Goal: Task Accomplishment & Management: Manage account settings

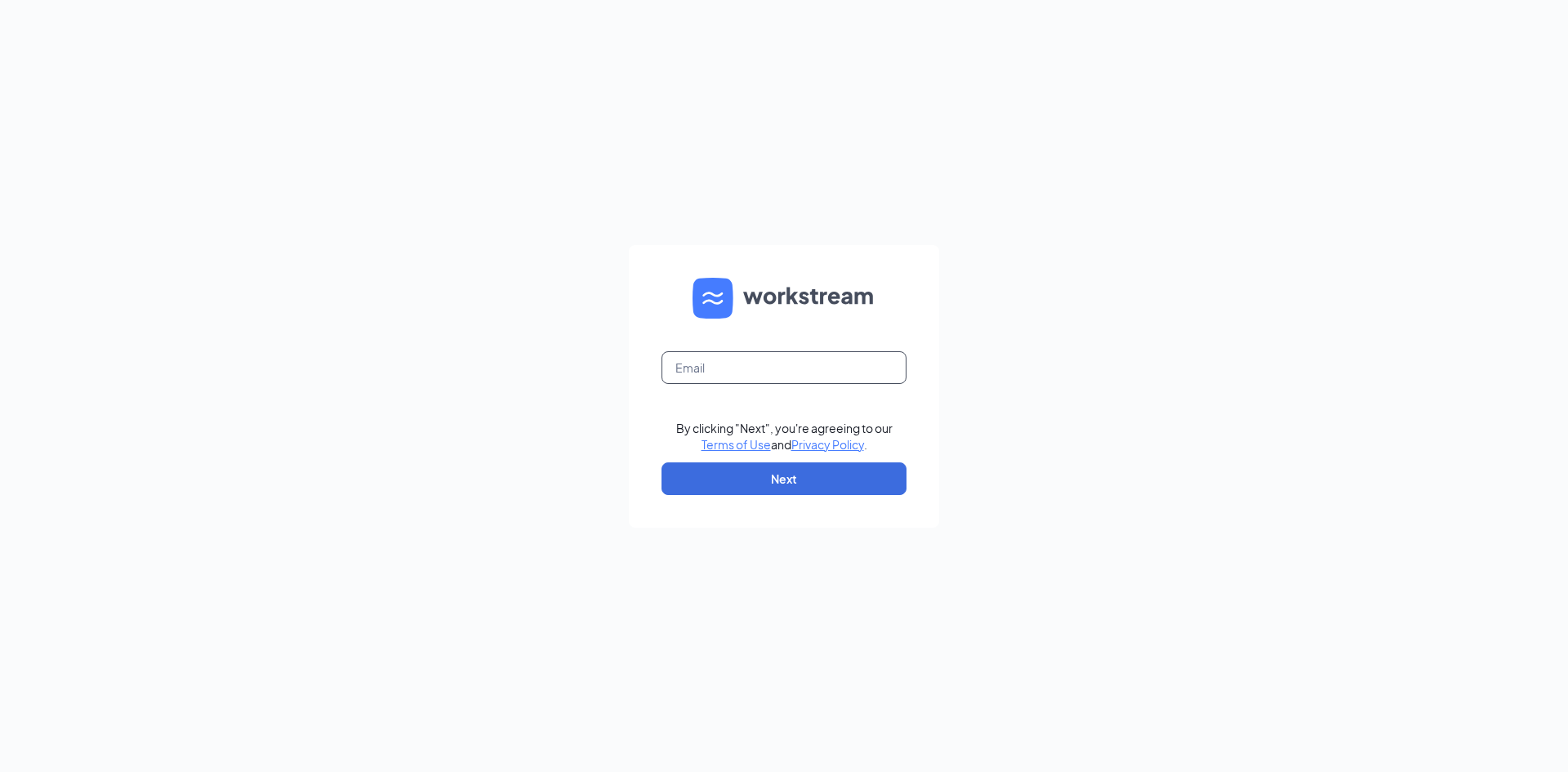
click at [818, 372] on input "text" at bounding box center [784, 367] width 245 height 32
type input "jasmine.finney14@hotmail.com"
click at [852, 475] on button "Next" at bounding box center [784, 479] width 245 height 32
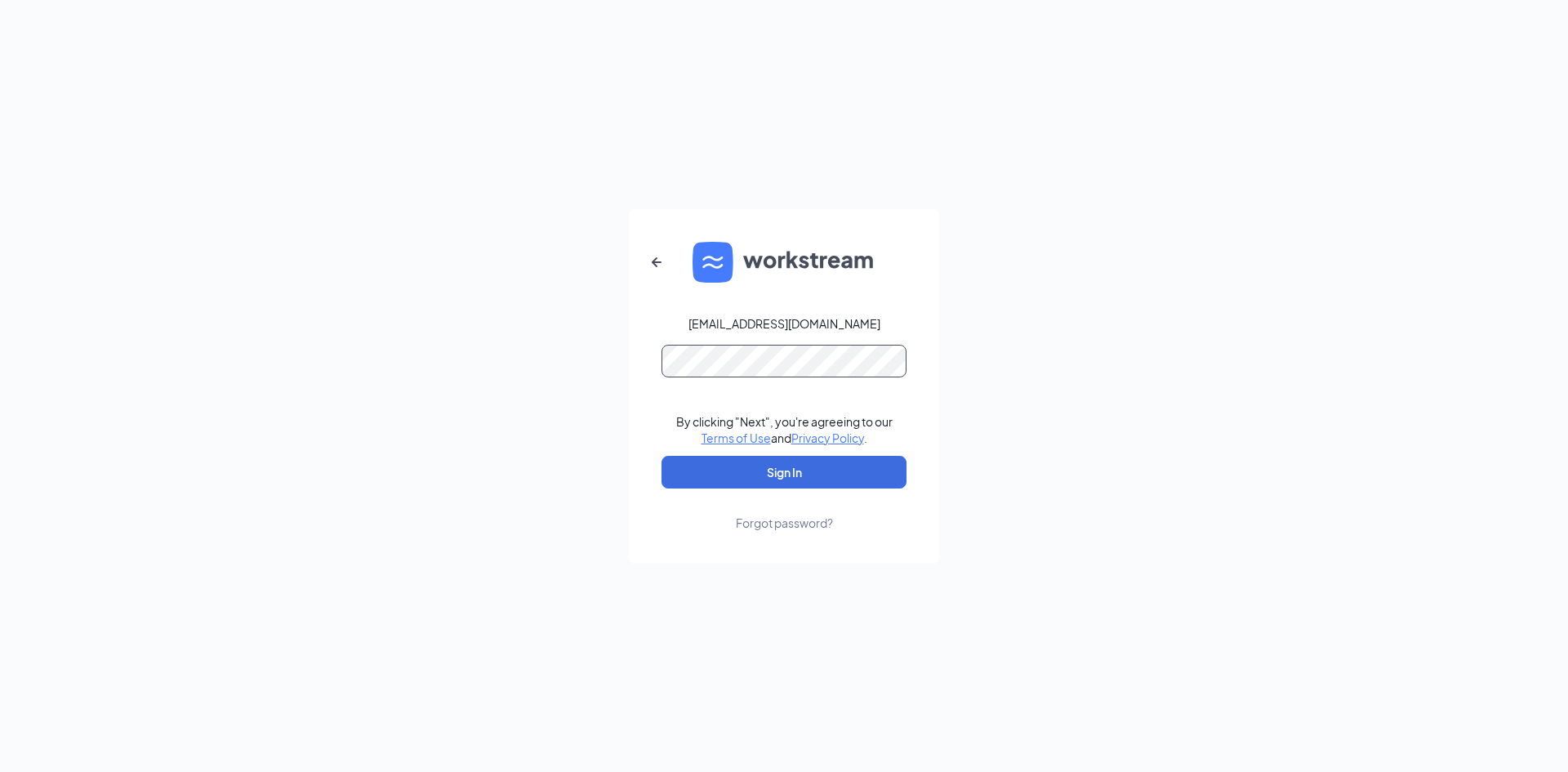
click at [662, 456] on button "Sign In" at bounding box center [784, 472] width 245 height 32
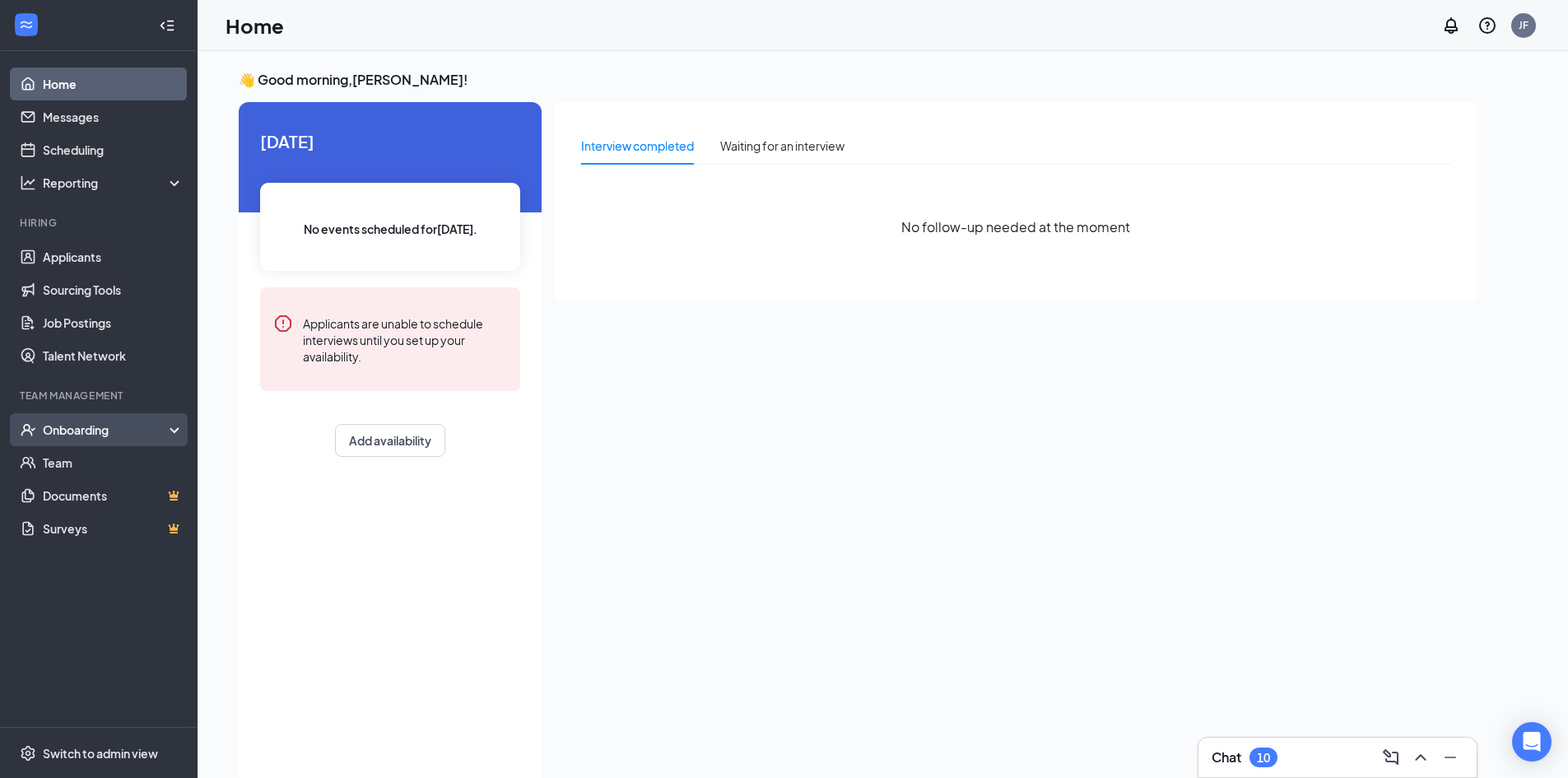
click at [167, 441] on div "Onboarding" at bounding box center [99, 430] width 198 height 33
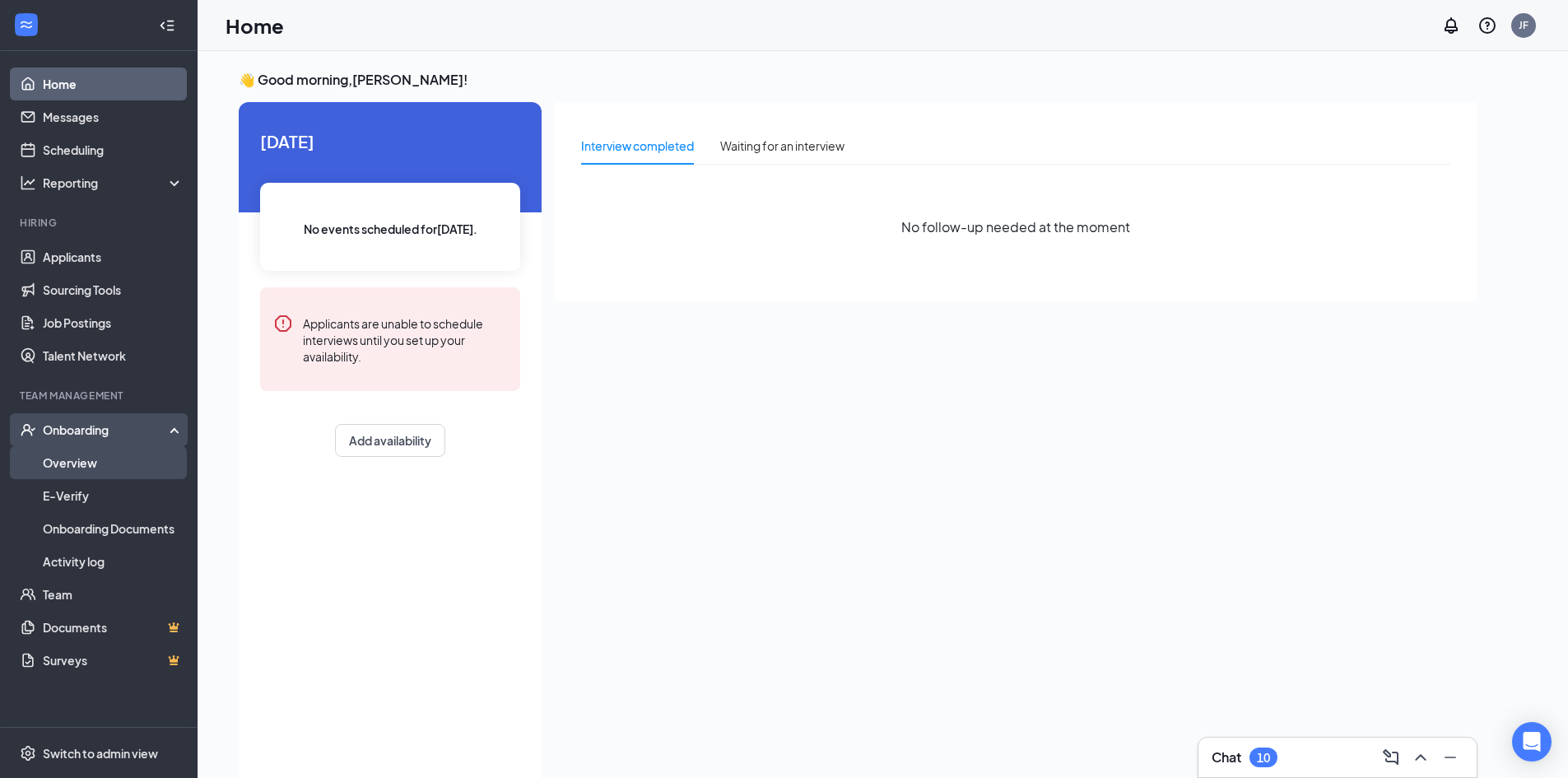
click at [86, 466] on link "Overview" at bounding box center [113, 462] width 141 height 33
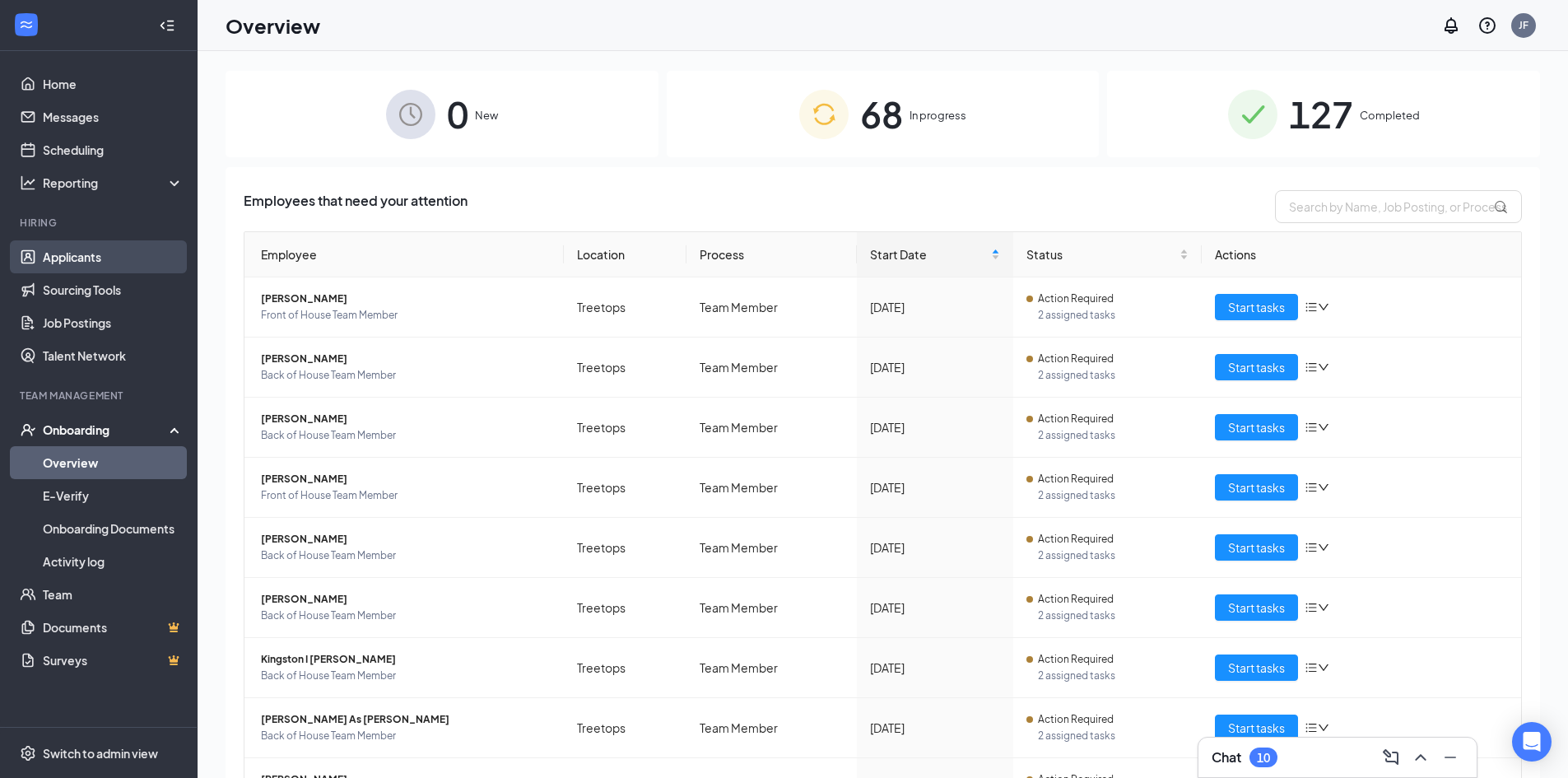
click at [79, 251] on link "Applicants" at bounding box center [113, 256] width 141 height 33
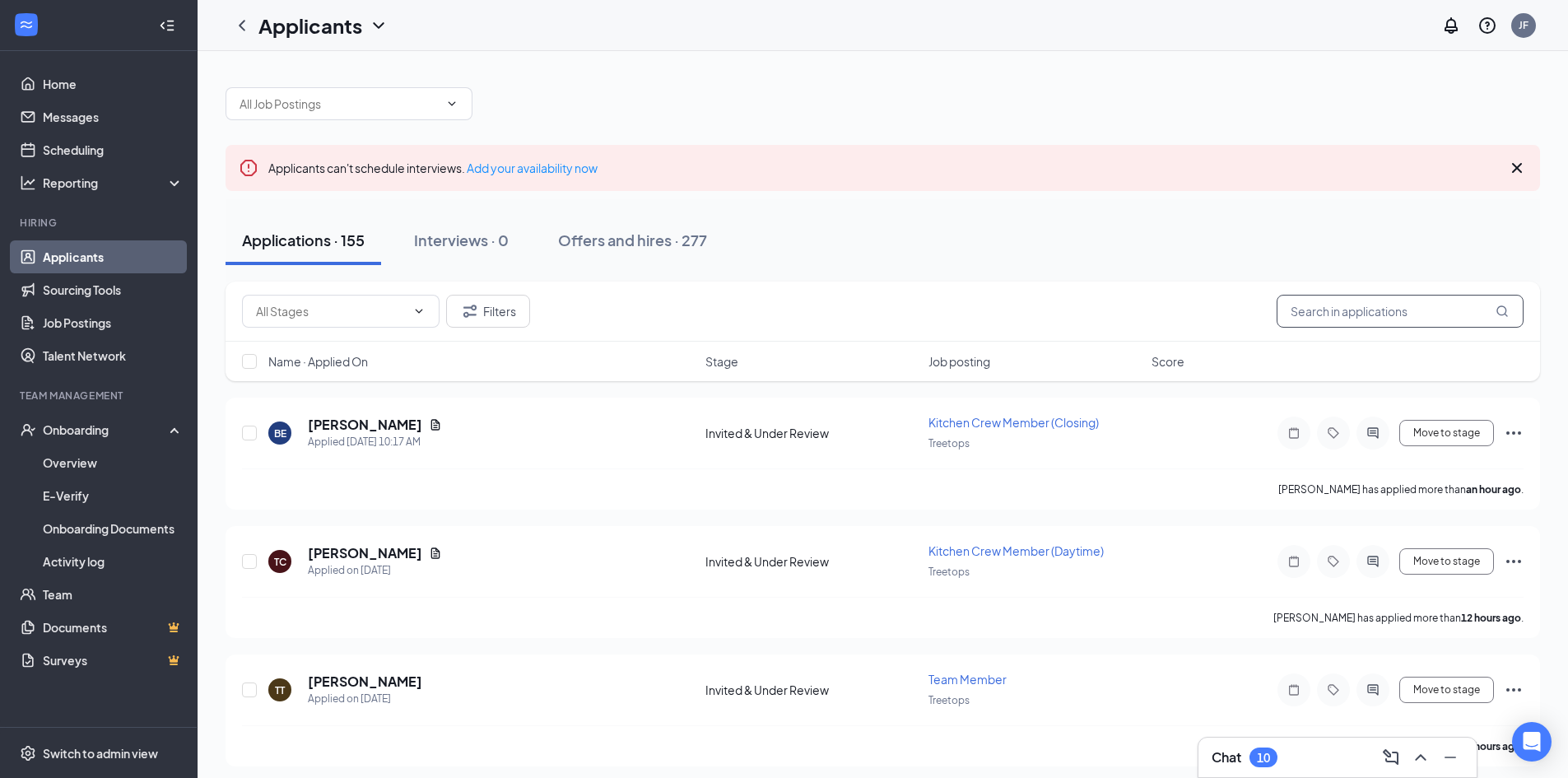
click at [1381, 299] on input "text" at bounding box center [1400, 311] width 247 height 33
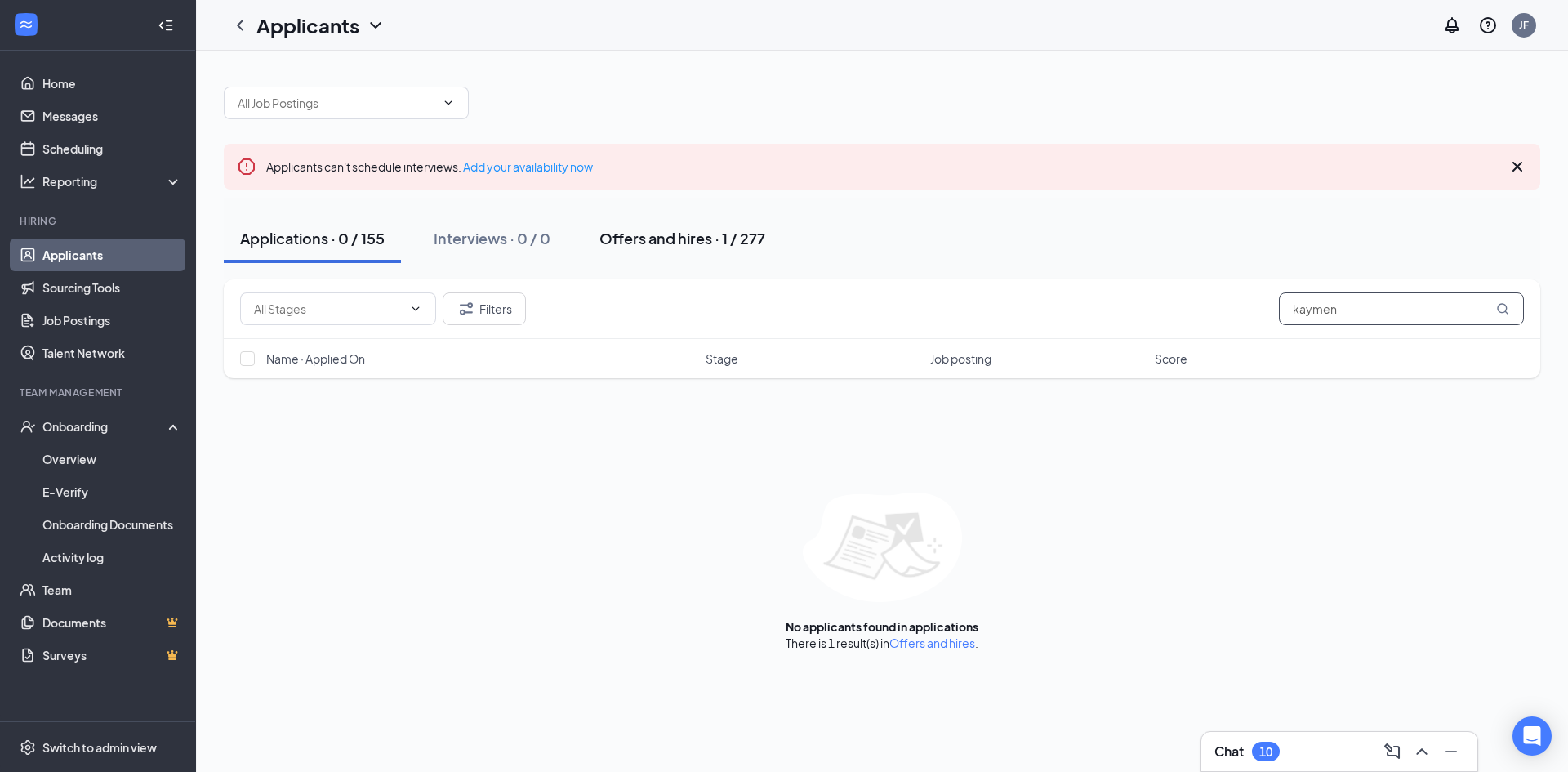
type input "kaymen"
click at [703, 234] on div "Offers and hires · 1 / 277" at bounding box center [683, 238] width 166 height 21
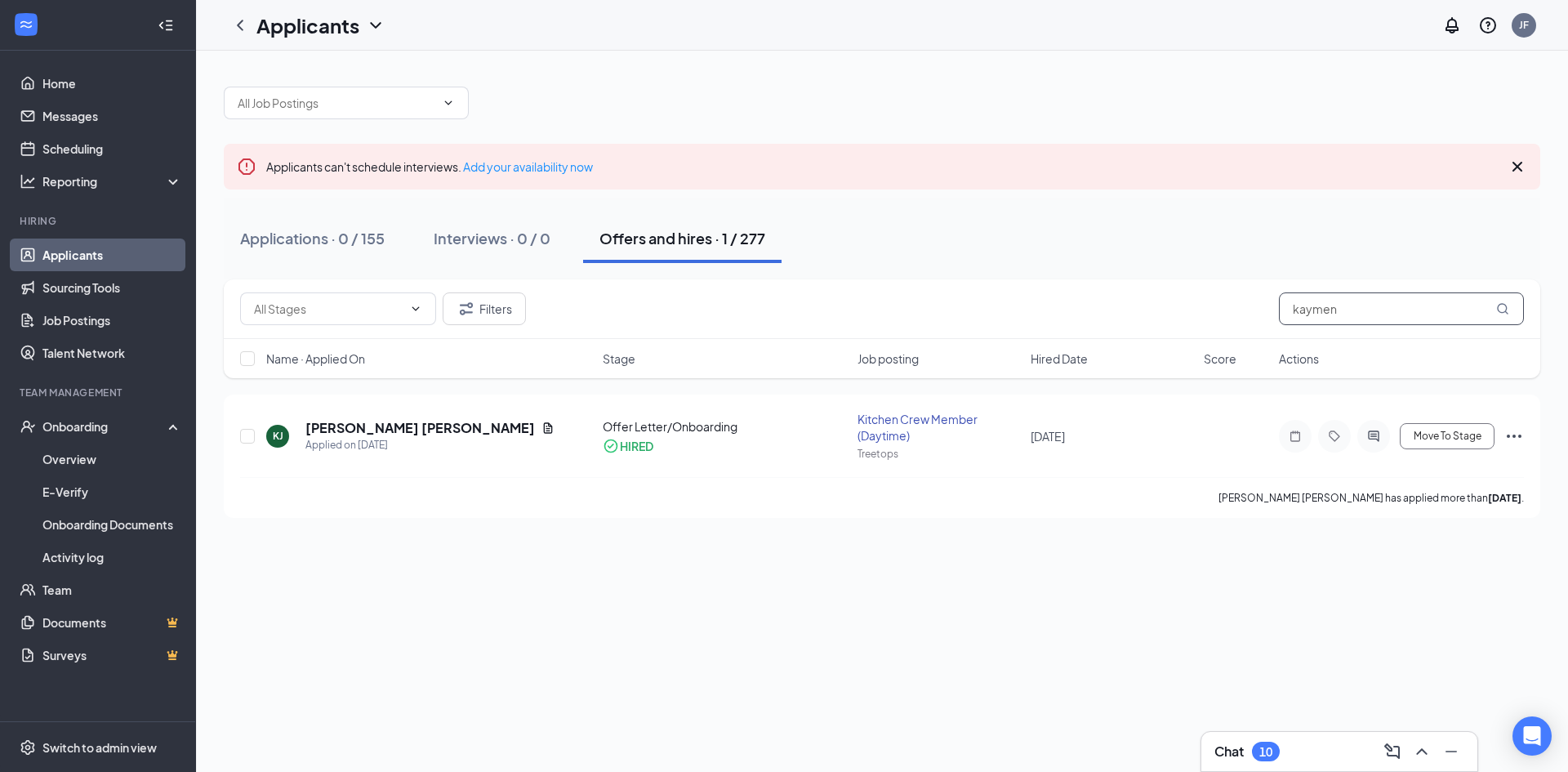
drag, startPoint x: 1360, startPoint y: 309, endPoint x: 1222, endPoint y: 309, distance: 138.0
click at [1222, 310] on div "Filters kaymen" at bounding box center [882, 308] width 1284 height 32
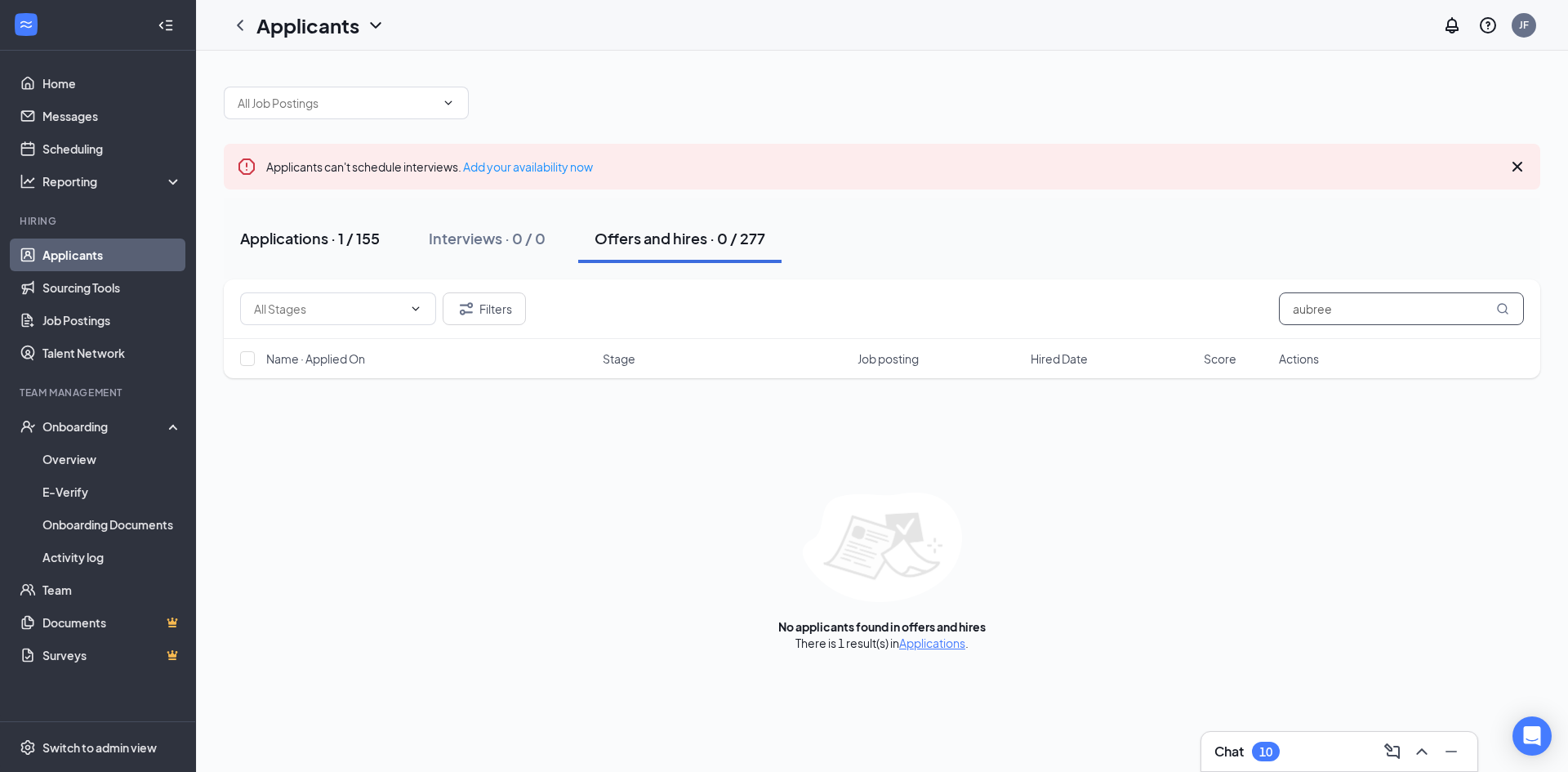
type input "aubree"
click at [320, 236] on div "Applications · 1 / 155" at bounding box center [310, 238] width 140 height 21
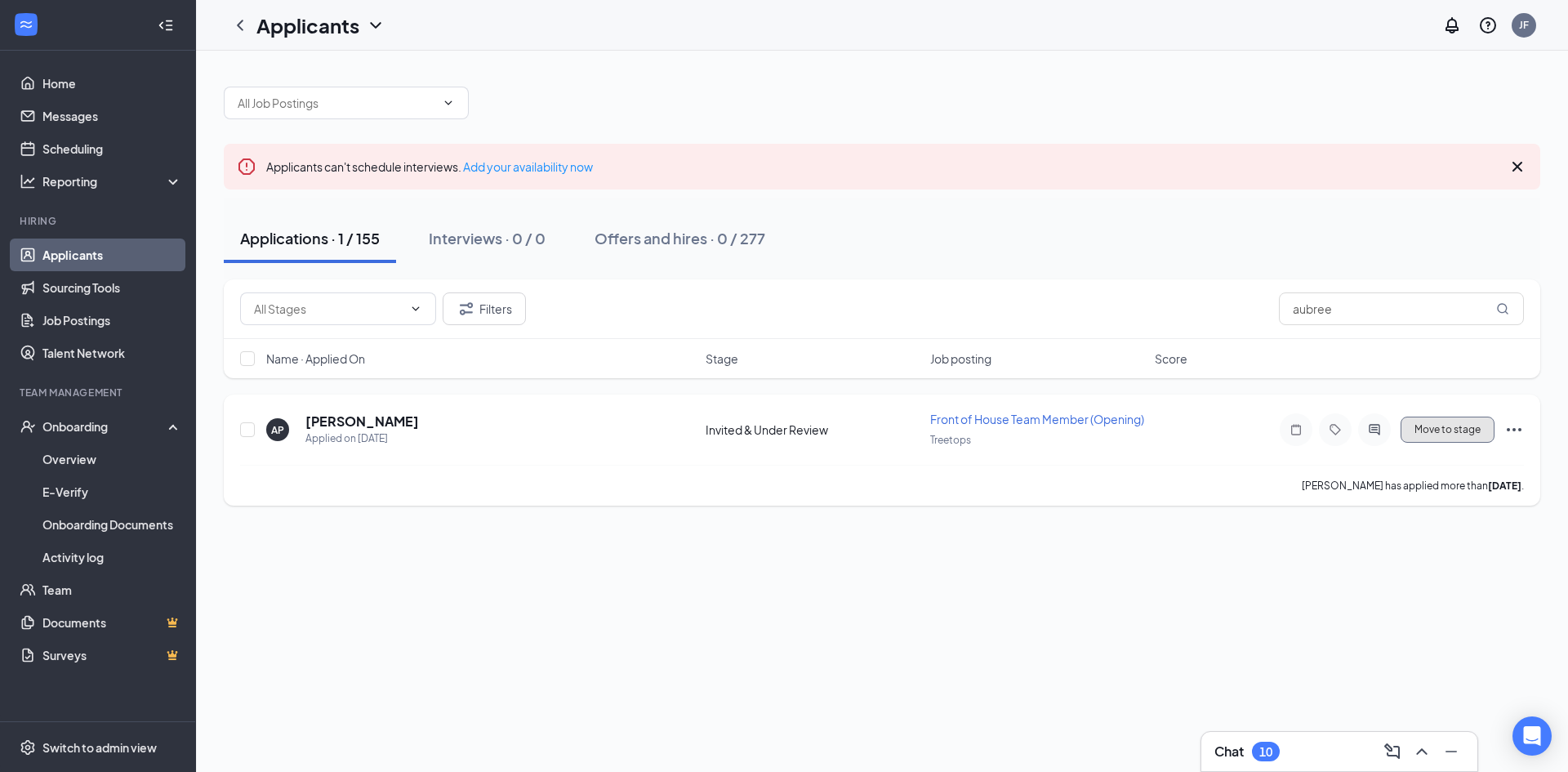
click at [1458, 431] on button "Move to stage" at bounding box center [1447, 430] width 94 height 26
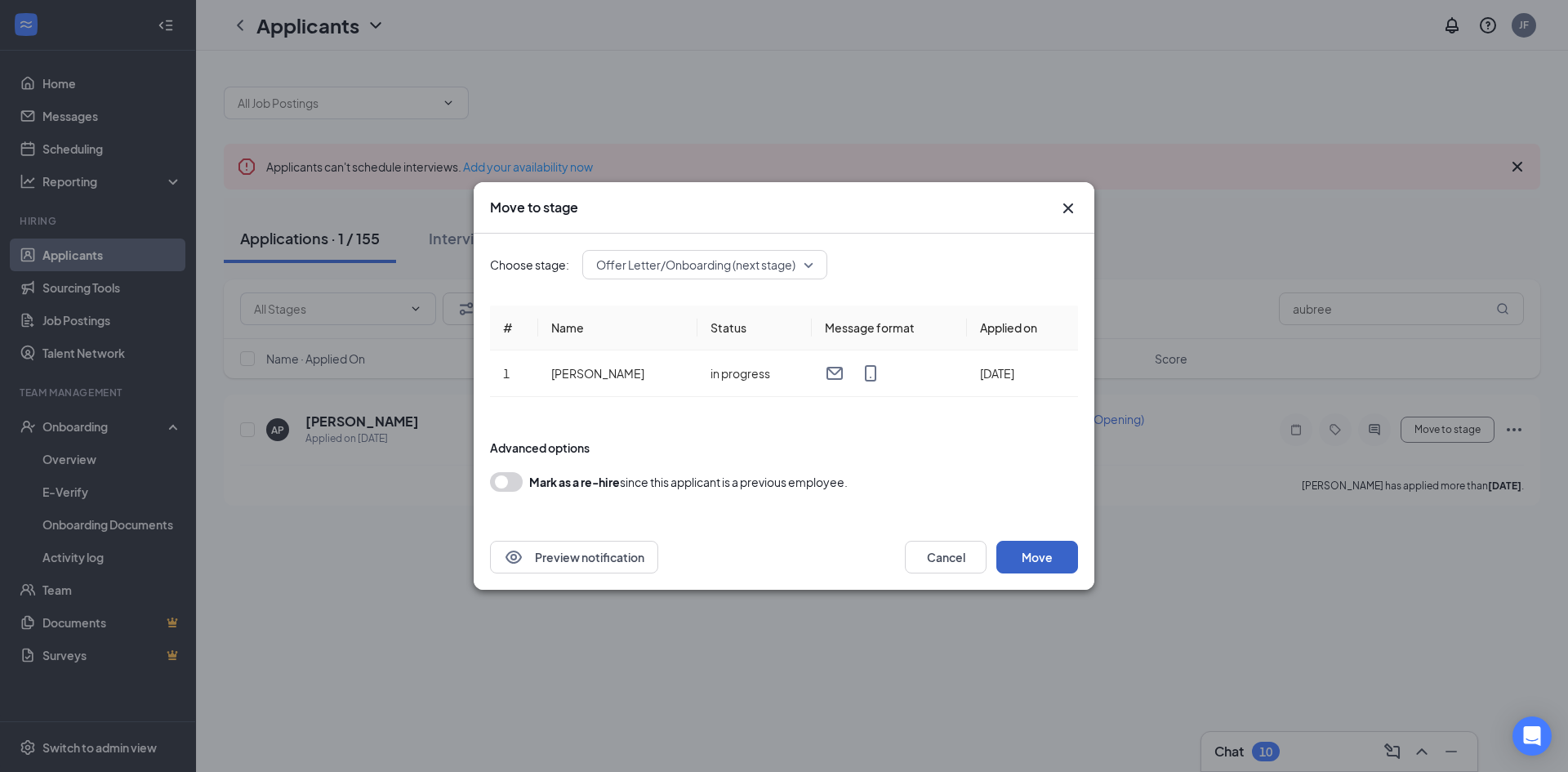
click at [1061, 568] on button "Move" at bounding box center [1037, 557] width 81 height 32
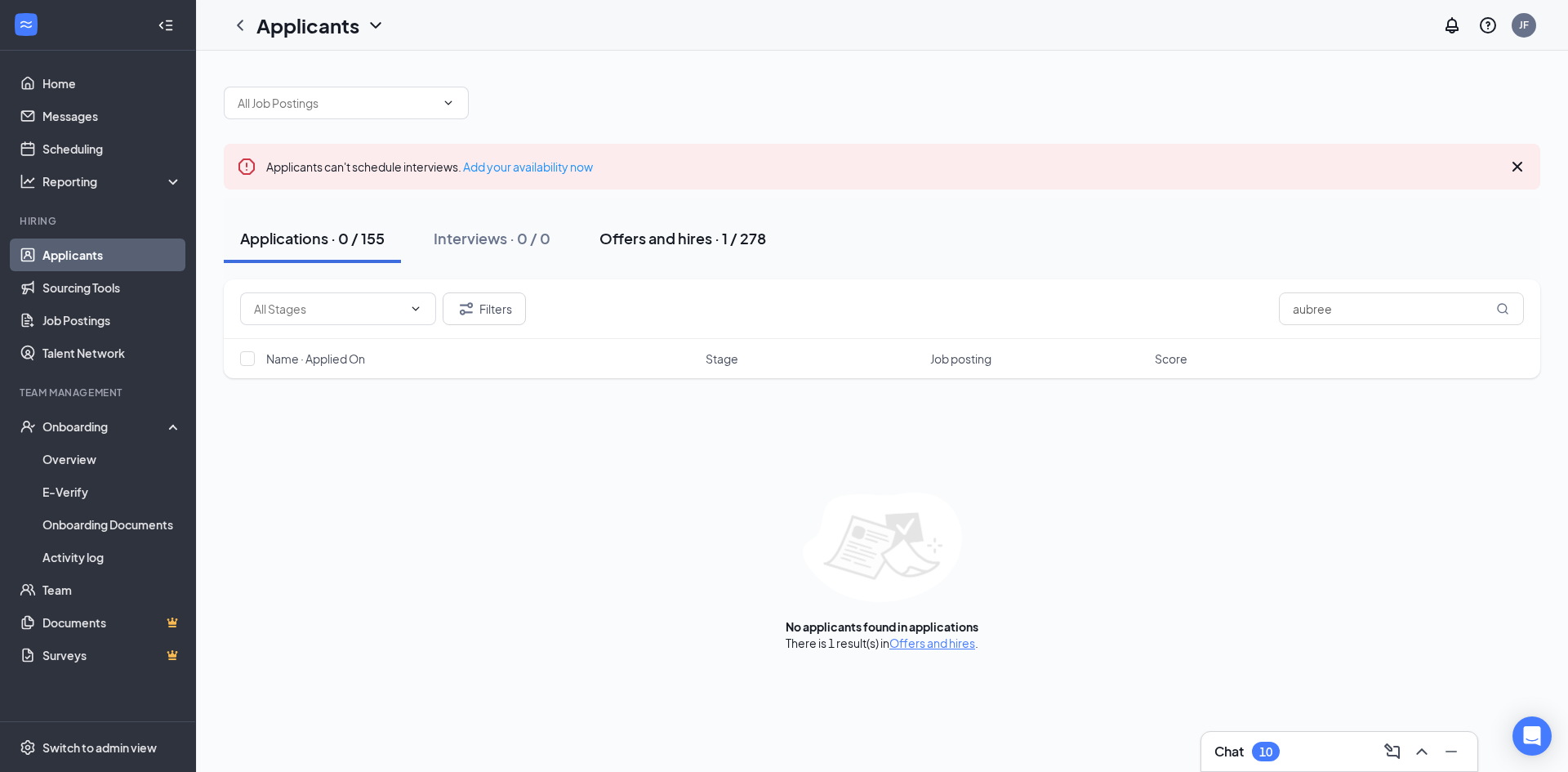
click at [704, 249] on button "Offers and hires · 1 / 278" at bounding box center [683, 238] width 199 height 49
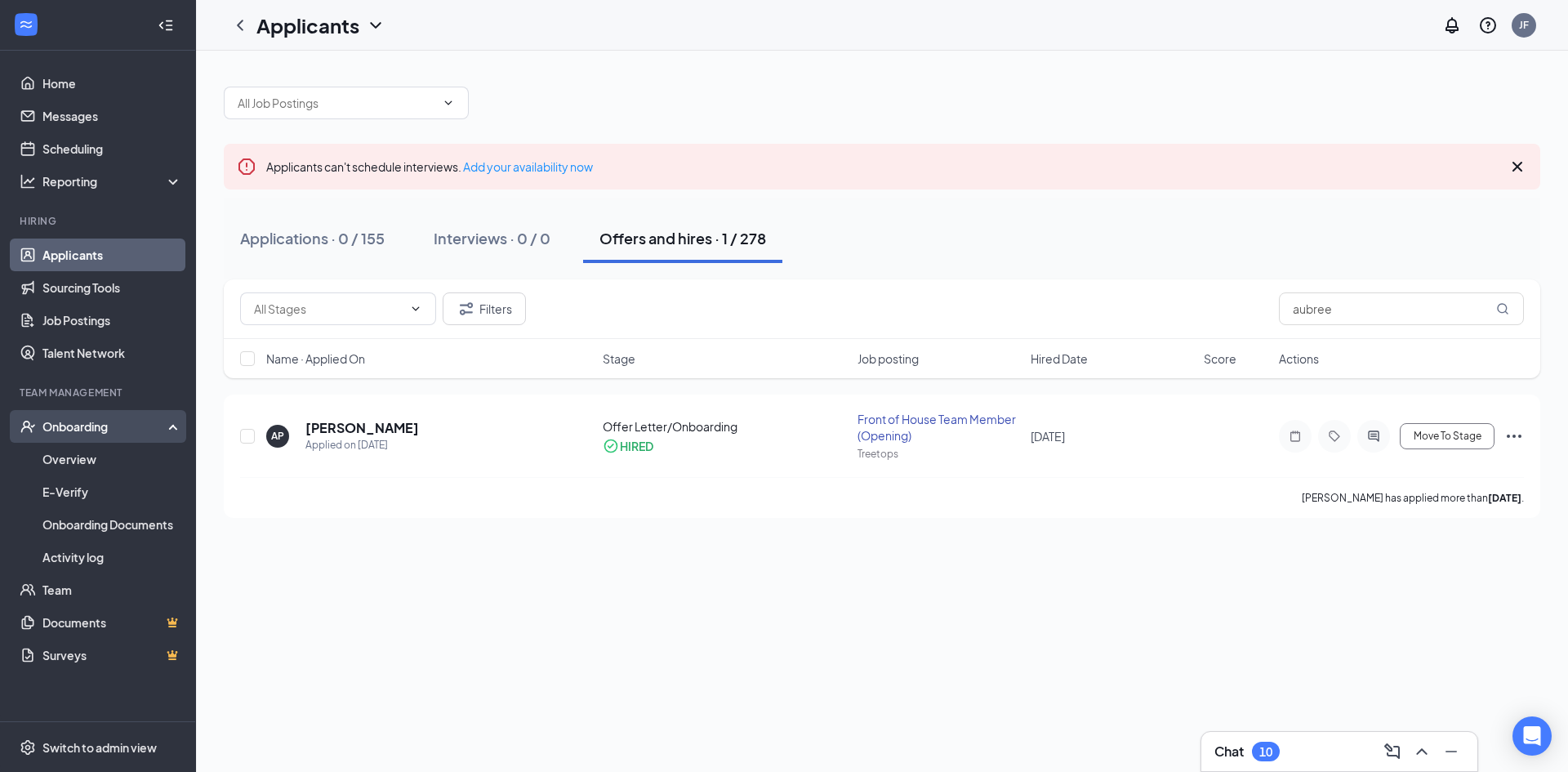
click at [81, 424] on div "Onboarding" at bounding box center [105, 426] width 125 height 17
click at [81, 423] on div "Onboarding" at bounding box center [105, 426] width 125 height 17
click at [46, 588] on link "Team" at bounding box center [112, 589] width 140 height 32
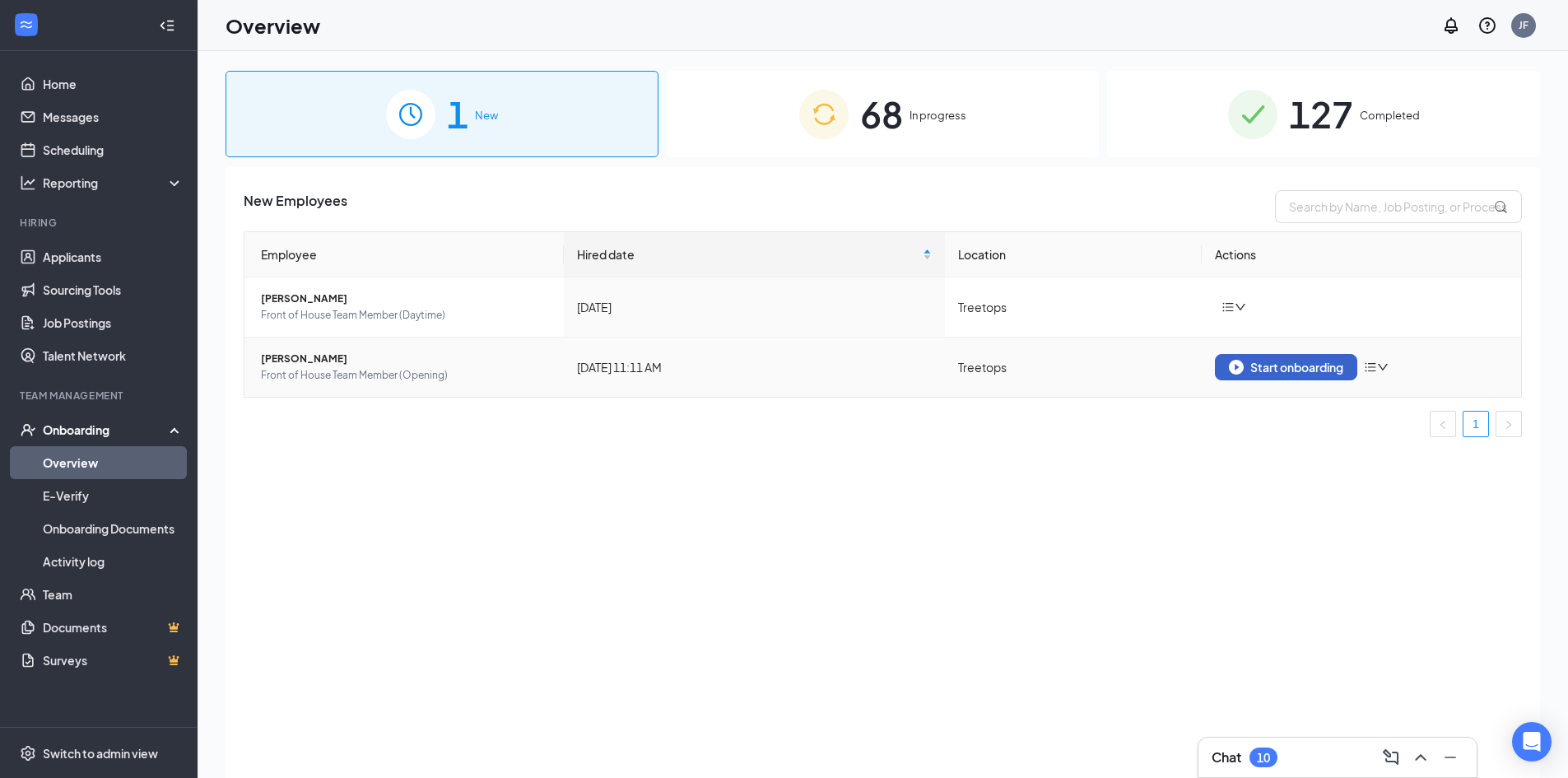
click at [1329, 366] on div "Start onboarding" at bounding box center [1286, 368] width 115 height 15
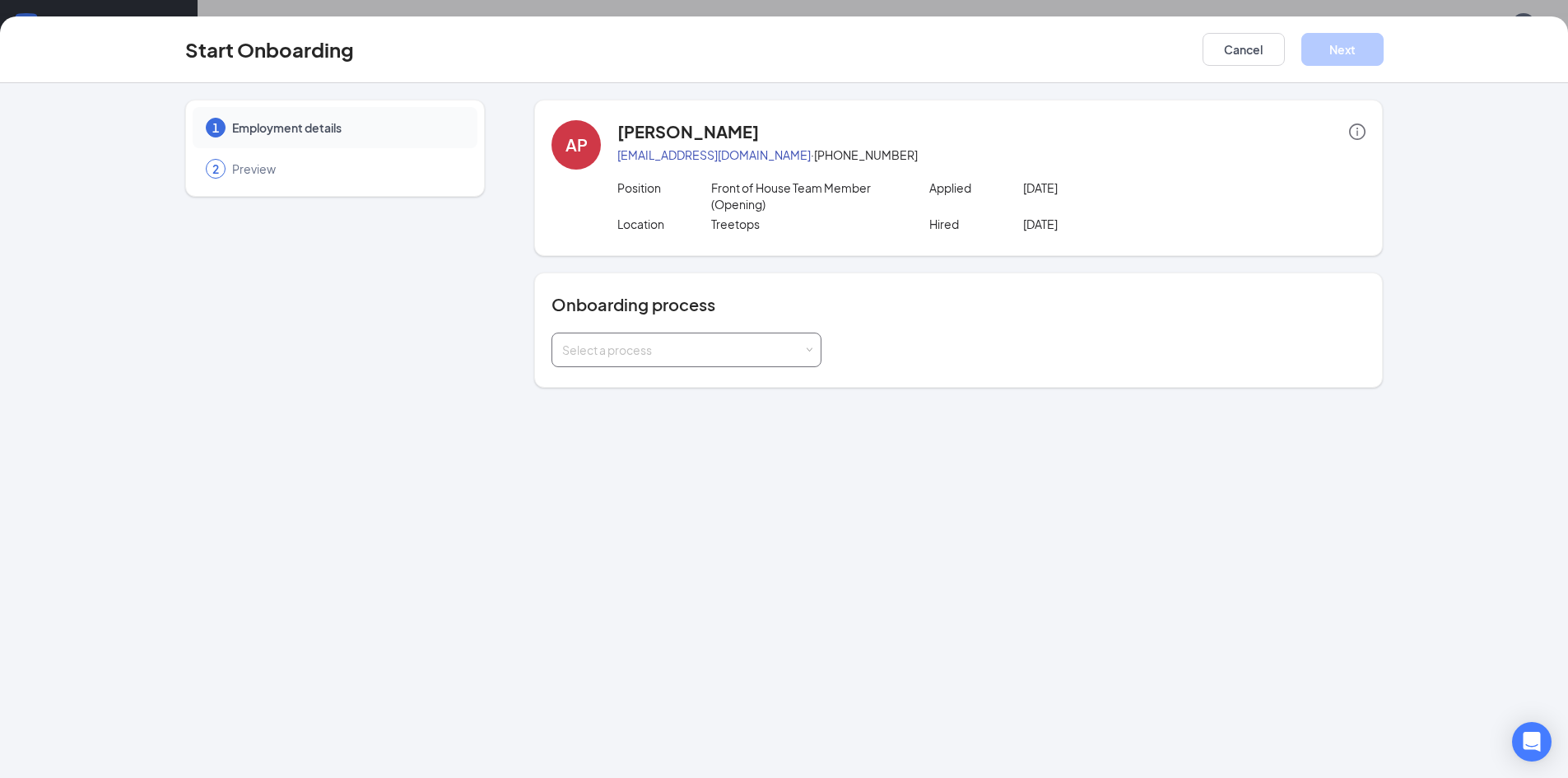
click at [705, 349] on div "Select a process" at bounding box center [683, 350] width 241 height 17
click at [669, 389] on li "Team Member" at bounding box center [686, 385] width 270 height 29
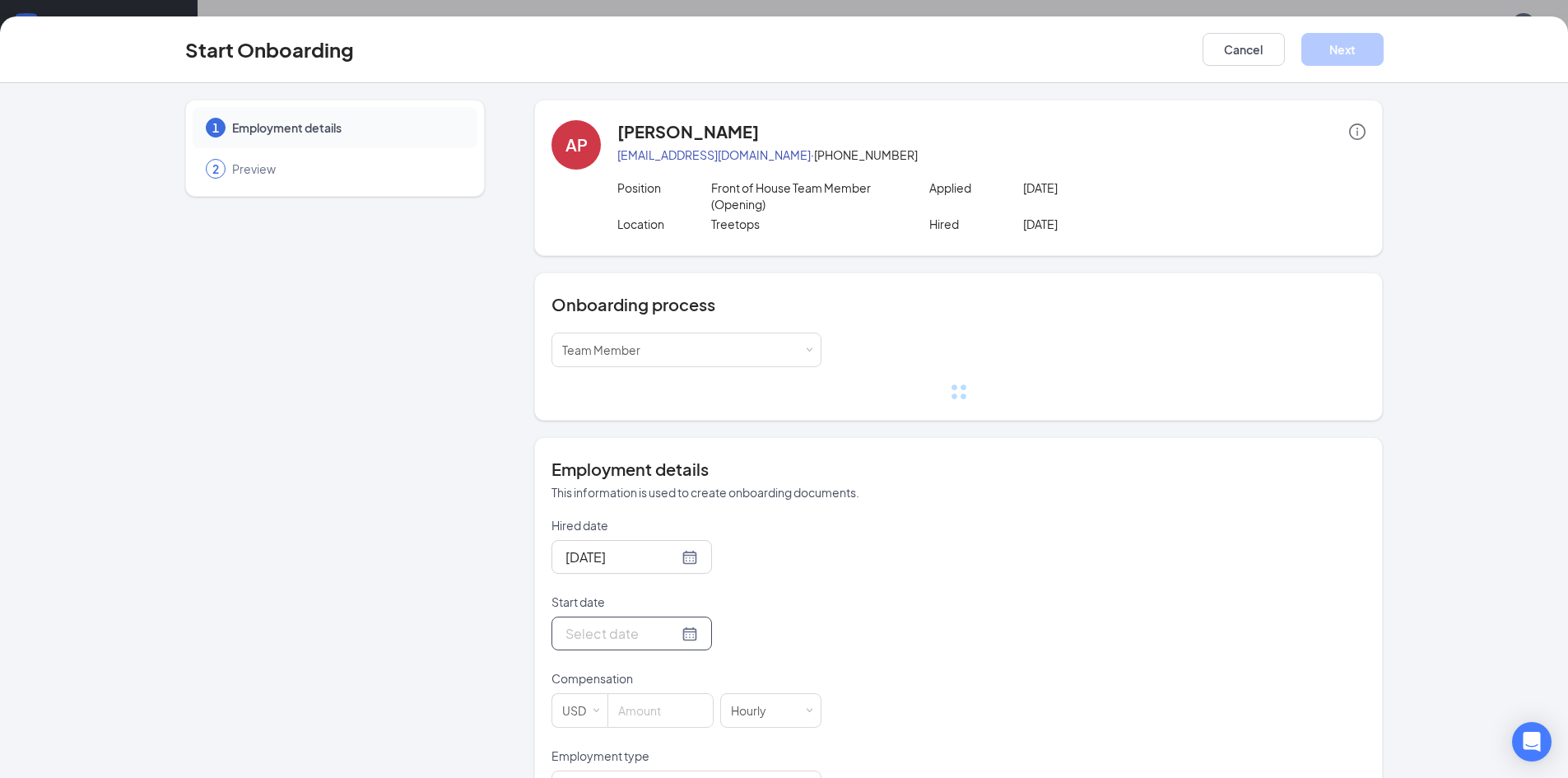
click at [676, 642] on div at bounding box center [632, 633] width 132 height 21
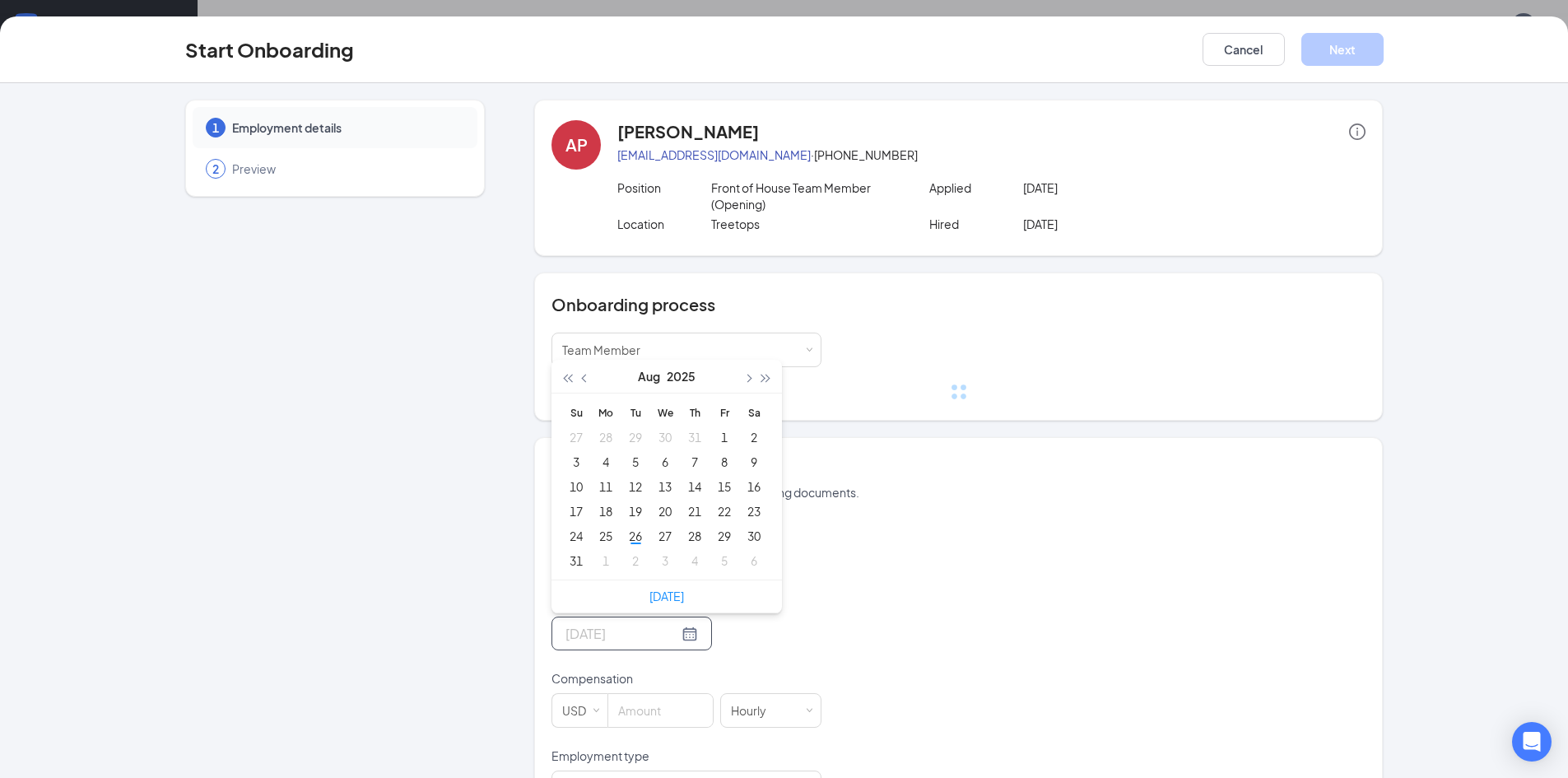
type input "Aug 27, 2025"
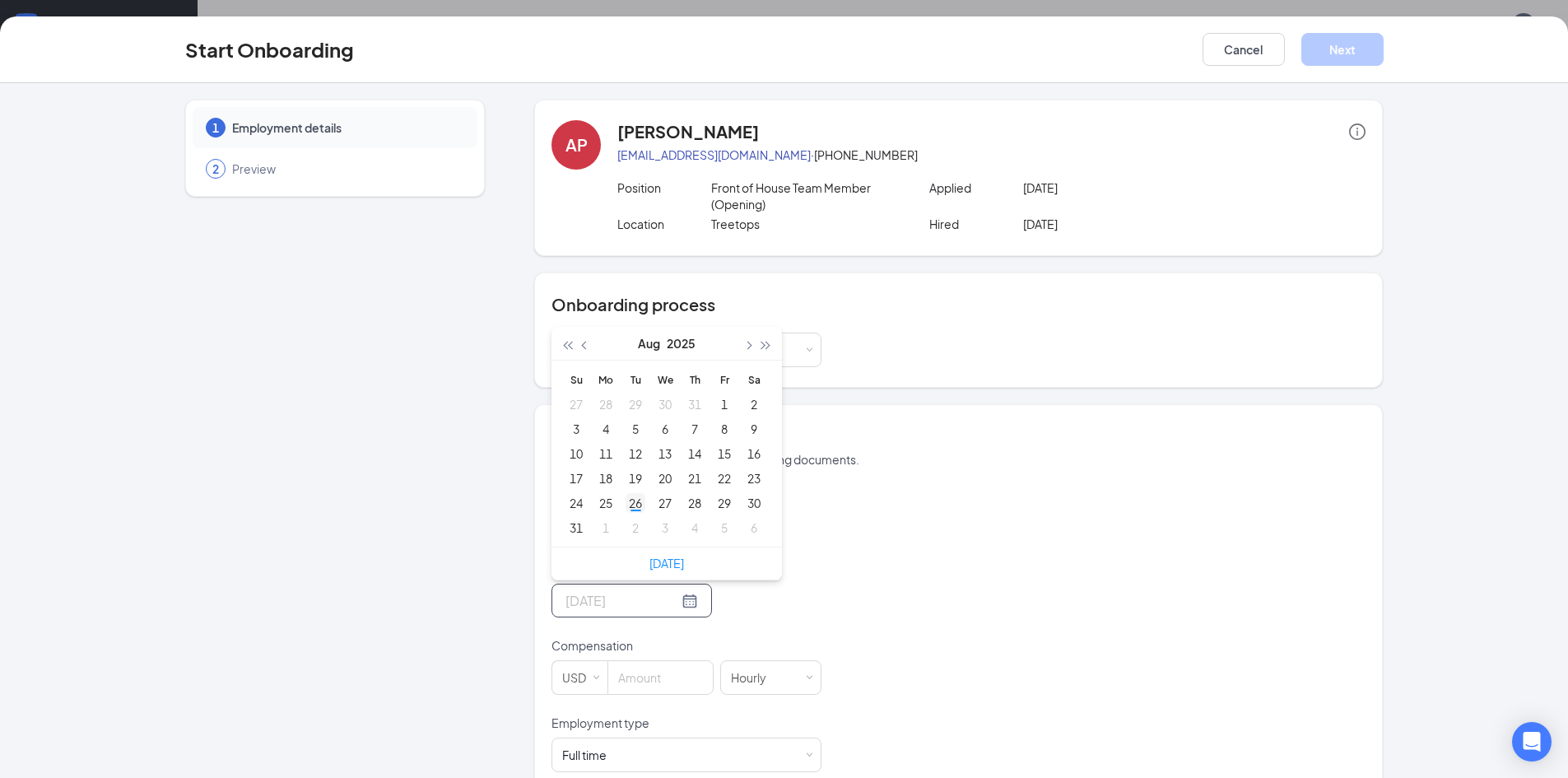
type input "[DATE]"
click at [631, 506] on div "26" at bounding box center [635, 503] width 20 height 20
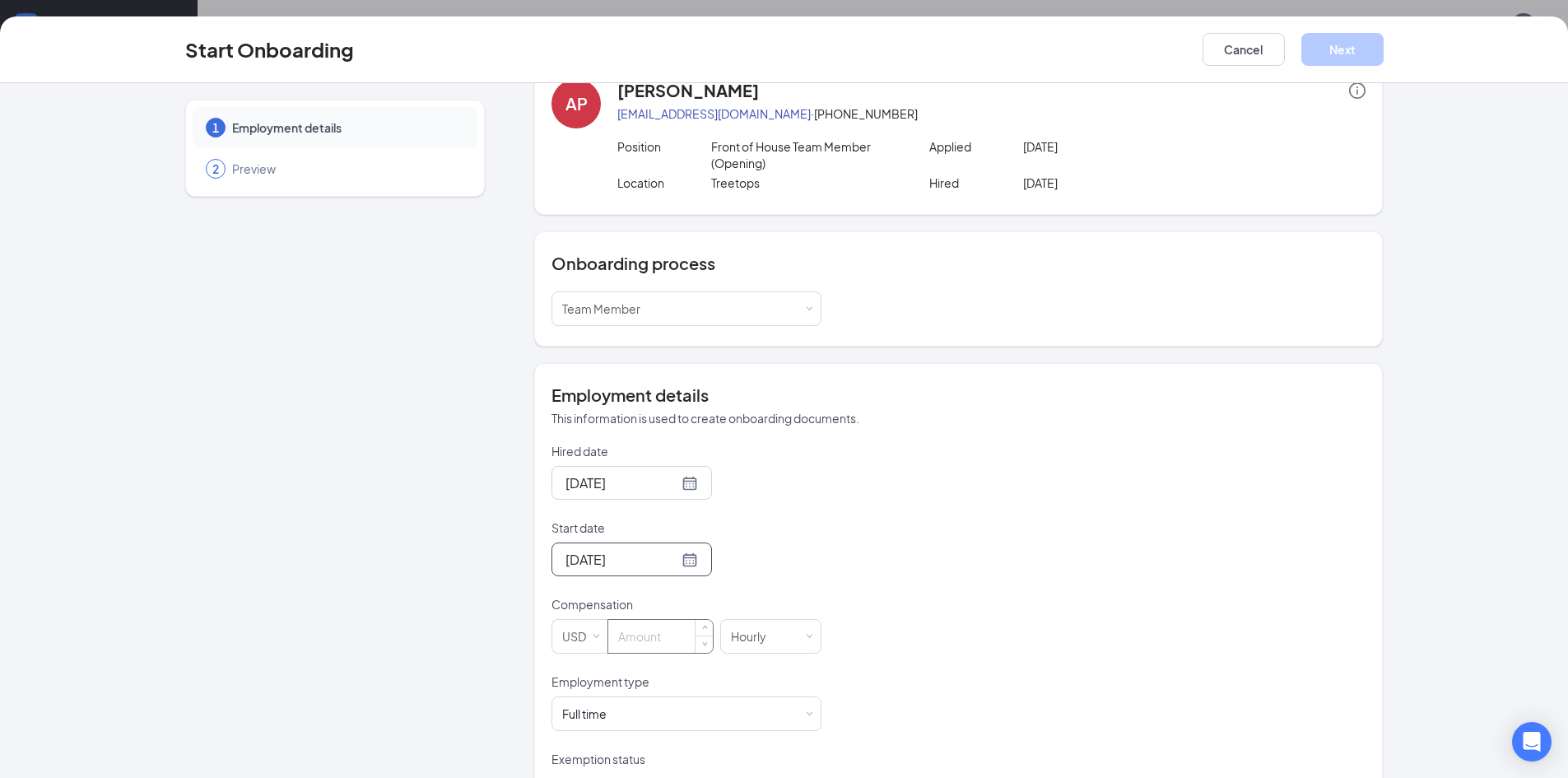
scroll to position [82, 0]
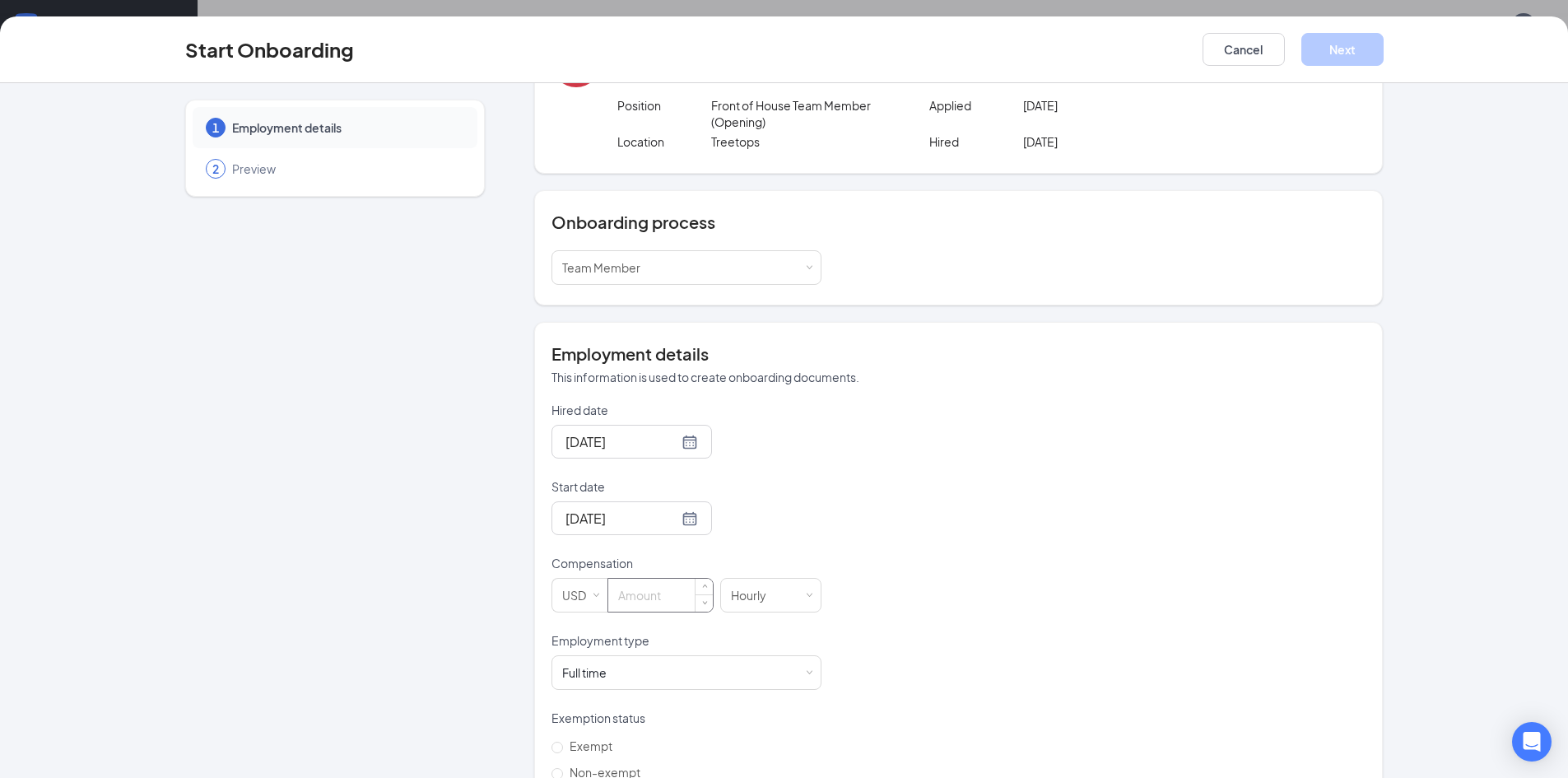
click at [631, 601] on input at bounding box center [661, 595] width 105 height 33
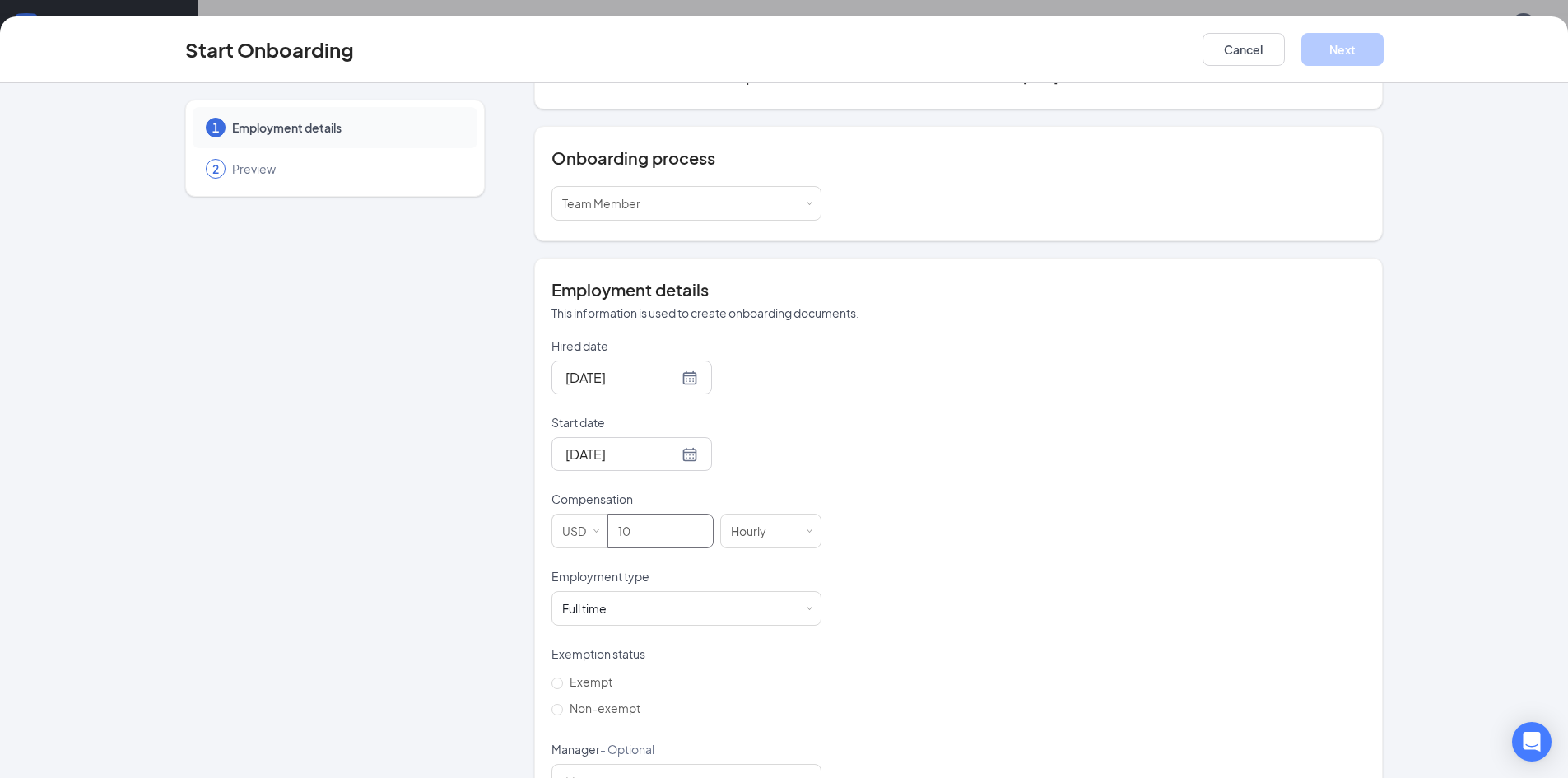
scroll to position [165, 0]
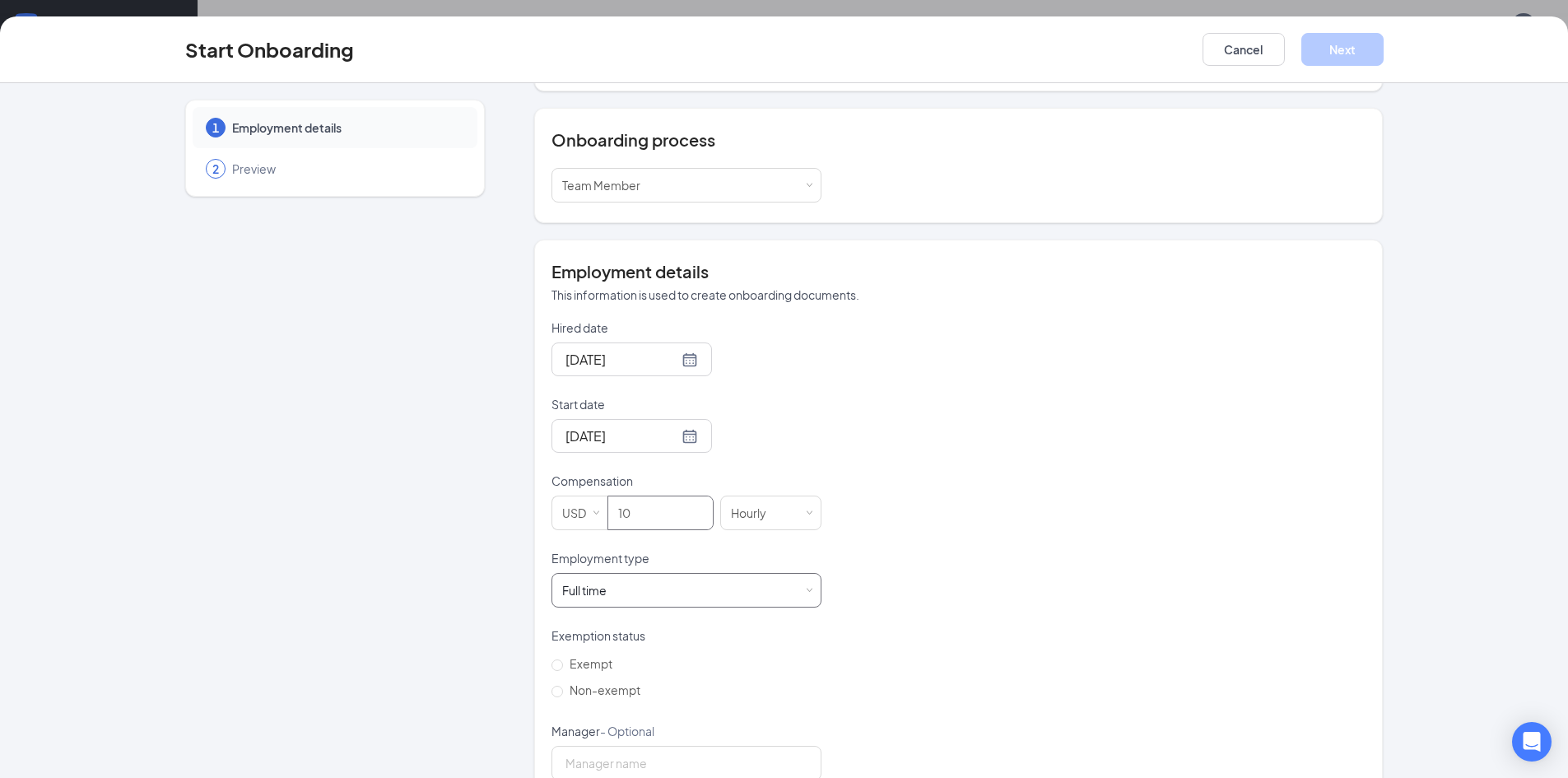
type input "10"
click at [627, 597] on div "Full time Works 30+ hours per week and is reasonably expected to work" at bounding box center [686, 590] width 249 height 33
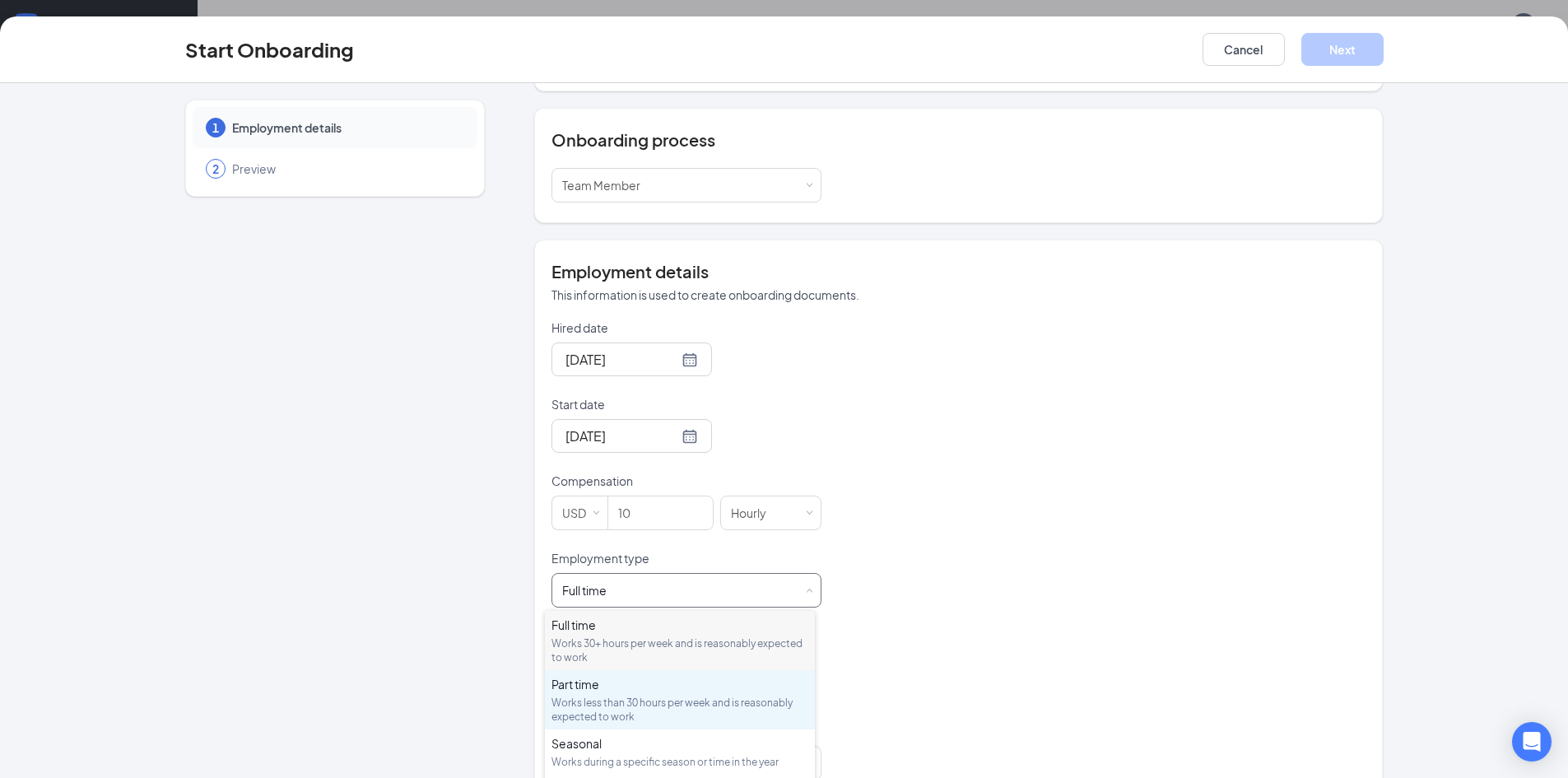
click at [657, 688] on div "Part time" at bounding box center [680, 684] width 257 height 17
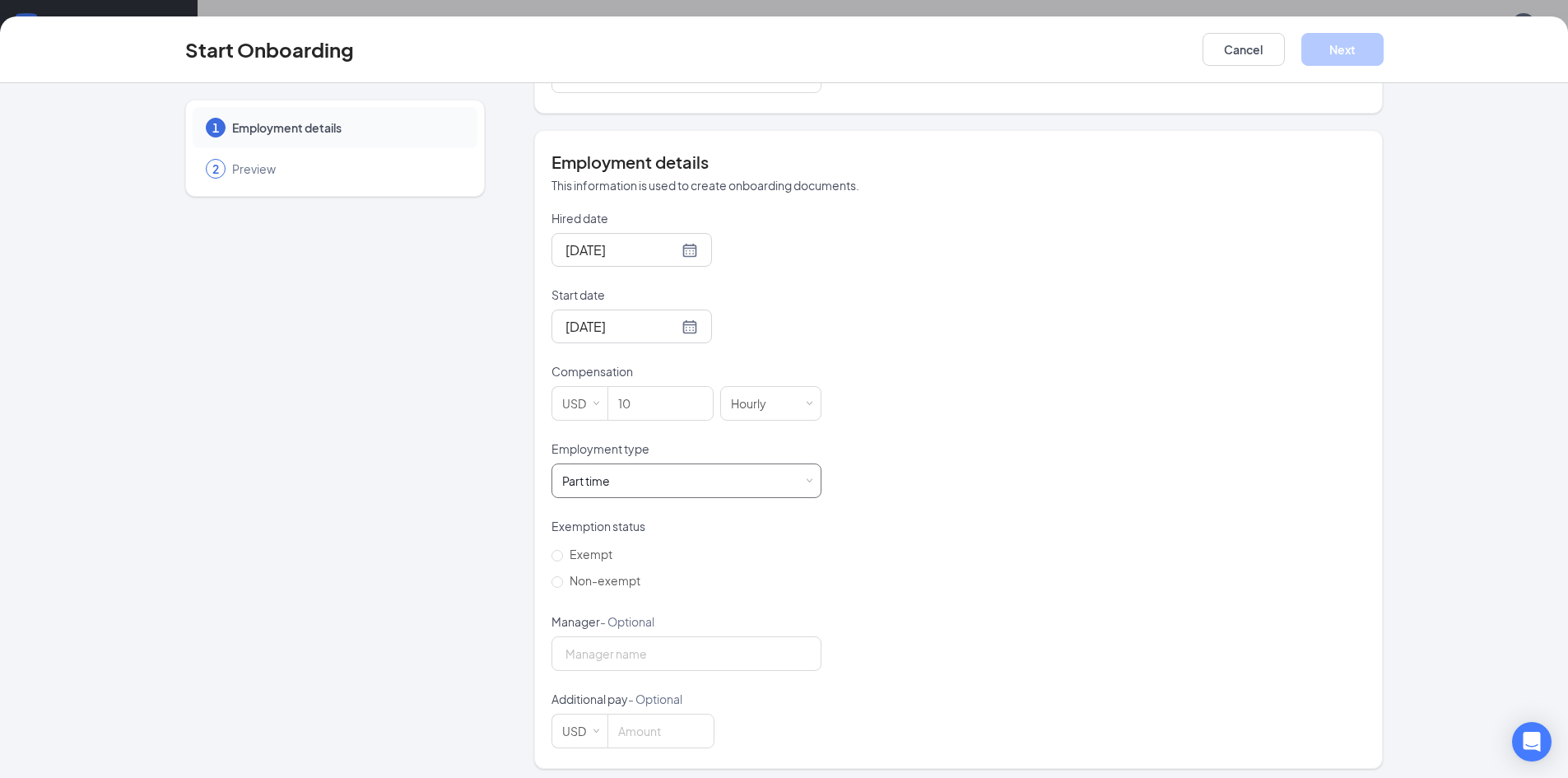
scroll to position [281, 0]
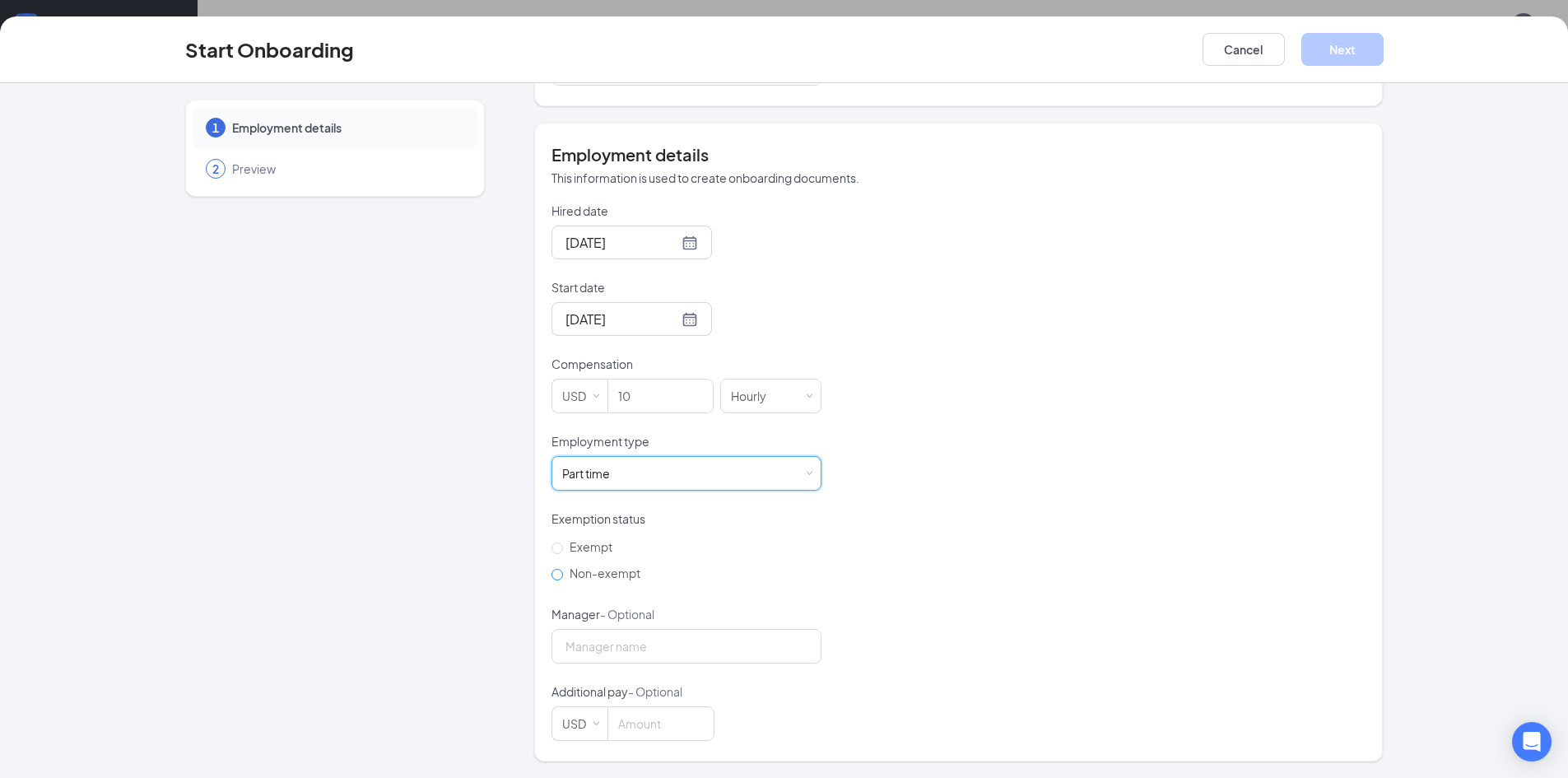
click at [554, 569] on input "Non-exempt" at bounding box center [558, 575] width 12 height 12
radio input "true"
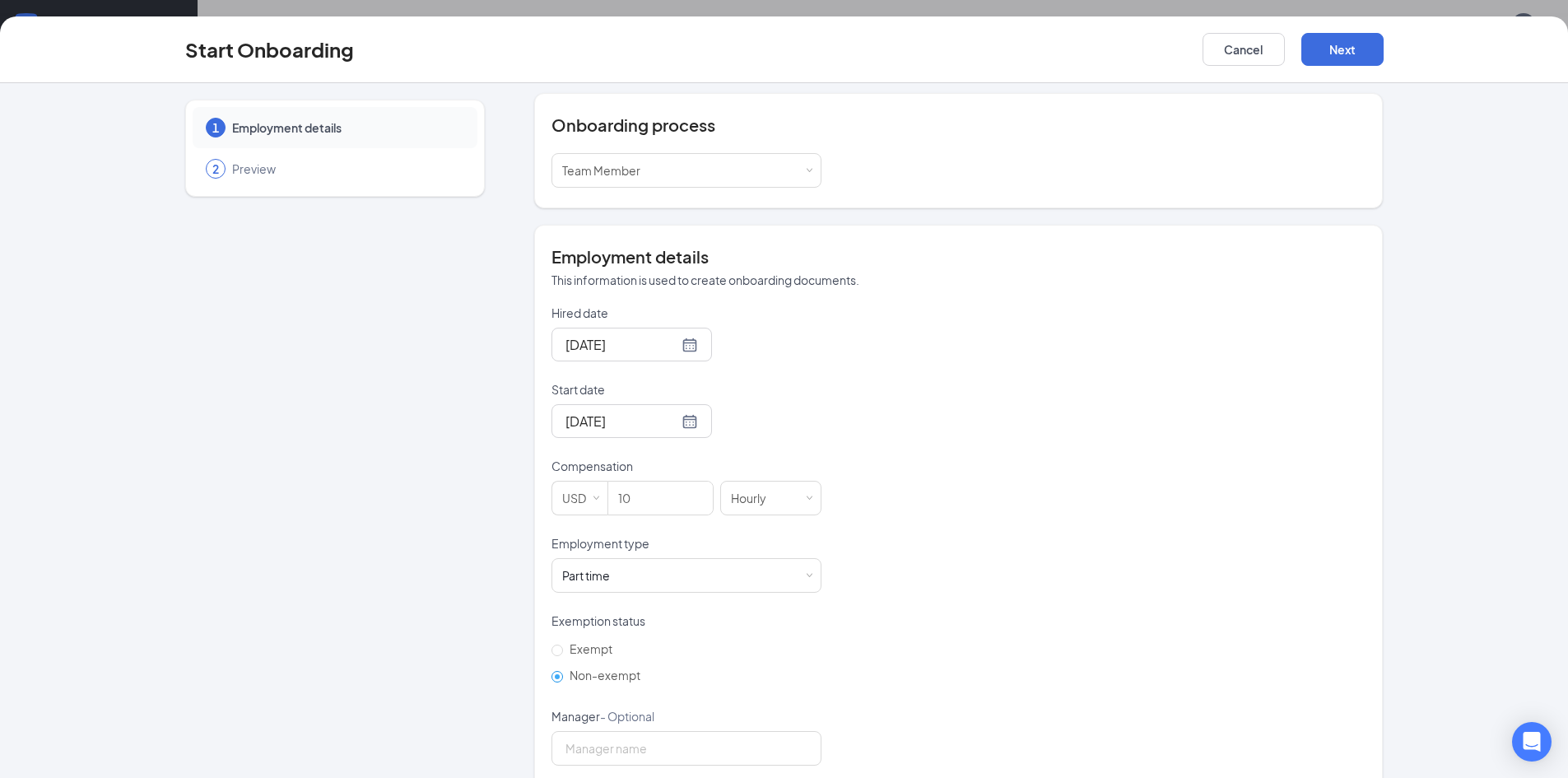
scroll to position [34, 0]
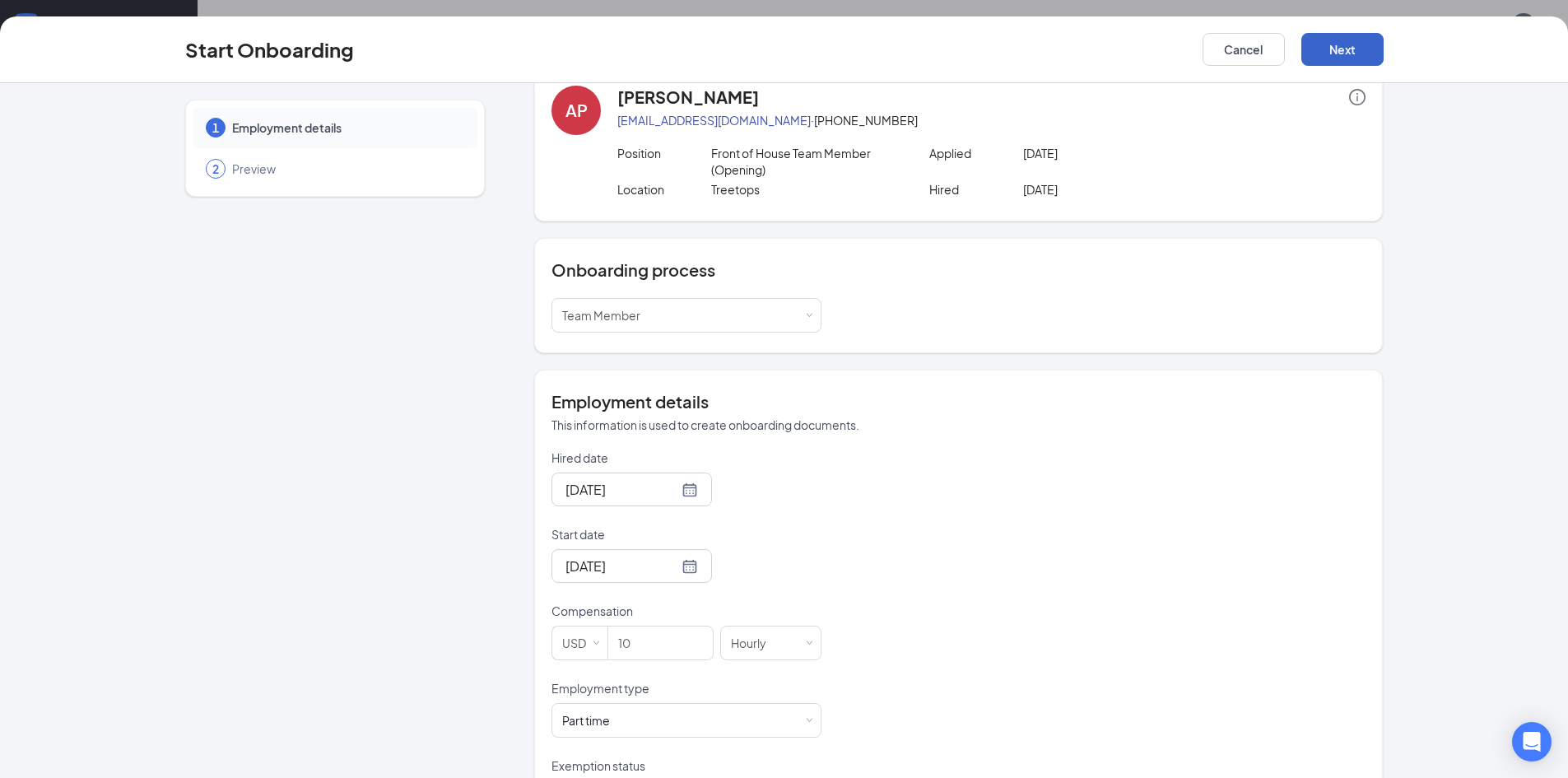
click at [1346, 54] on button "Next" at bounding box center [1343, 49] width 82 height 33
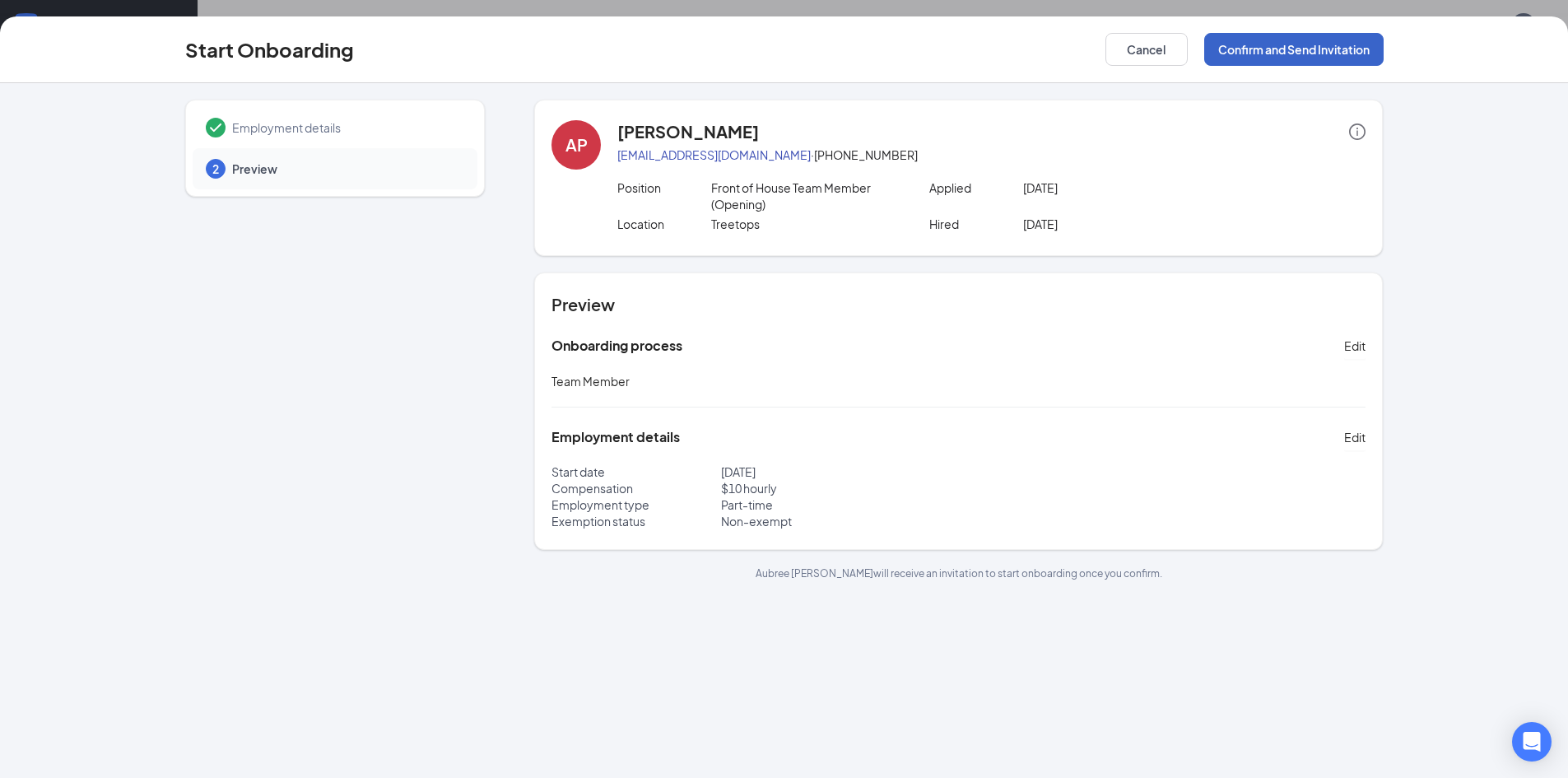
click at [1343, 45] on button "Confirm and Send Invitation" at bounding box center [1294, 49] width 179 height 33
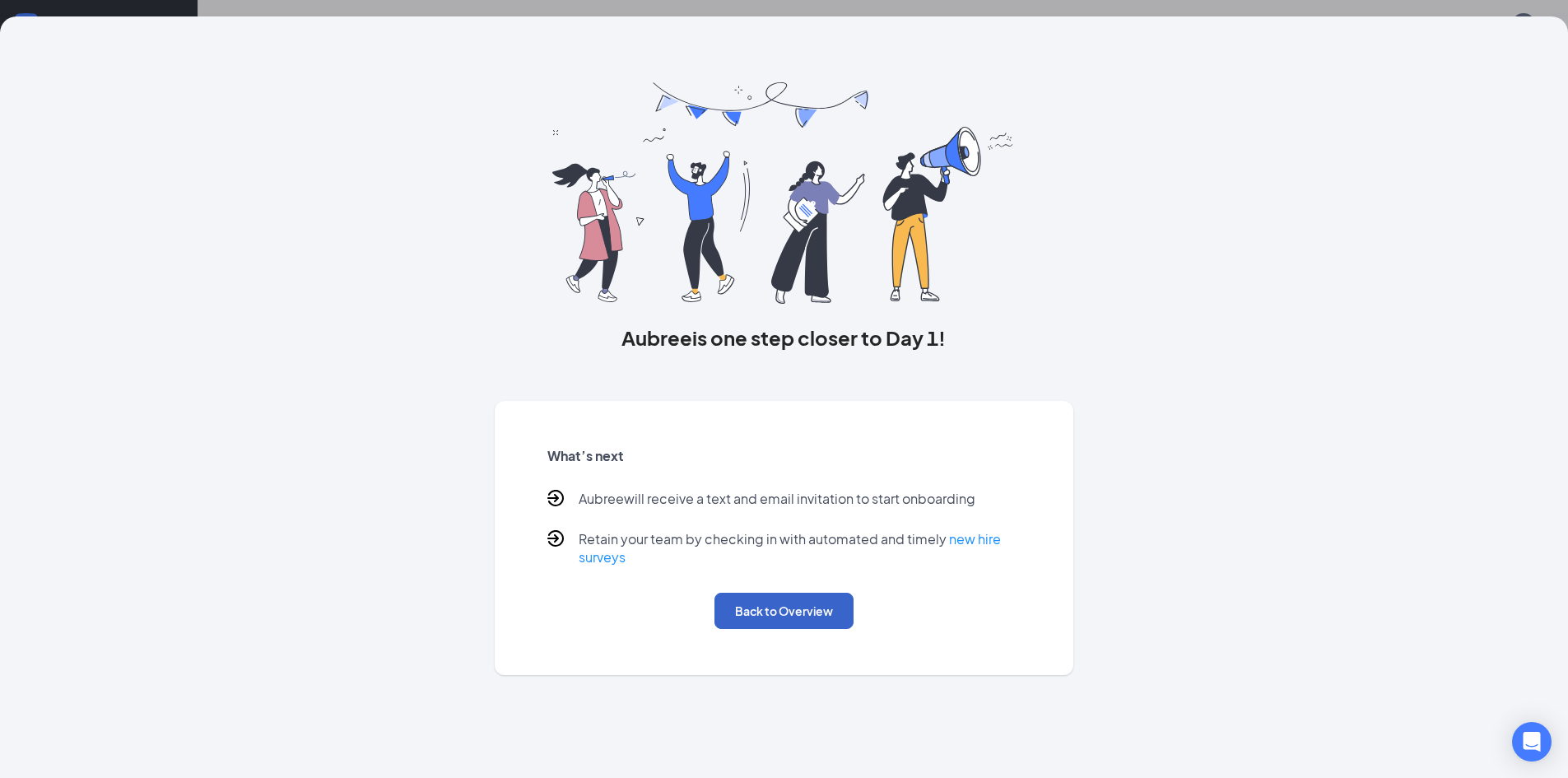
click at [744, 612] on button "Back to Overview" at bounding box center [784, 611] width 139 height 36
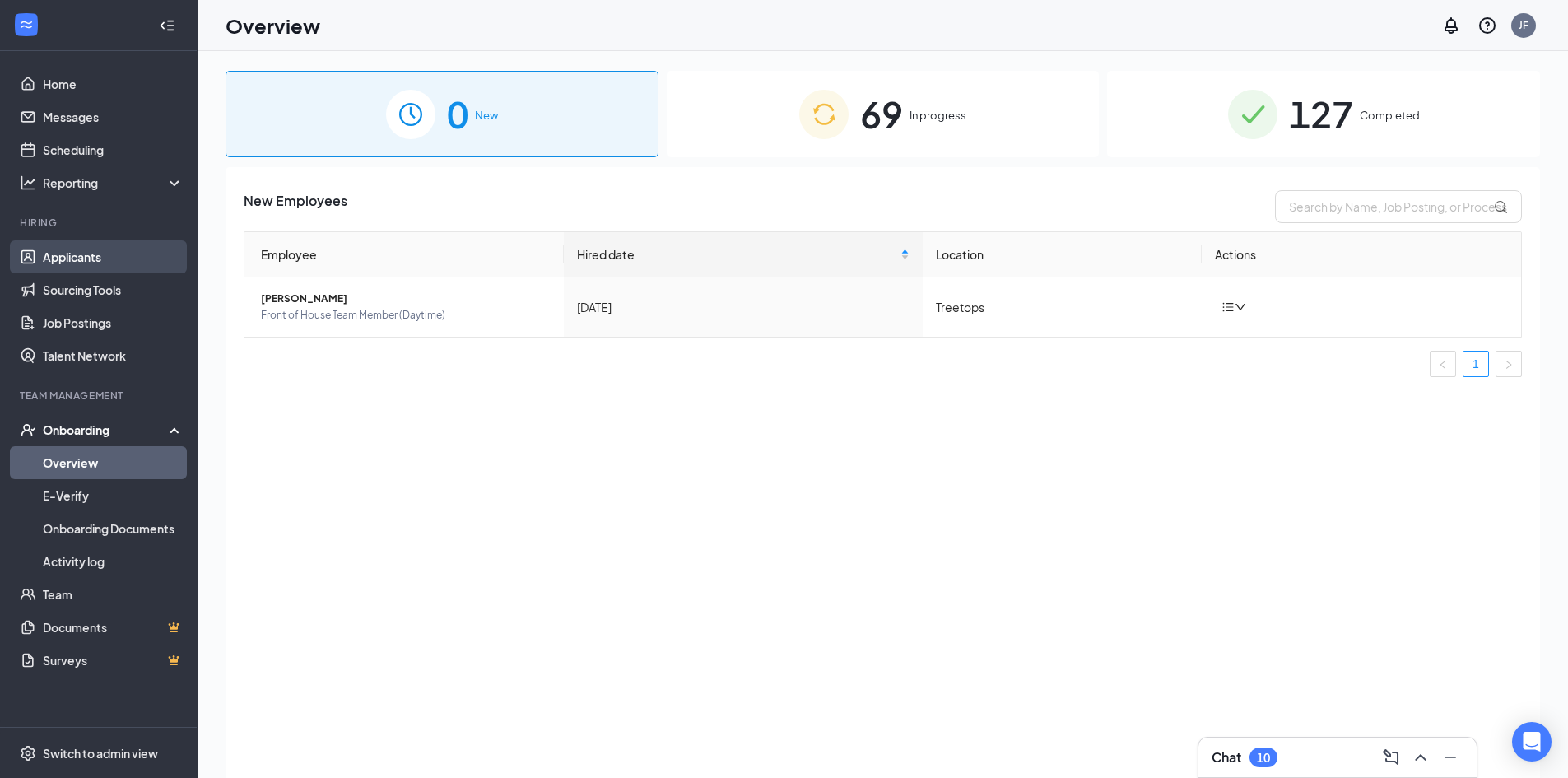
click at [67, 261] on link "Applicants" at bounding box center [113, 256] width 141 height 33
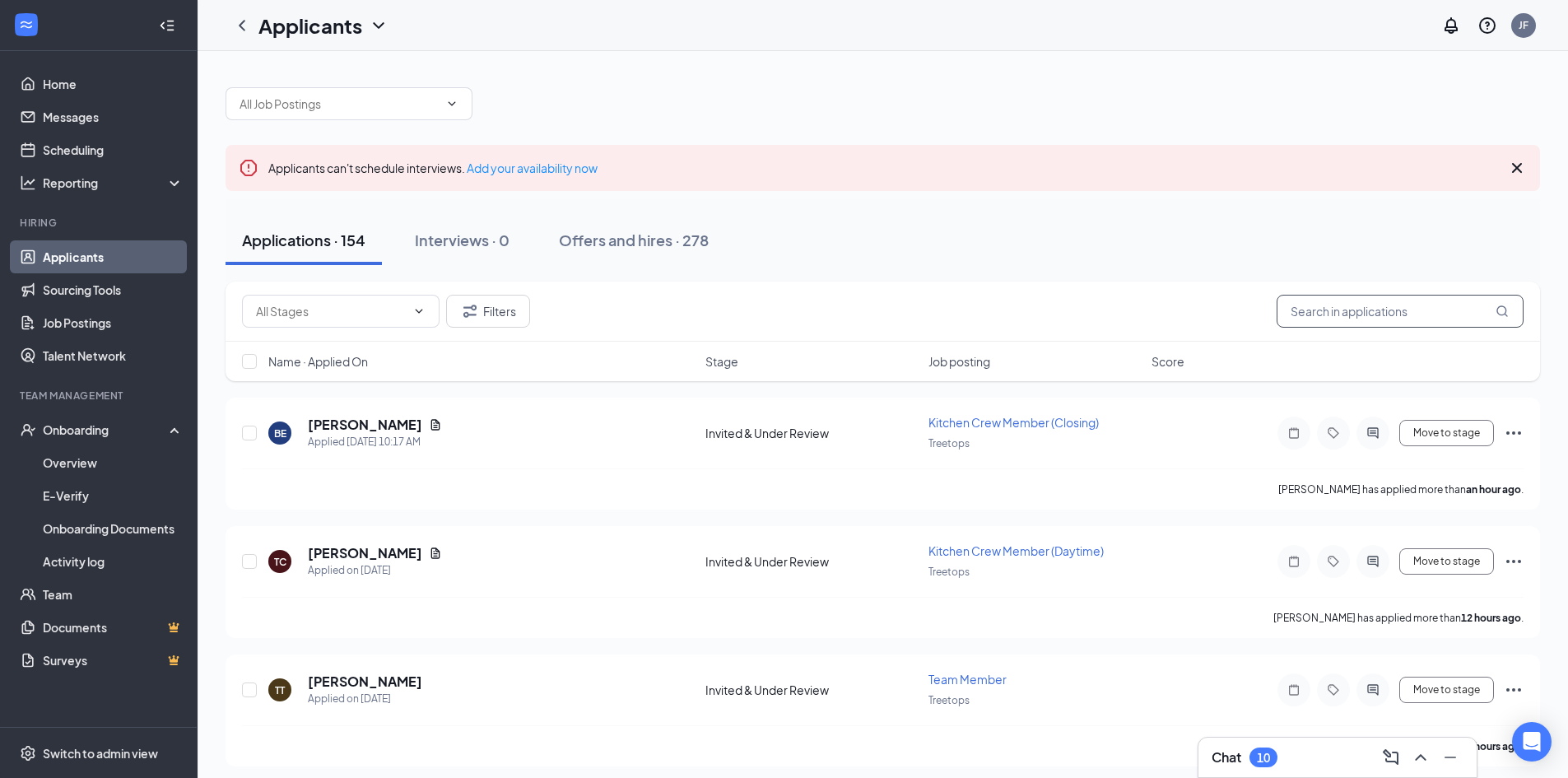
click at [1323, 310] on input "text" at bounding box center [1400, 311] width 247 height 33
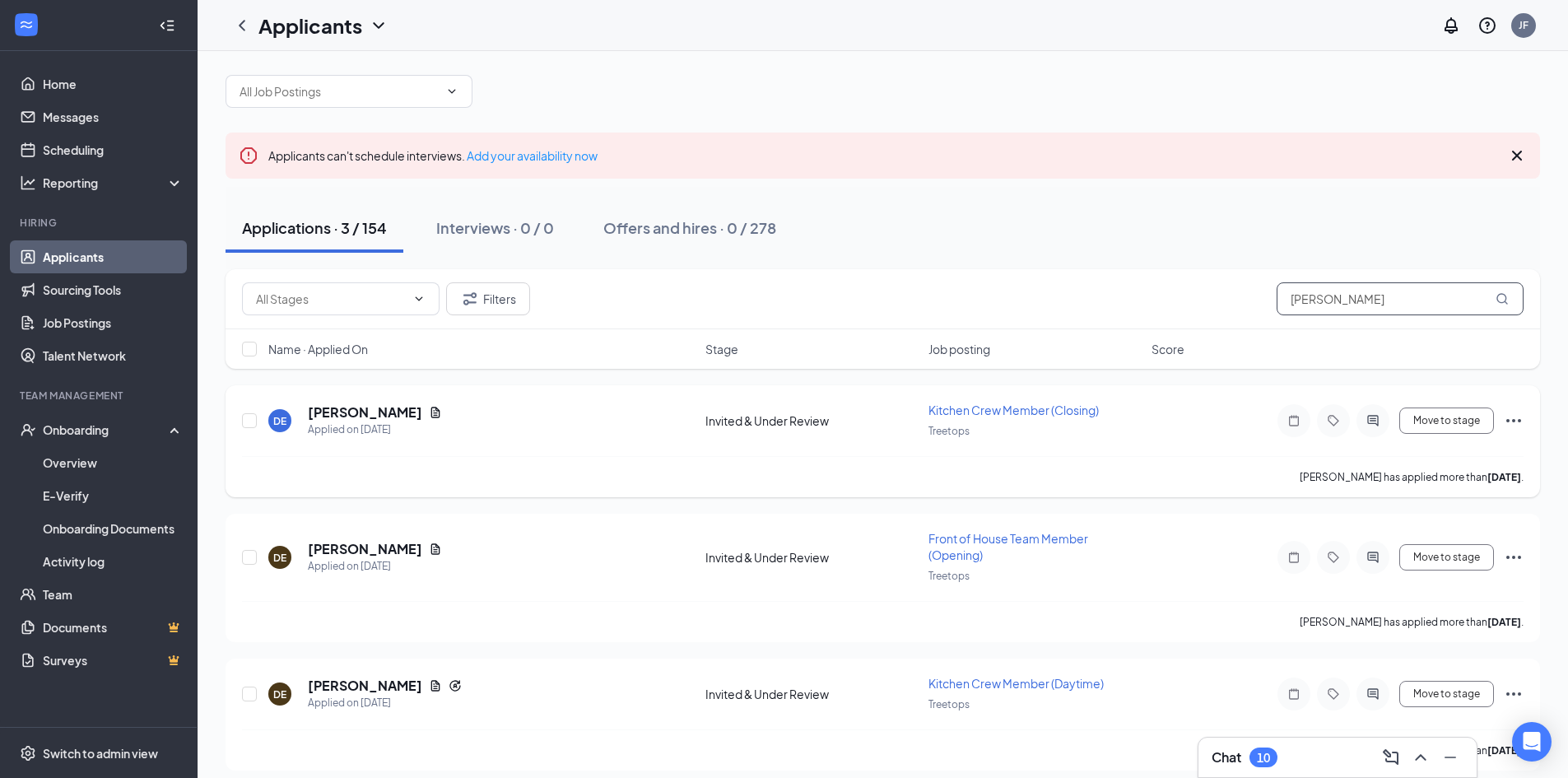
scroll to position [25, 0]
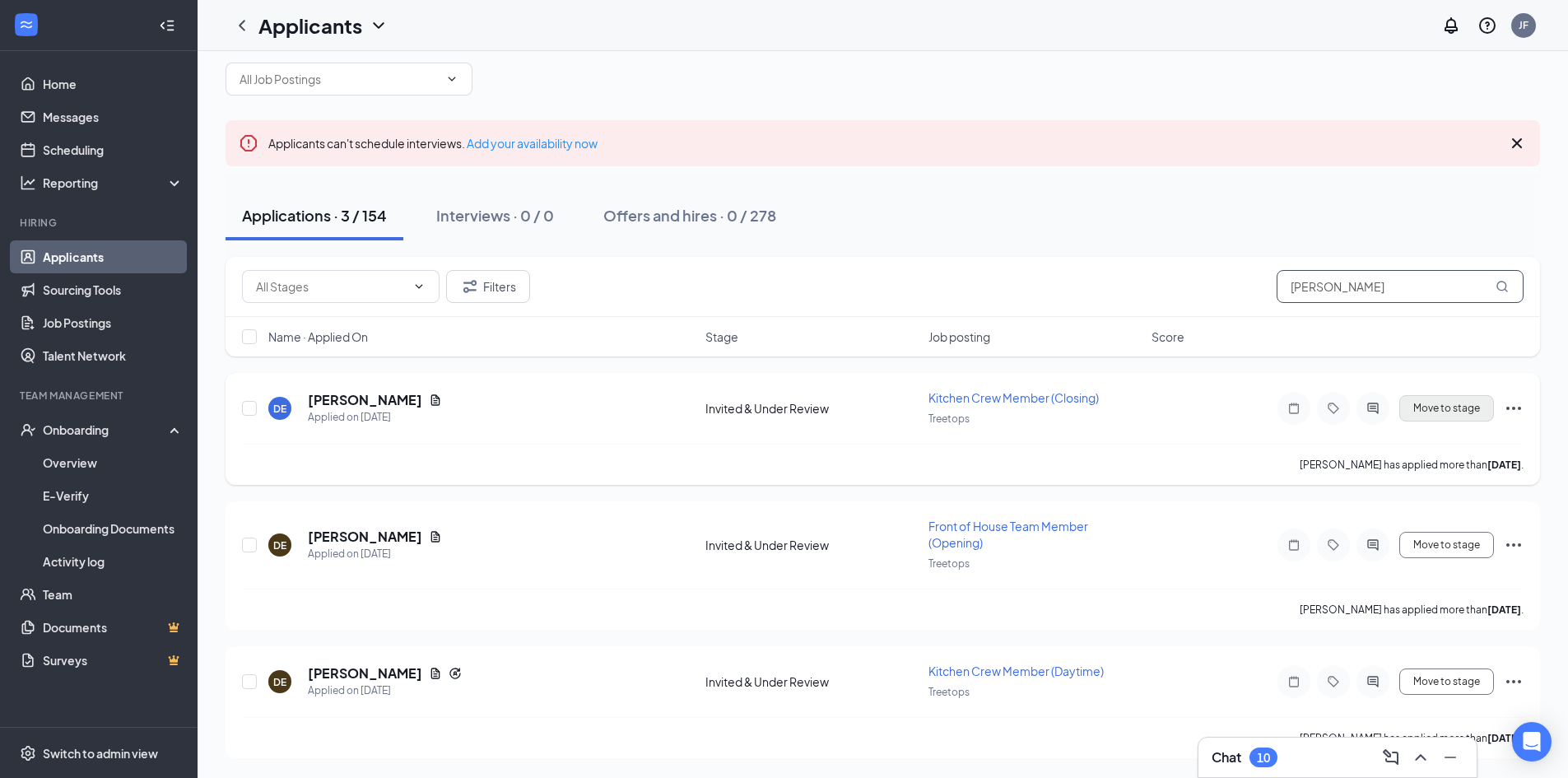
type input "ellison"
click at [1448, 404] on button "Move to stage" at bounding box center [1447, 408] width 95 height 26
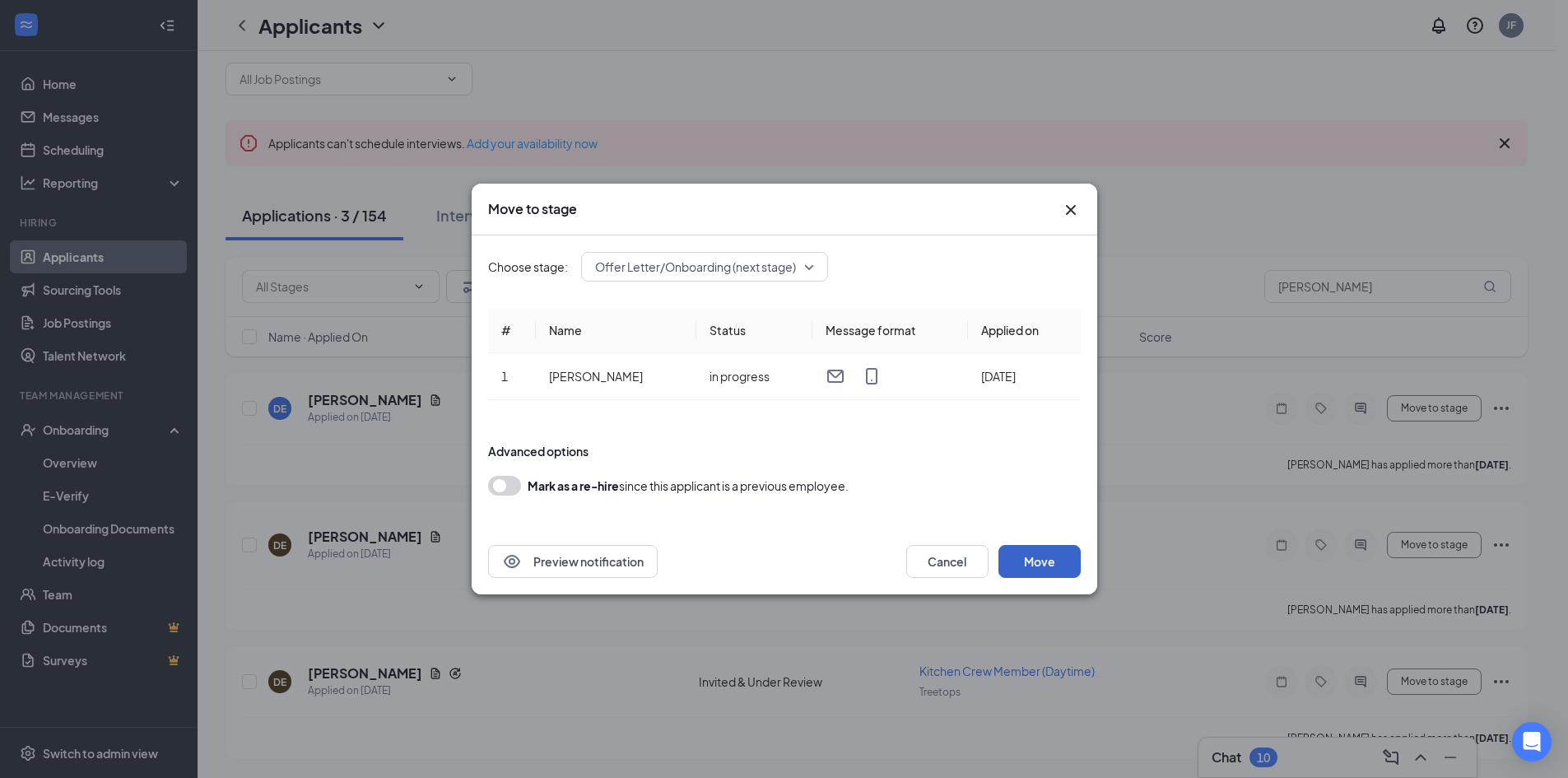
click at [1040, 559] on button "Move" at bounding box center [1040, 561] width 82 height 33
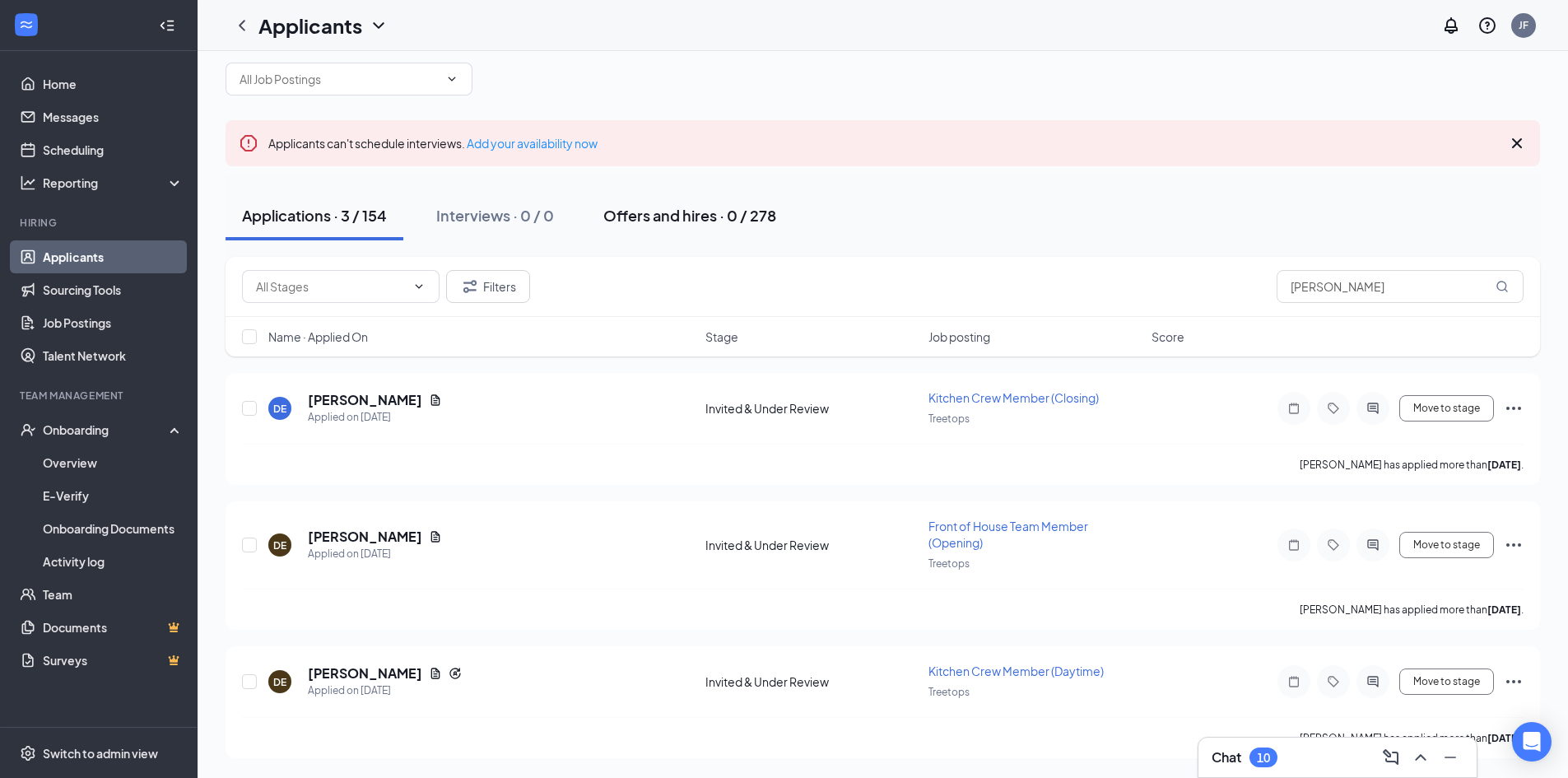
scroll to position [0, 0]
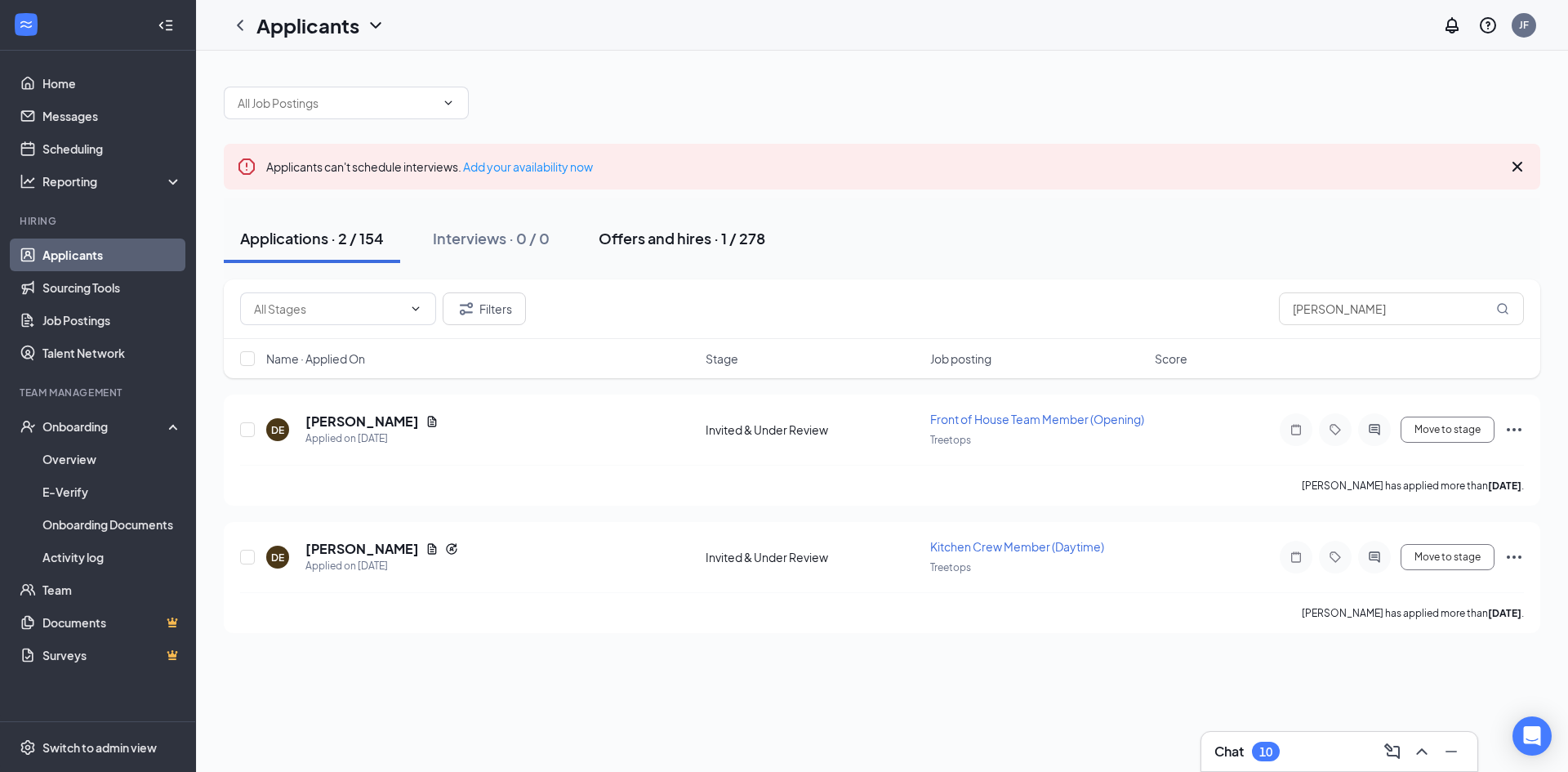
click at [717, 241] on div "Offers and hires · 1 / 278" at bounding box center [682, 238] width 167 height 21
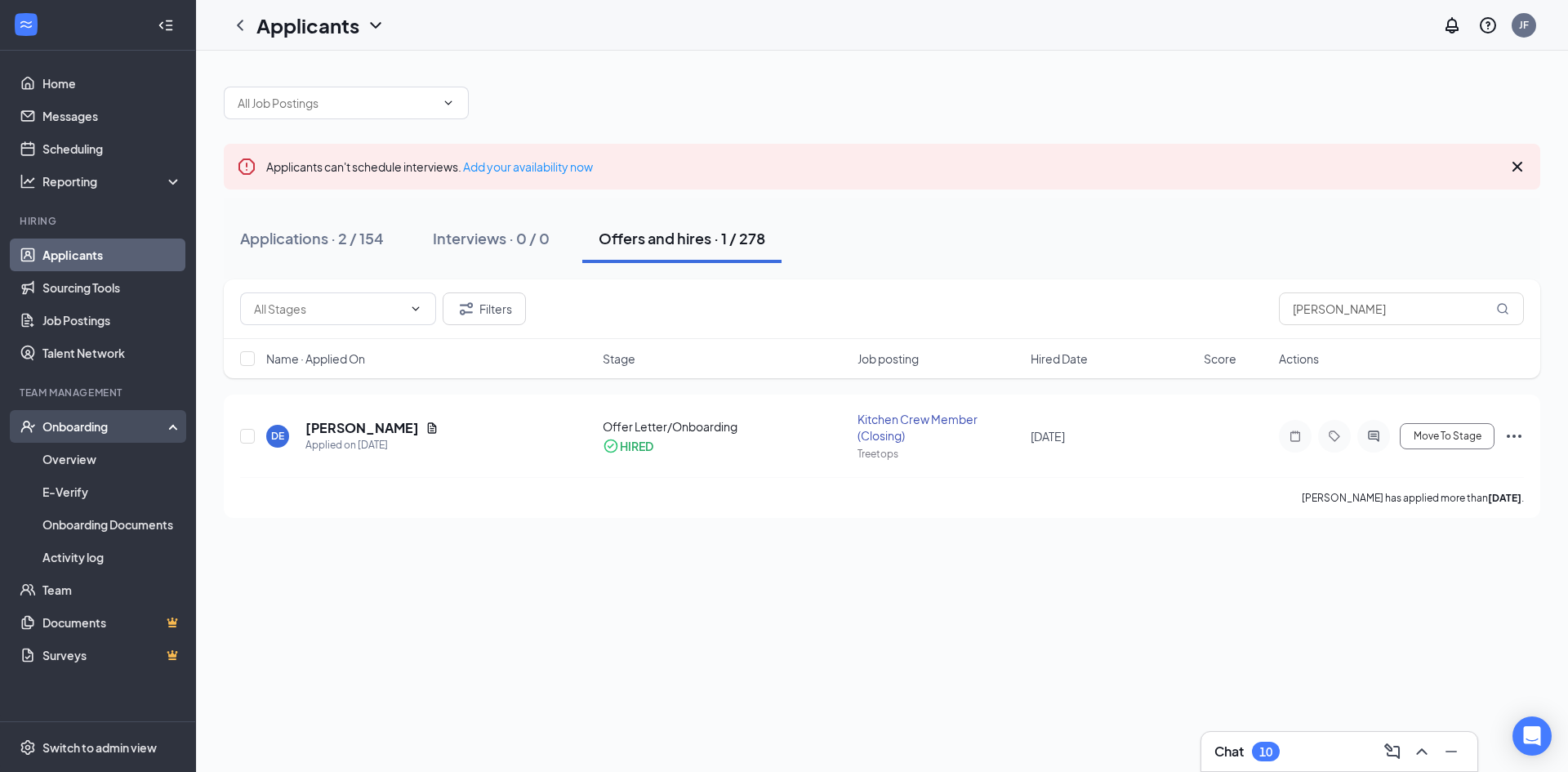
click at [81, 423] on div "Onboarding" at bounding box center [105, 426] width 125 height 17
click at [76, 422] on div "Onboarding" at bounding box center [105, 426] width 125 height 17
click at [74, 469] on link "Overview" at bounding box center [112, 459] width 140 height 32
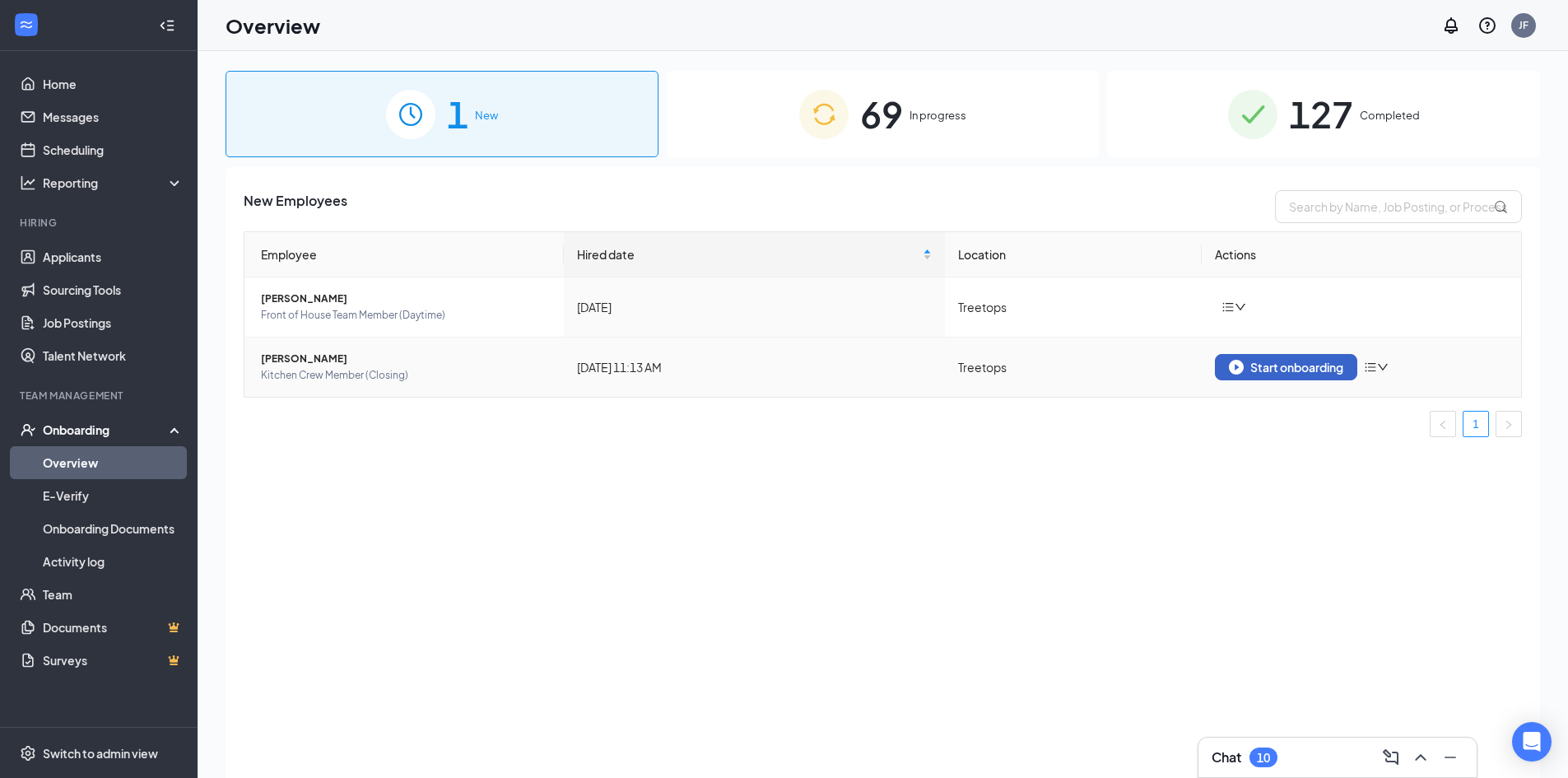
click at [1257, 376] on button "Start onboarding" at bounding box center [1286, 367] width 142 height 26
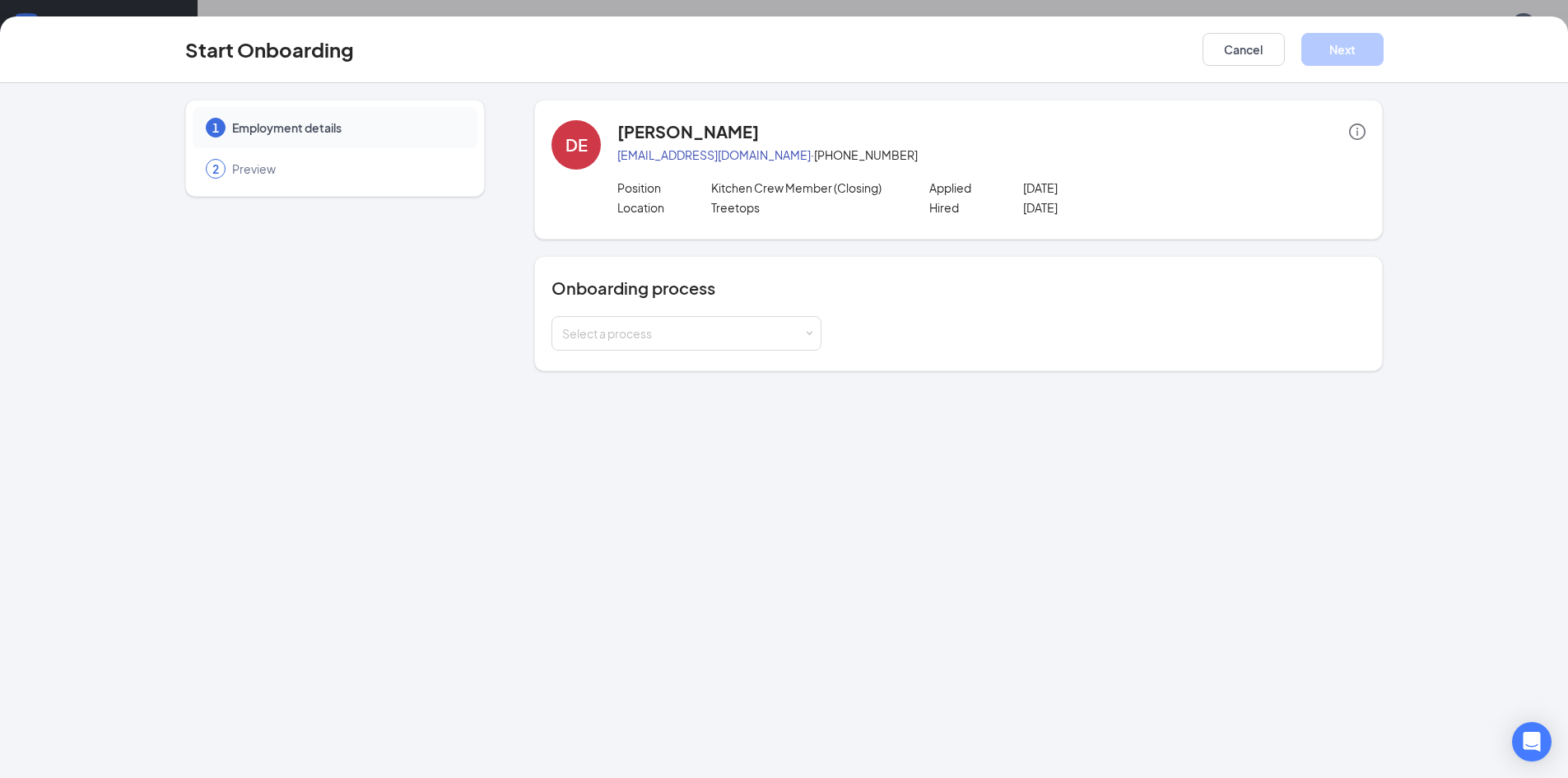
click at [600, 351] on div "Onboarding process Select a process" at bounding box center [959, 314] width 849 height 116
click at [604, 343] on div "Select a process" at bounding box center [686, 333] width 249 height 33
click at [606, 373] on span "Team Member" at bounding box center [597, 368] width 78 height 15
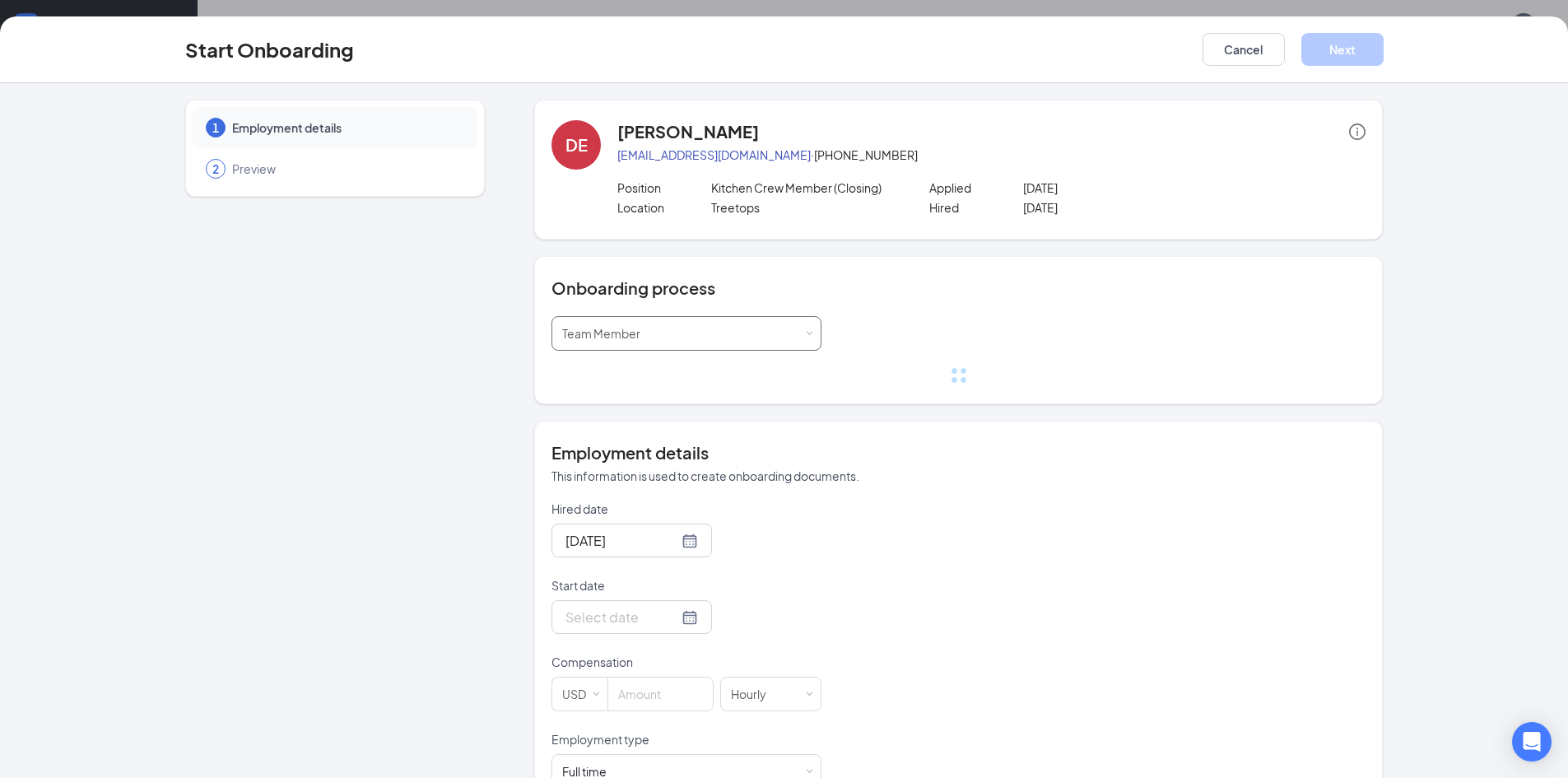
scroll to position [75, 0]
click at [665, 624] on div at bounding box center [632, 617] width 132 height 21
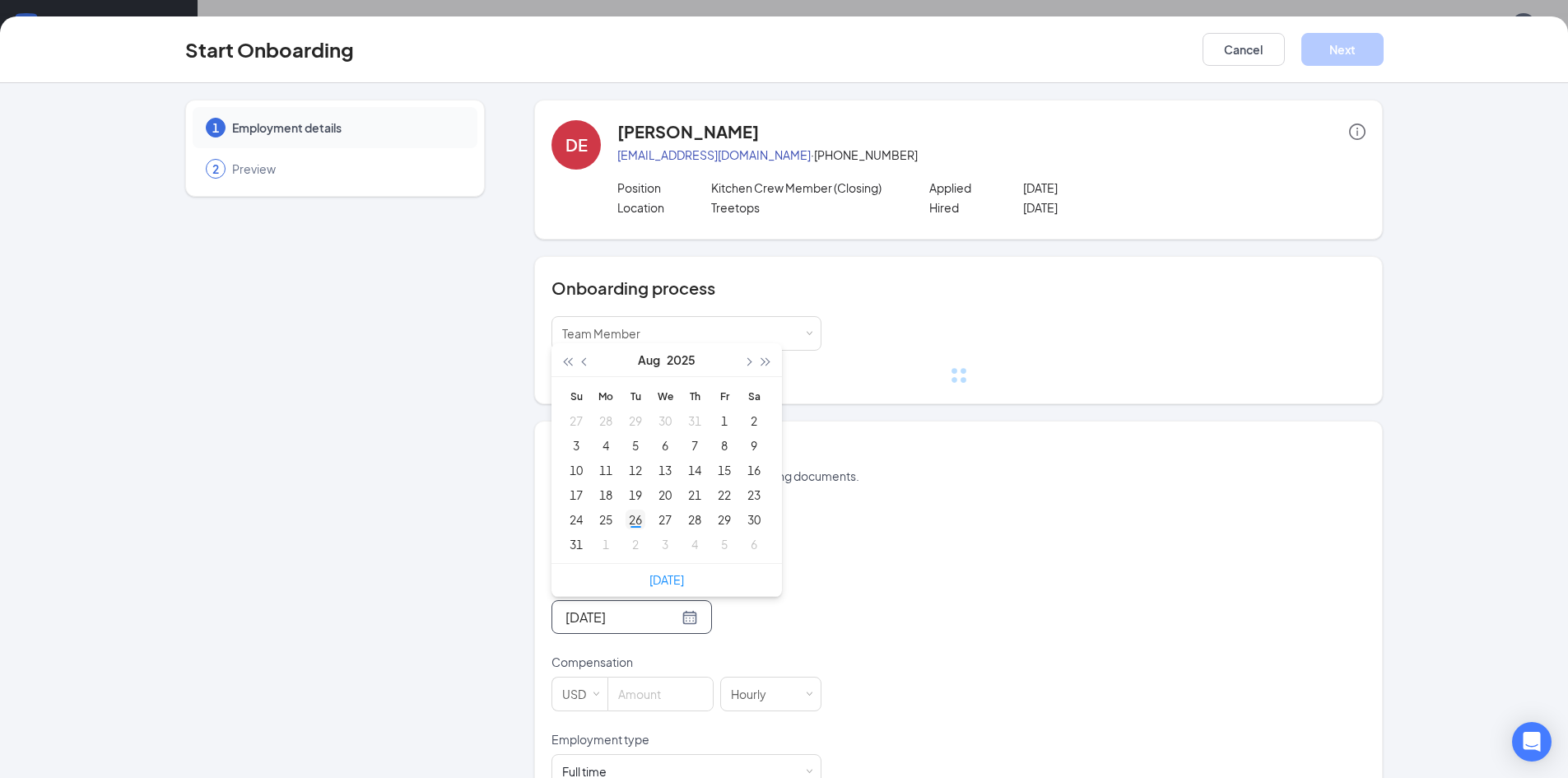
type input "[DATE]"
click at [633, 523] on div "26" at bounding box center [635, 520] width 20 height 20
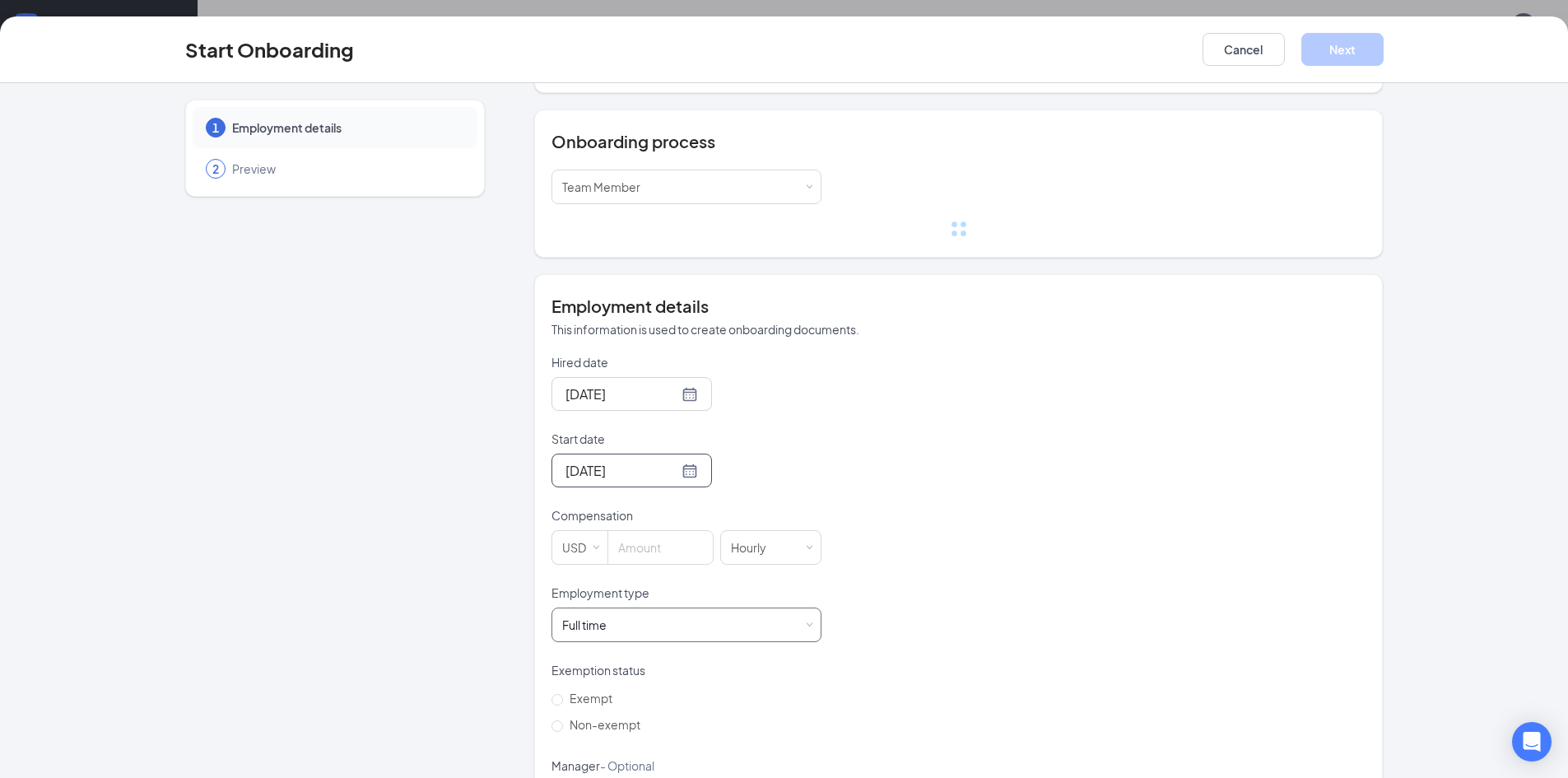
scroll to position [165, 0]
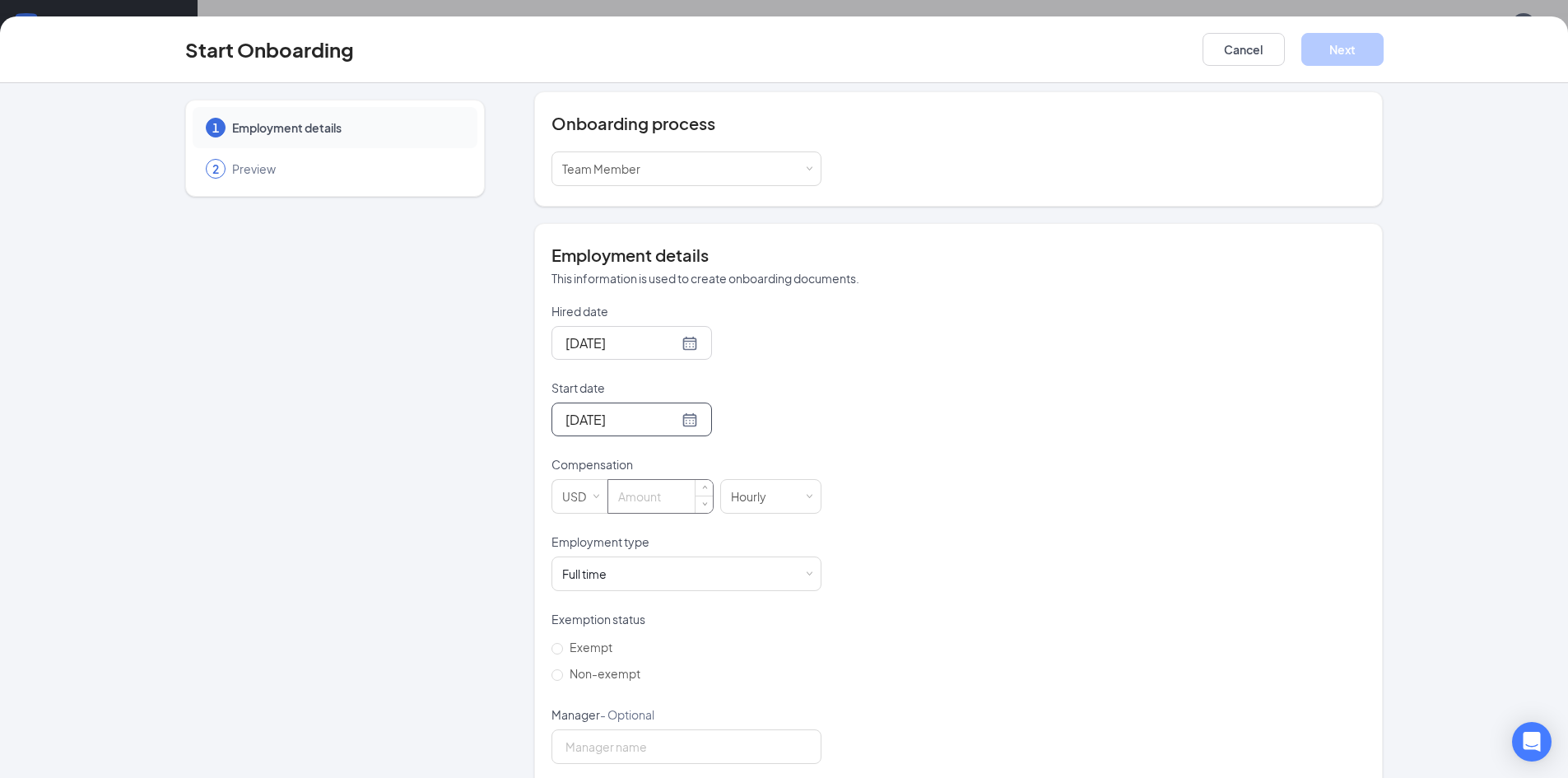
click at [648, 502] on input at bounding box center [661, 496] width 105 height 33
type input "10"
click at [672, 579] on div "Full time Works 30+ hours per week and is reasonably expected to work" at bounding box center [686, 574] width 249 height 33
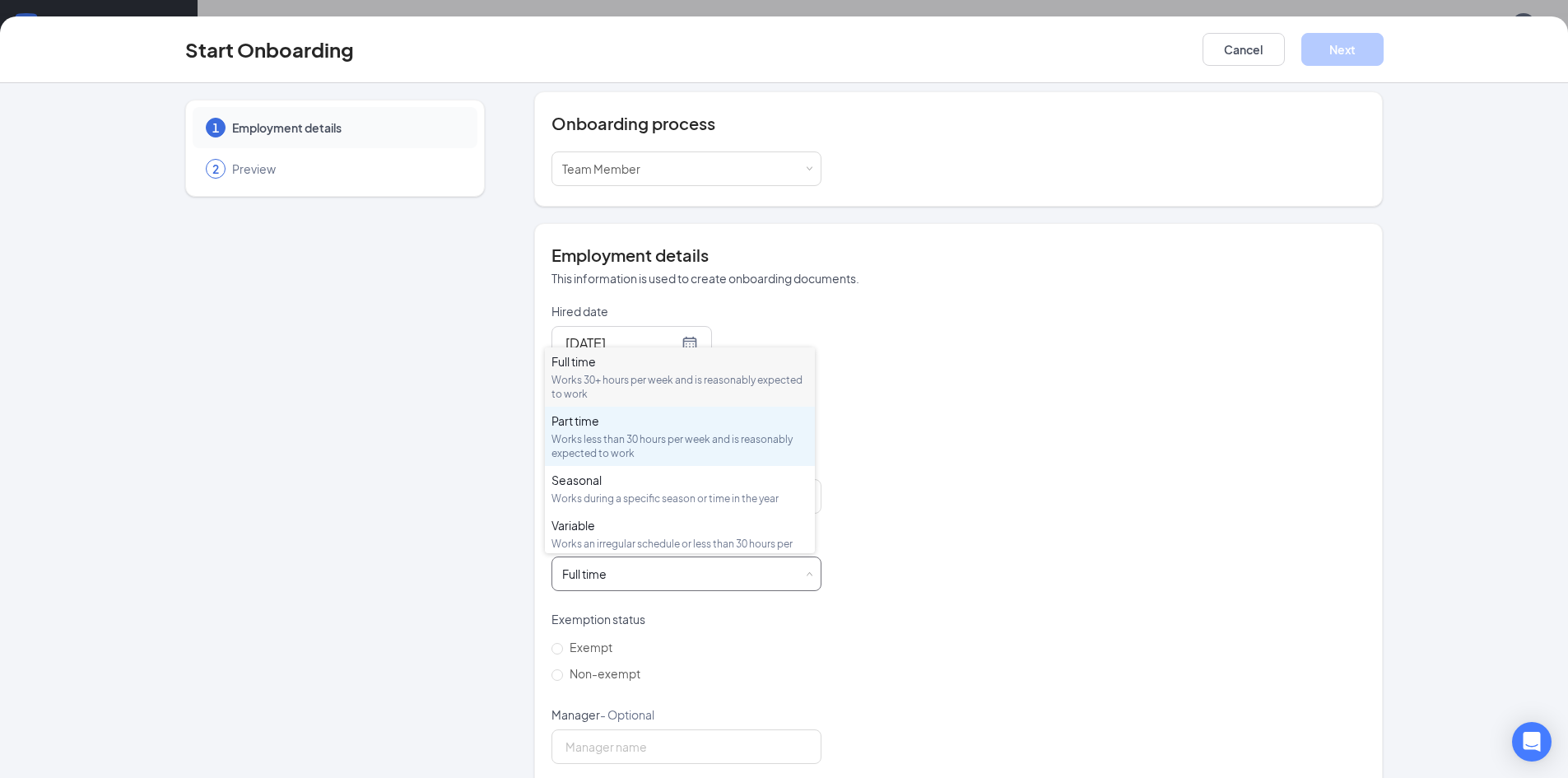
click at [627, 446] on div "Works less than 30 hours per week and is reasonably expected to work" at bounding box center [680, 446] width 257 height 28
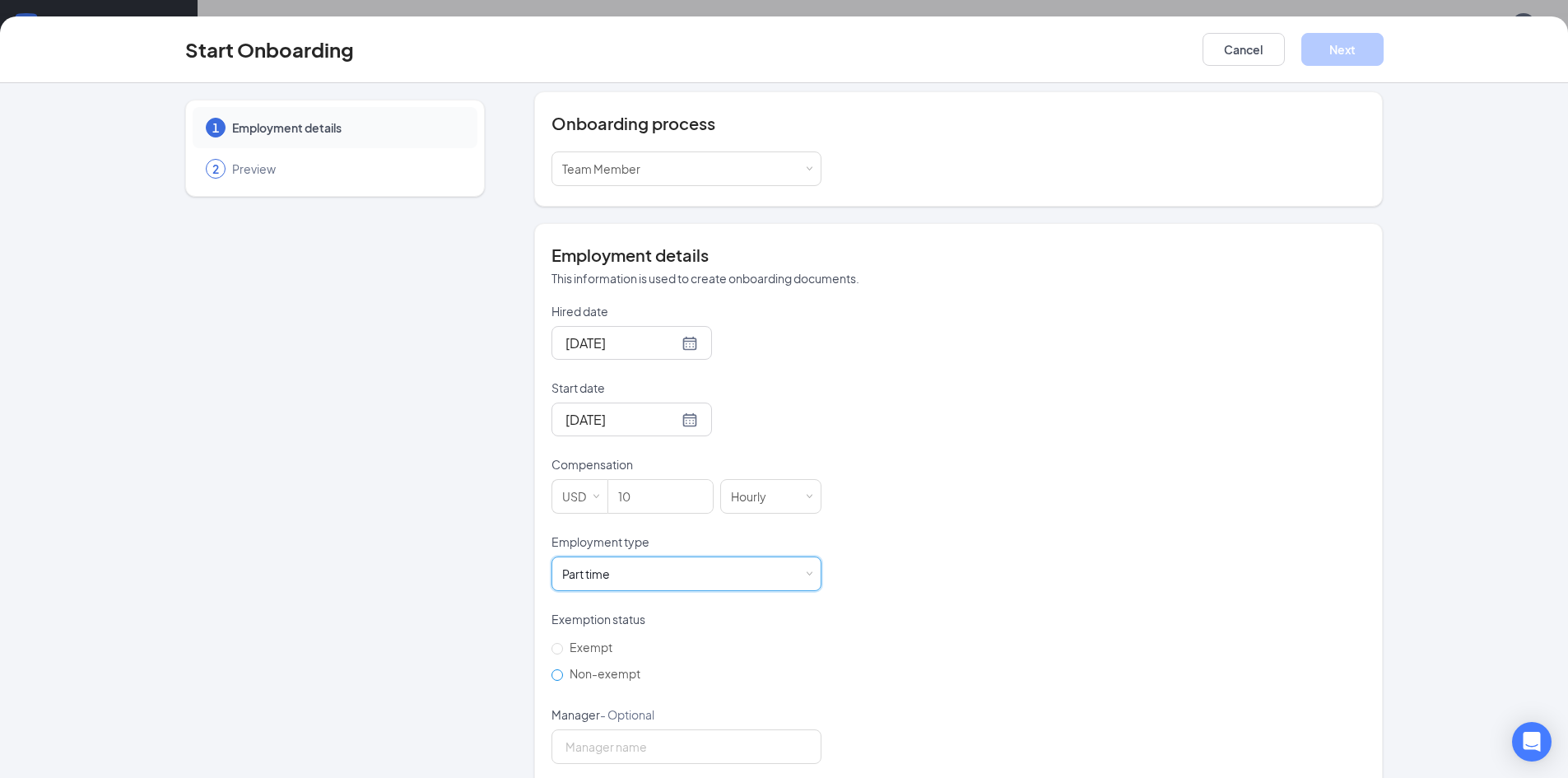
click at [561, 682] on label "Non-exempt" at bounding box center [599, 673] width 95 height 26
click at [561, 681] on input "Non-exempt" at bounding box center [558, 675] width 12 height 12
radio input "true"
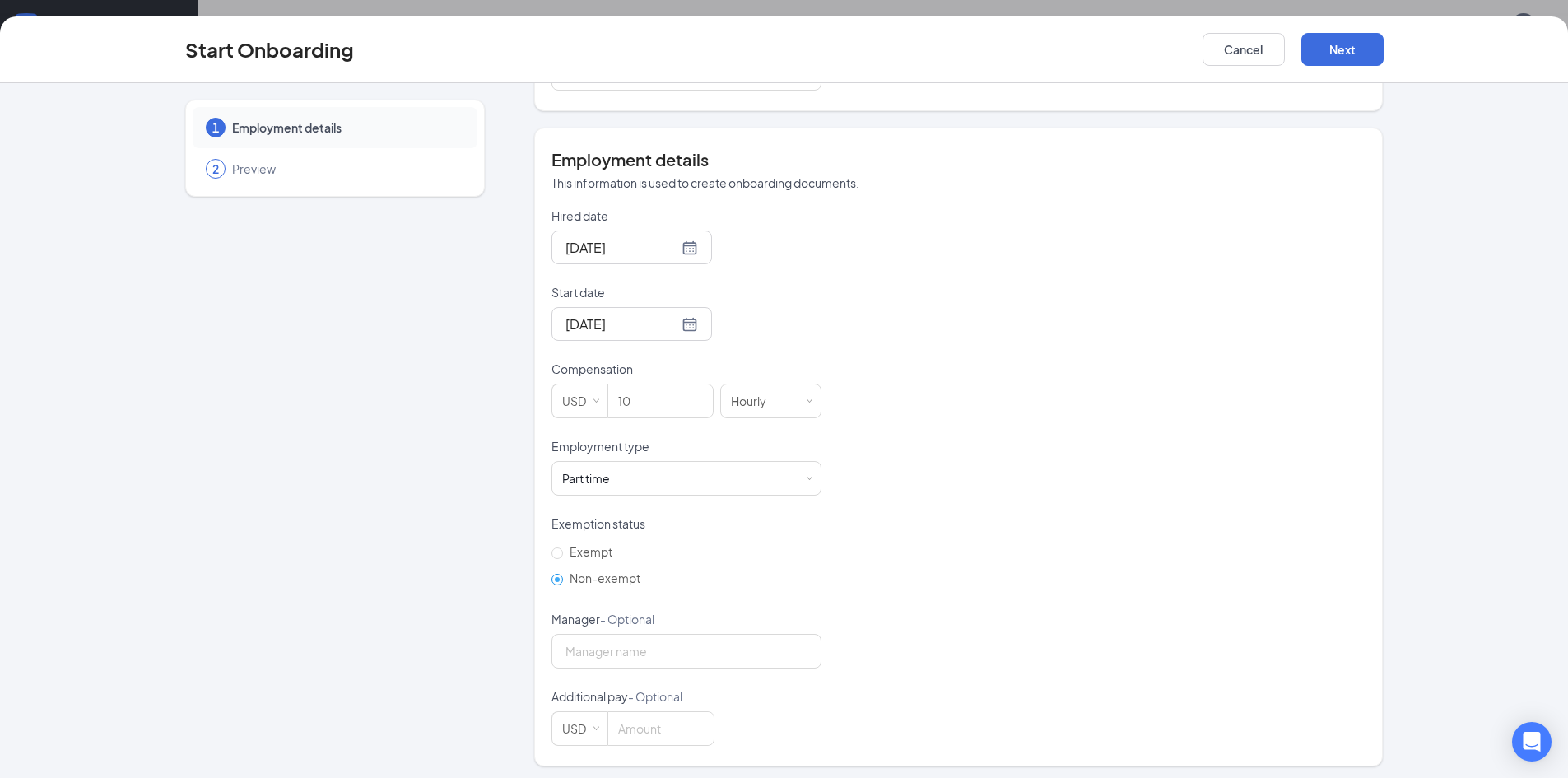
scroll to position [265, 0]
click at [1358, 46] on button "Next" at bounding box center [1343, 49] width 82 height 33
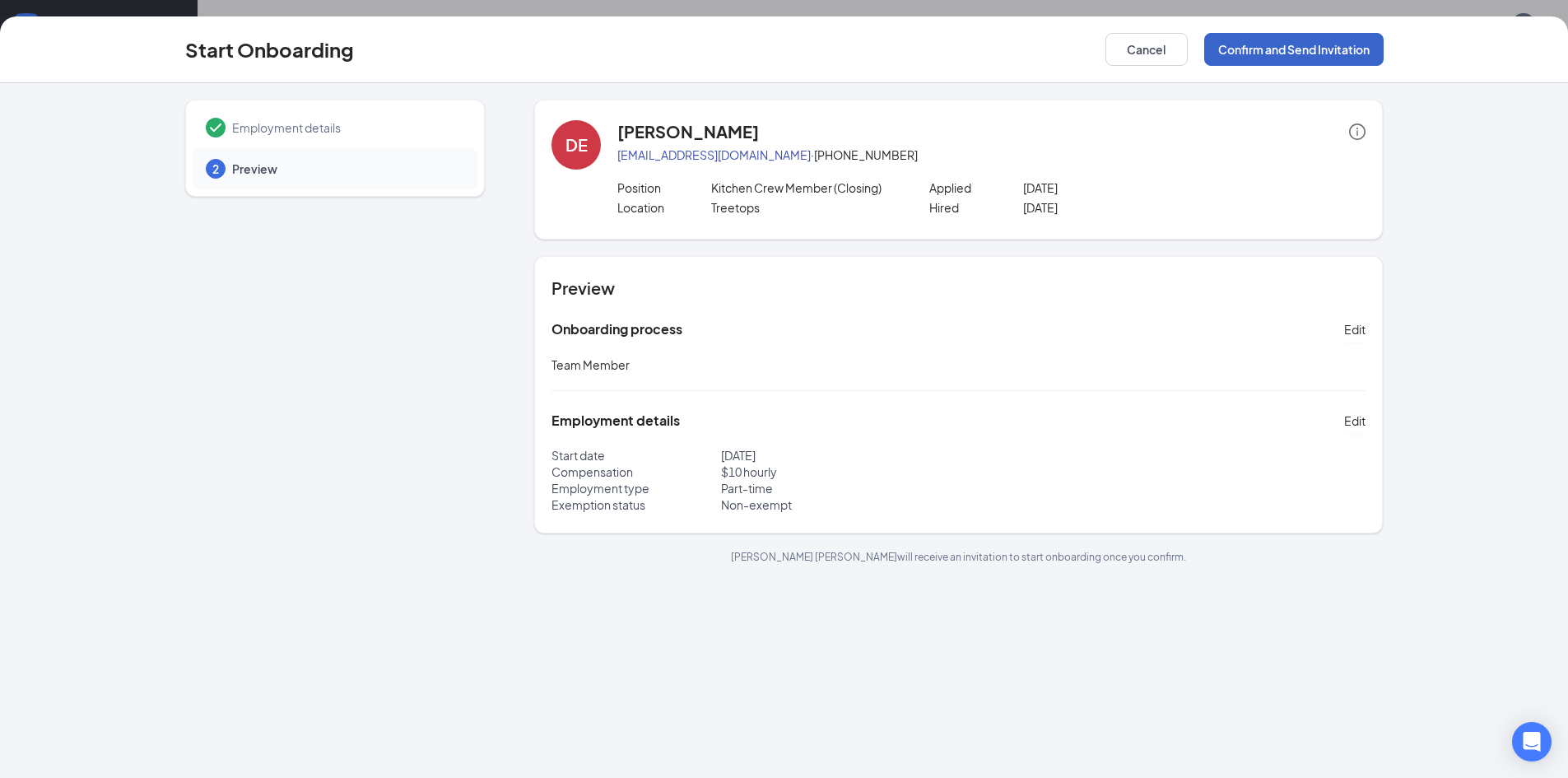
click at [1357, 43] on button "Confirm and Send Invitation" at bounding box center [1294, 49] width 179 height 33
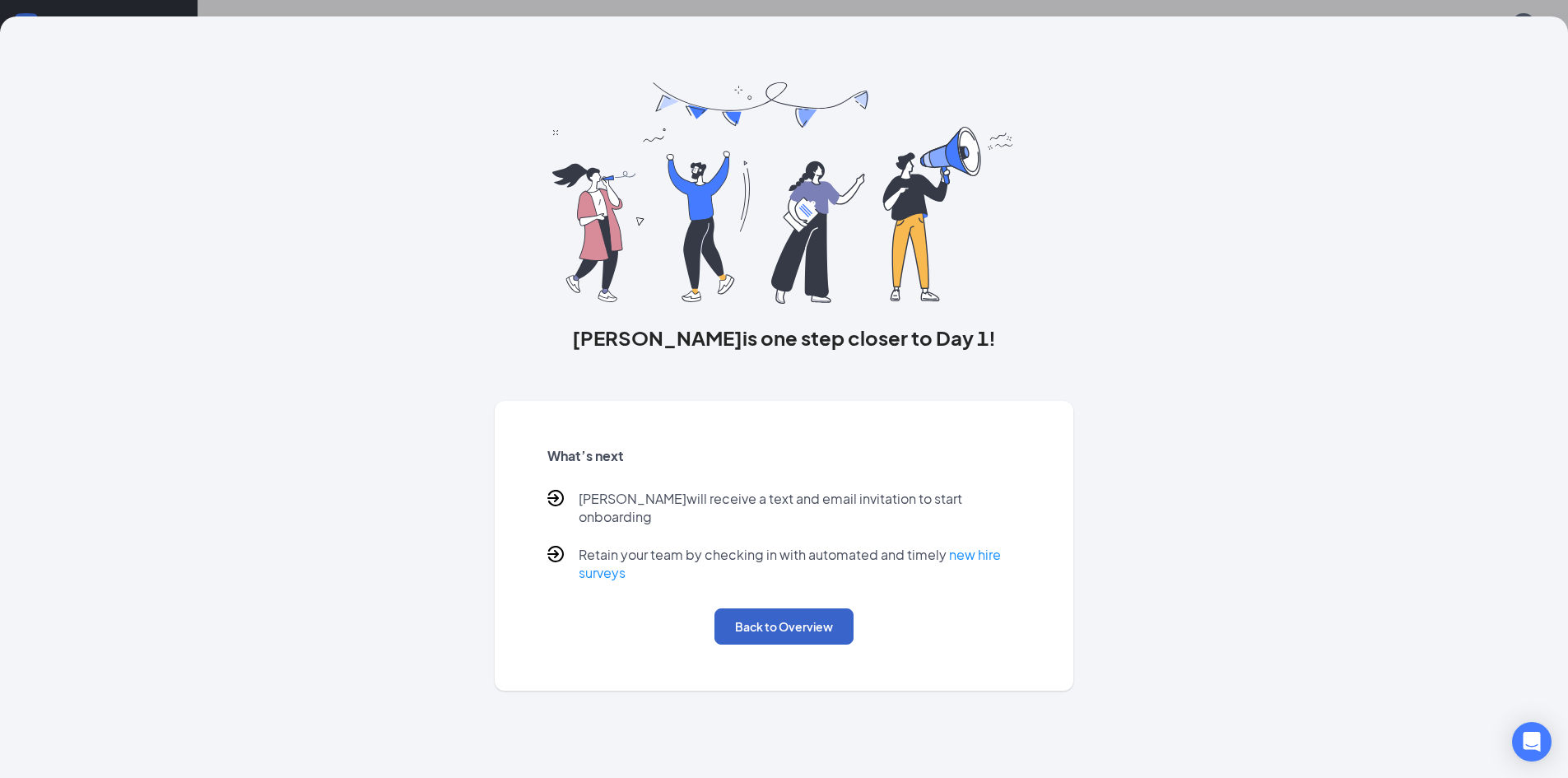
click at [809, 609] on button "Back to Overview" at bounding box center [784, 626] width 139 height 36
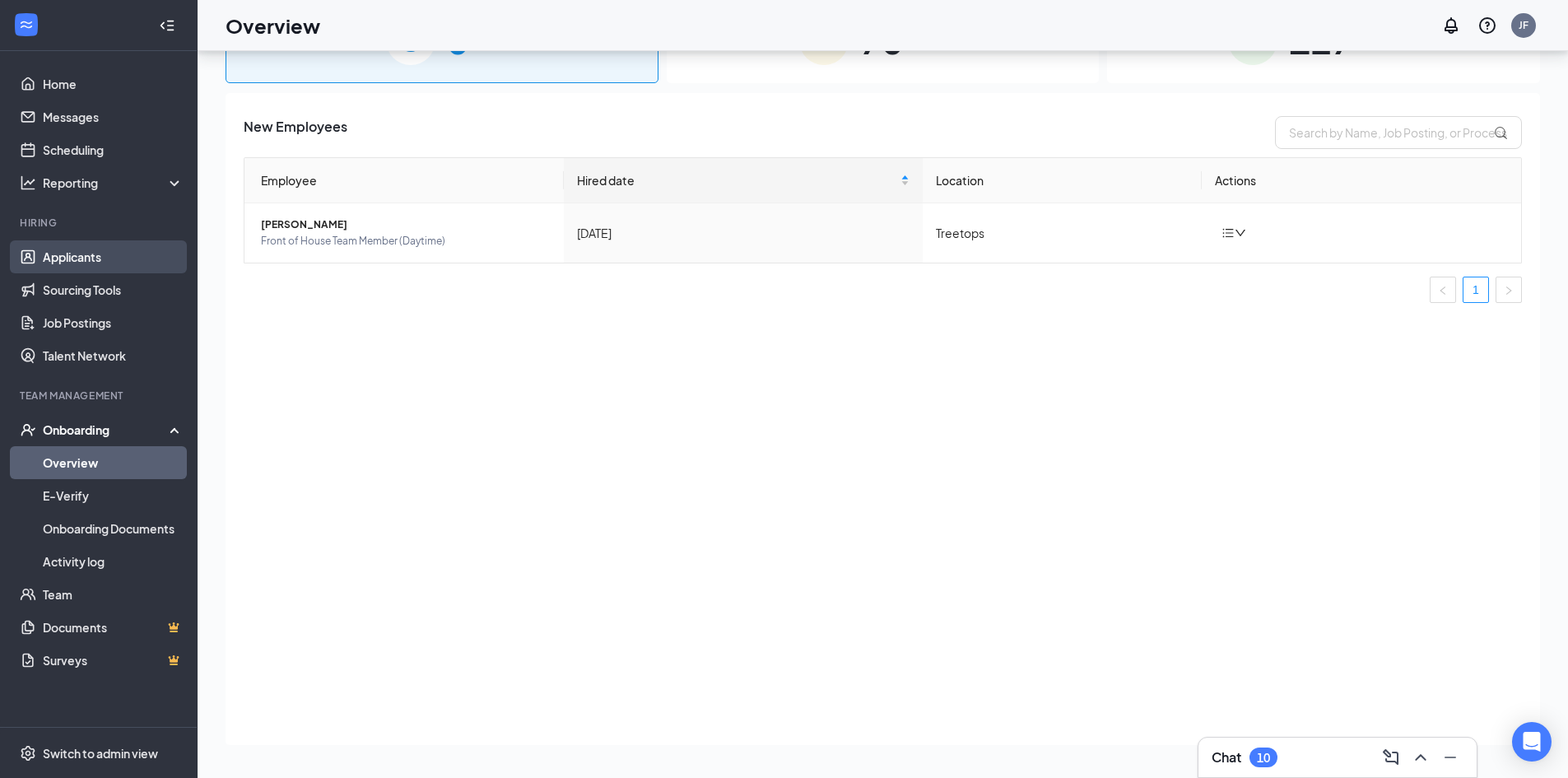
click at [51, 264] on link "Applicants" at bounding box center [113, 256] width 141 height 33
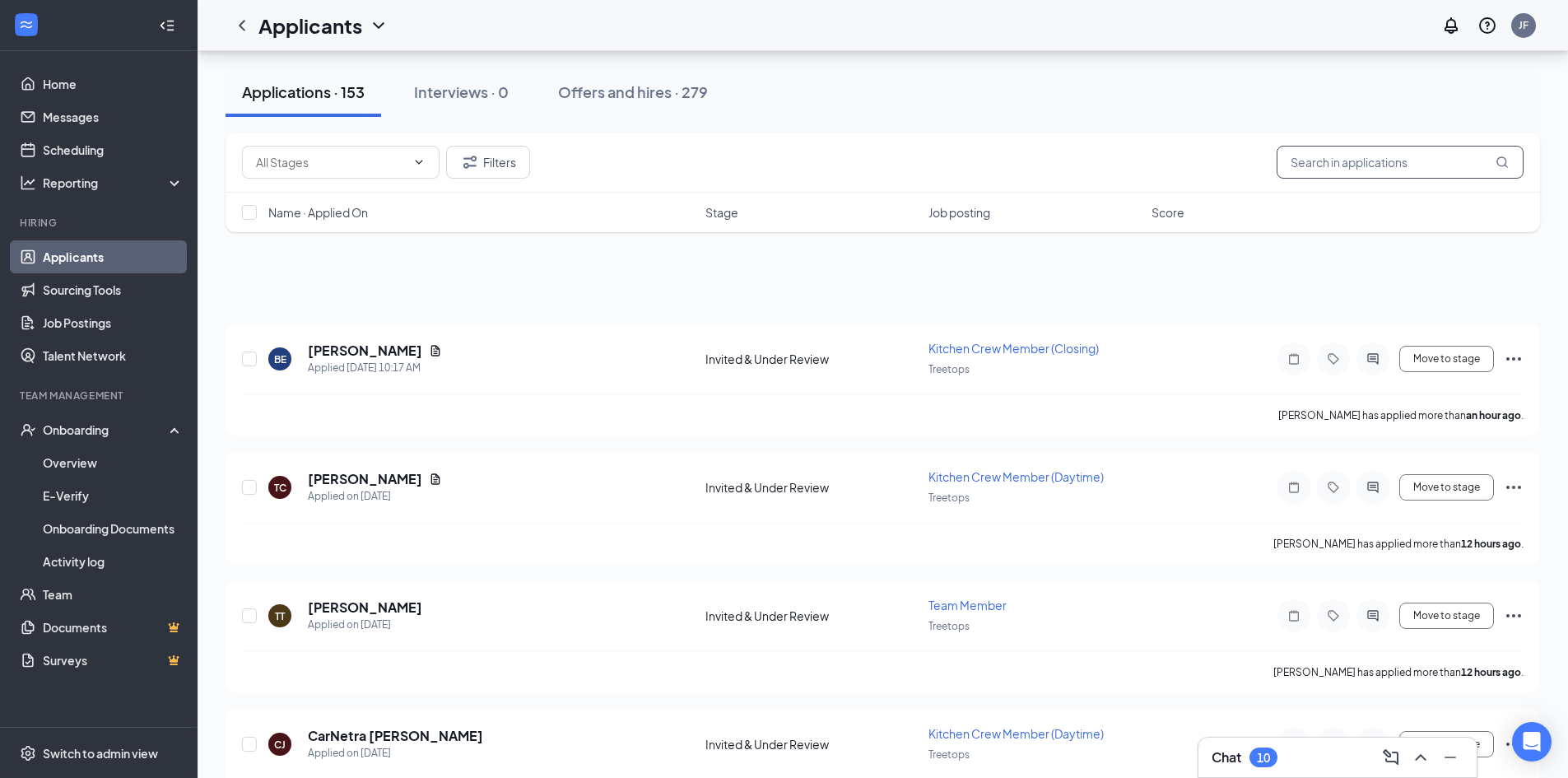
click at [1320, 167] on input "text" at bounding box center [1400, 162] width 247 height 33
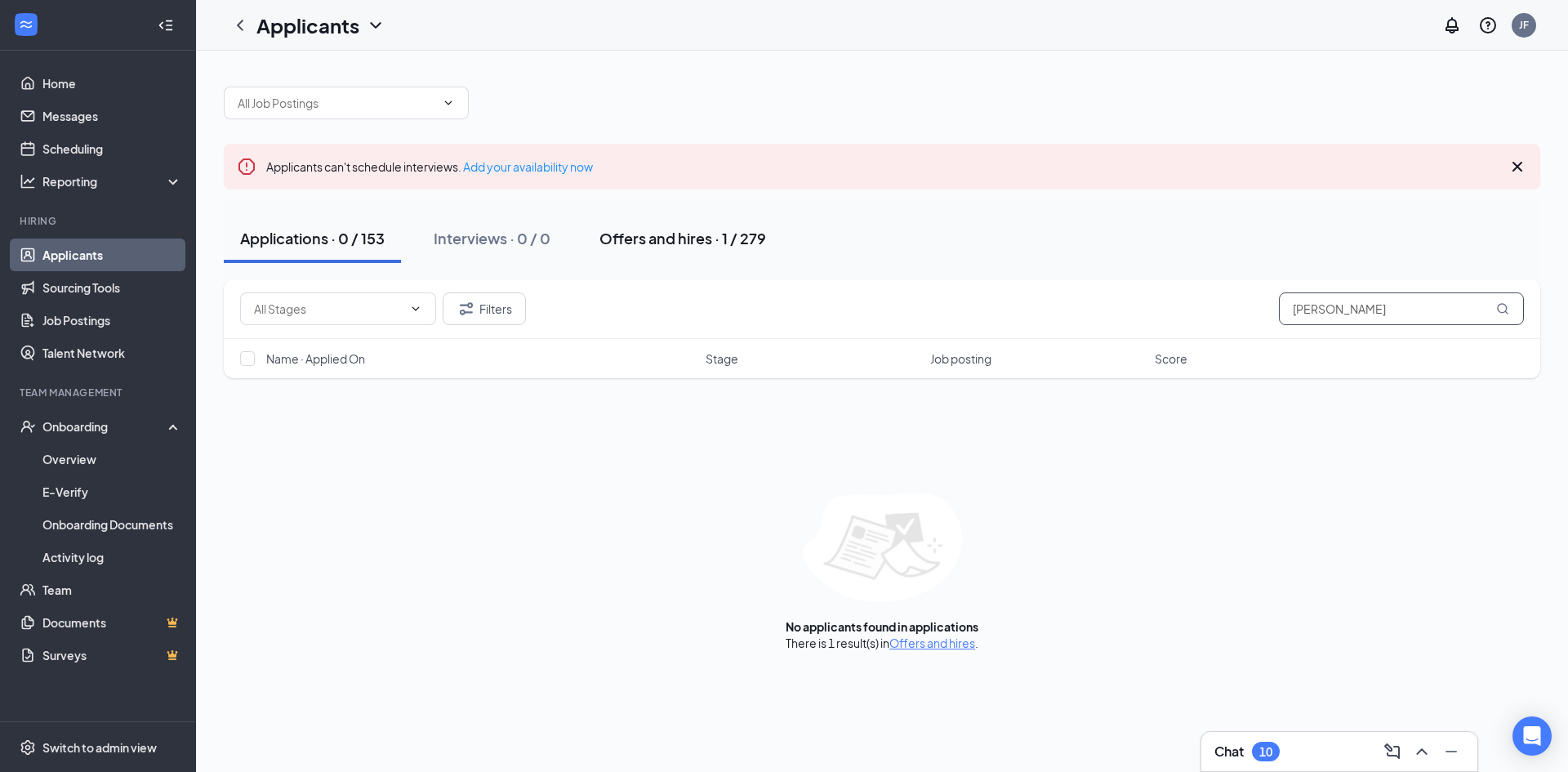
type input "naomi"
click at [762, 242] on div "Offers and hires · 1 / 279" at bounding box center [683, 238] width 167 height 21
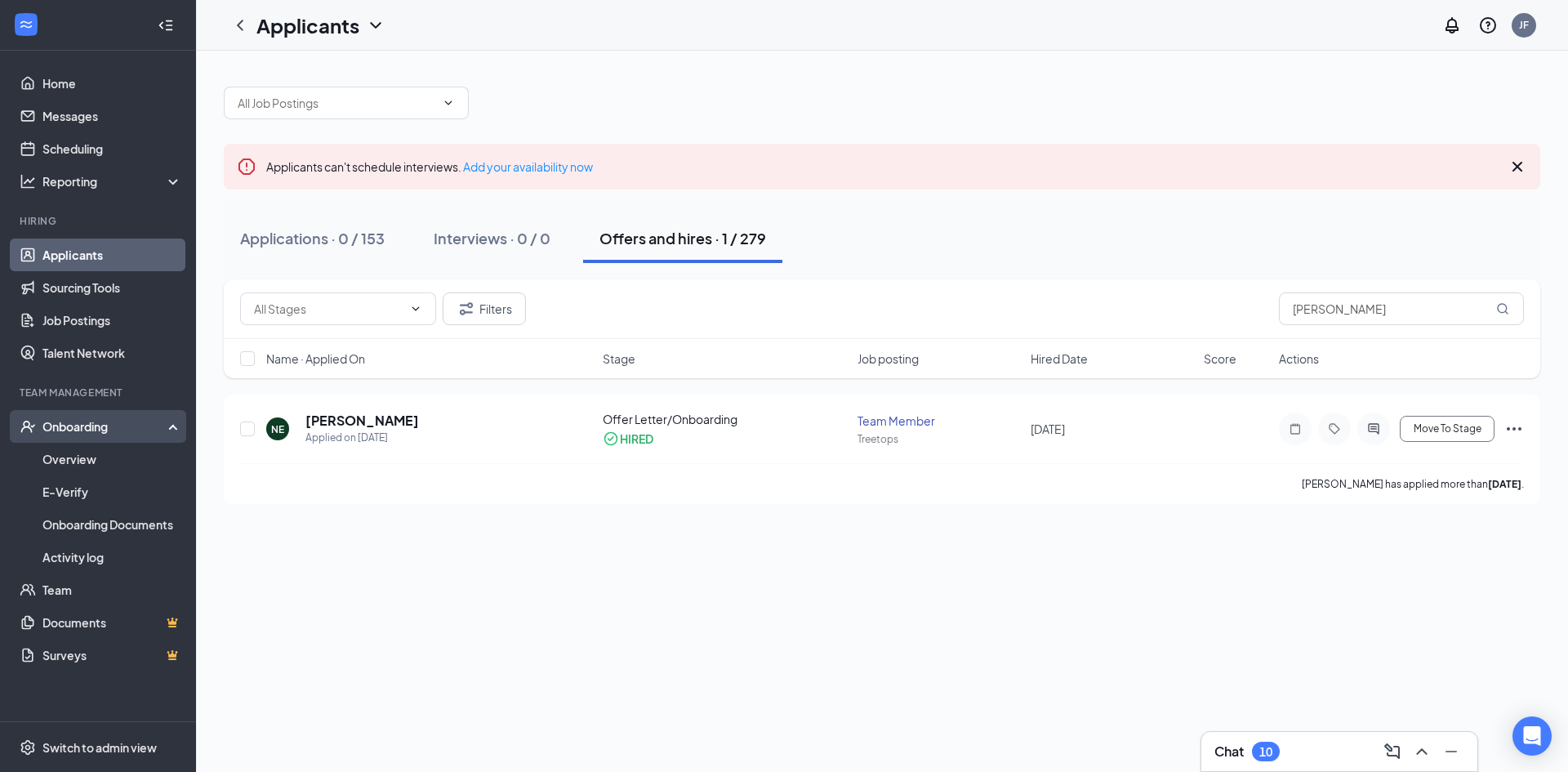
click at [56, 422] on div "Onboarding" at bounding box center [105, 426] width 125 height 17
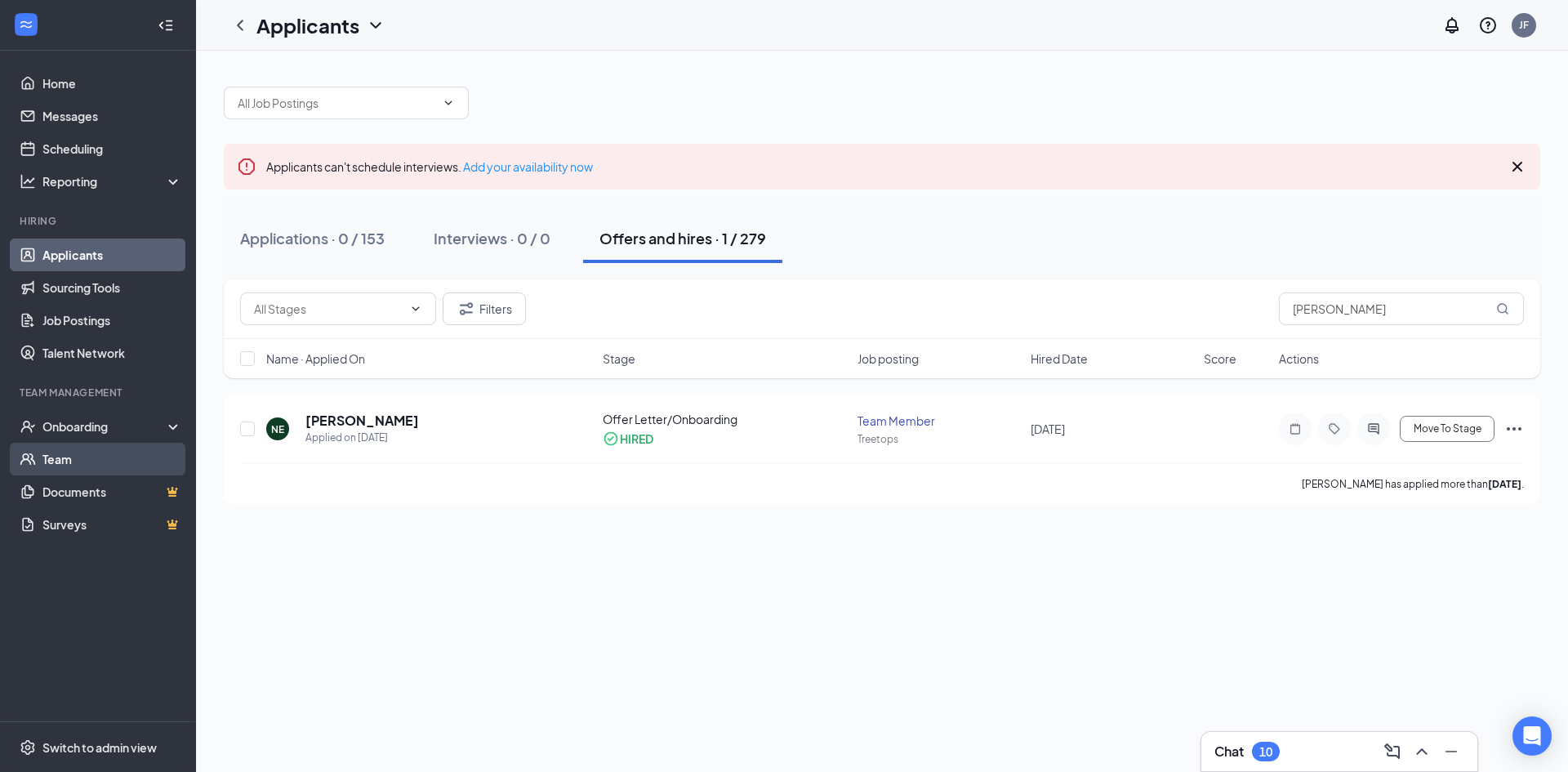
click at [65, 459] on link "Team" at bounding box center [112, 459] width 140 height 32
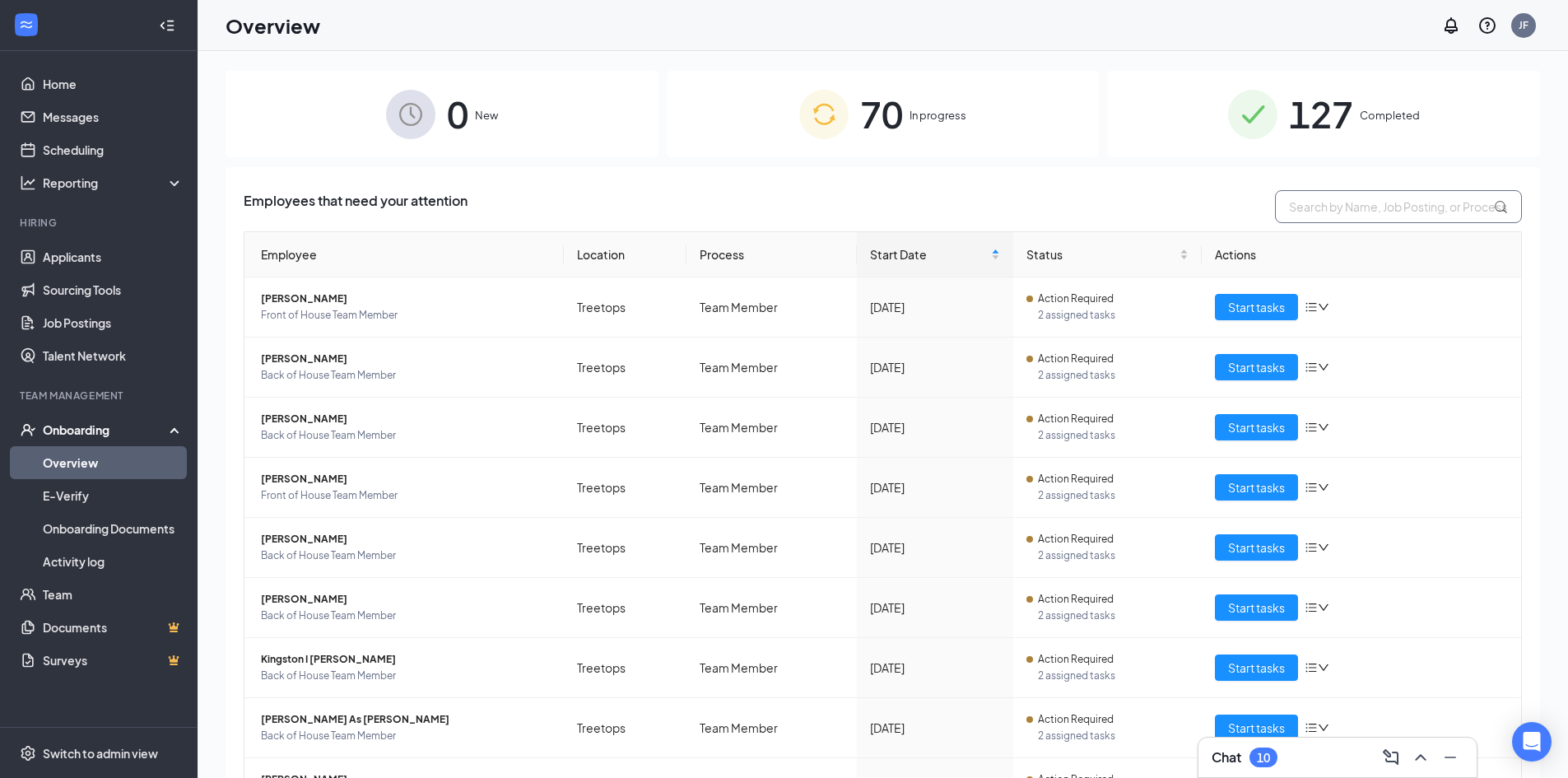
click at [1312, 211] on input "text" at bounding box center [1398, 206] width 247 height 33
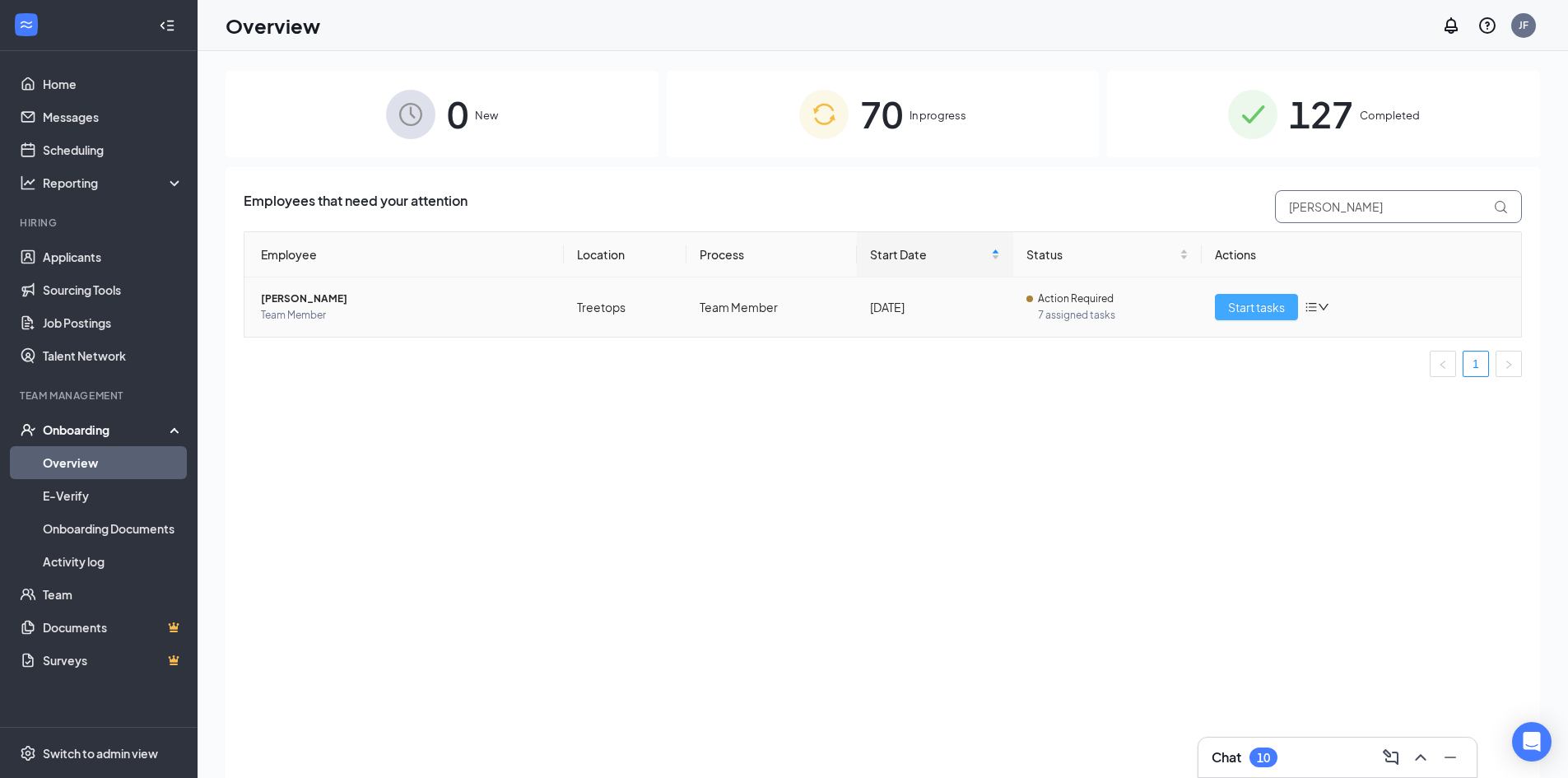
type input "naomi"
click at [1241, 311] on span "Start tasks" at bounding box center [1257, 307] width 57 height 18
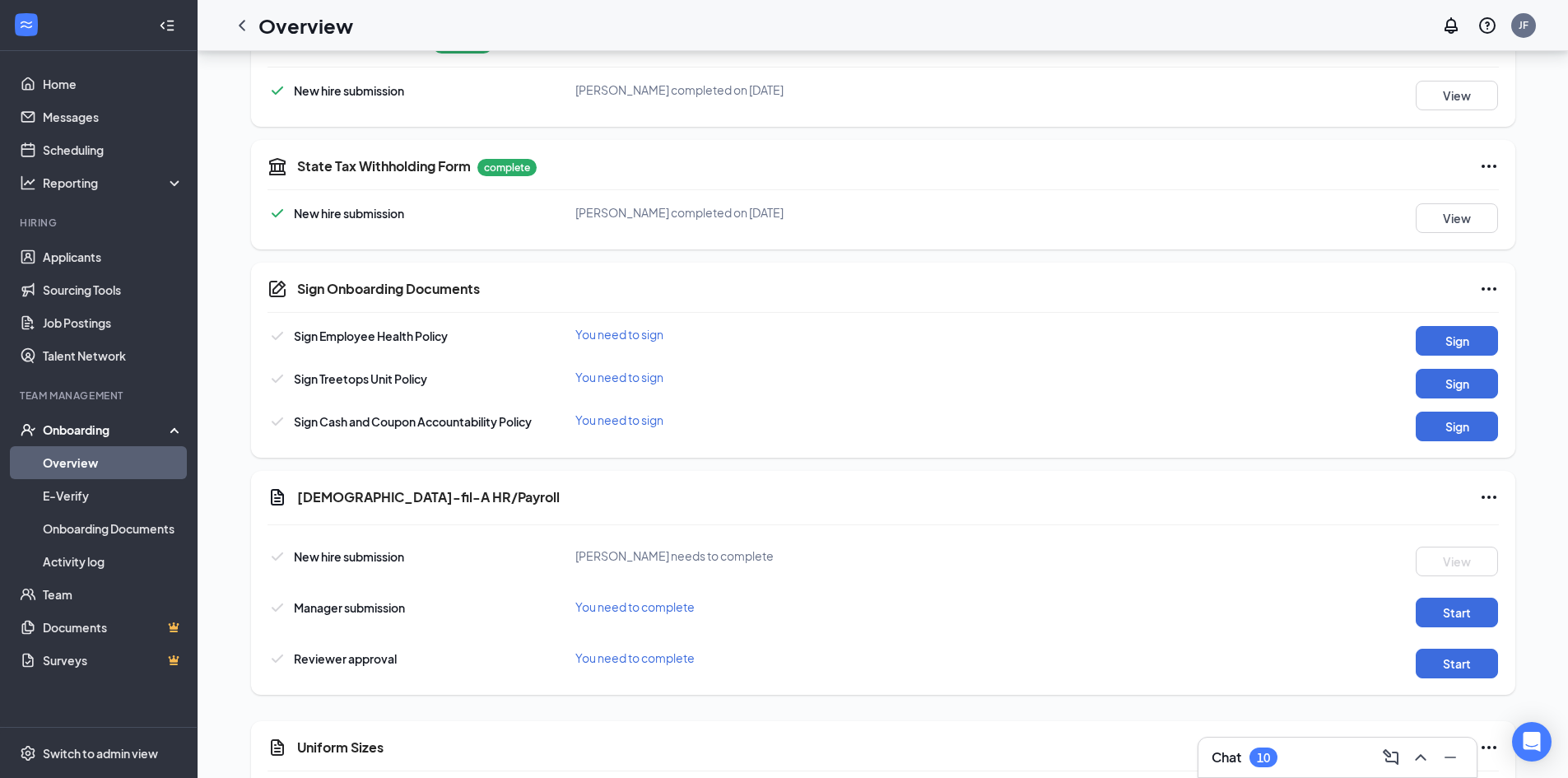
scroll to position [978, 0]
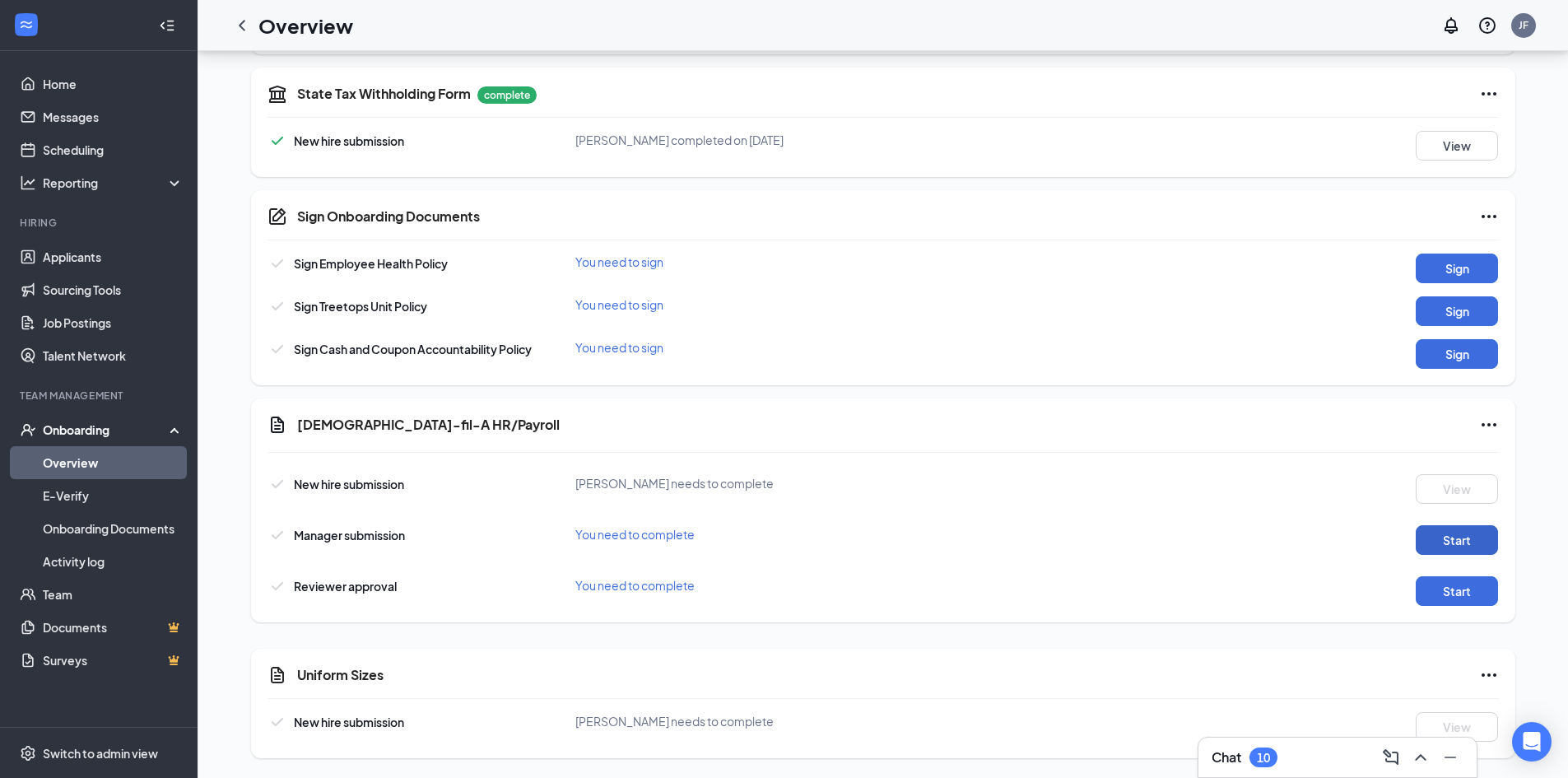
click at [1453, 547] on button "Start" at bounding box center [1457, 539] width 82 height 29
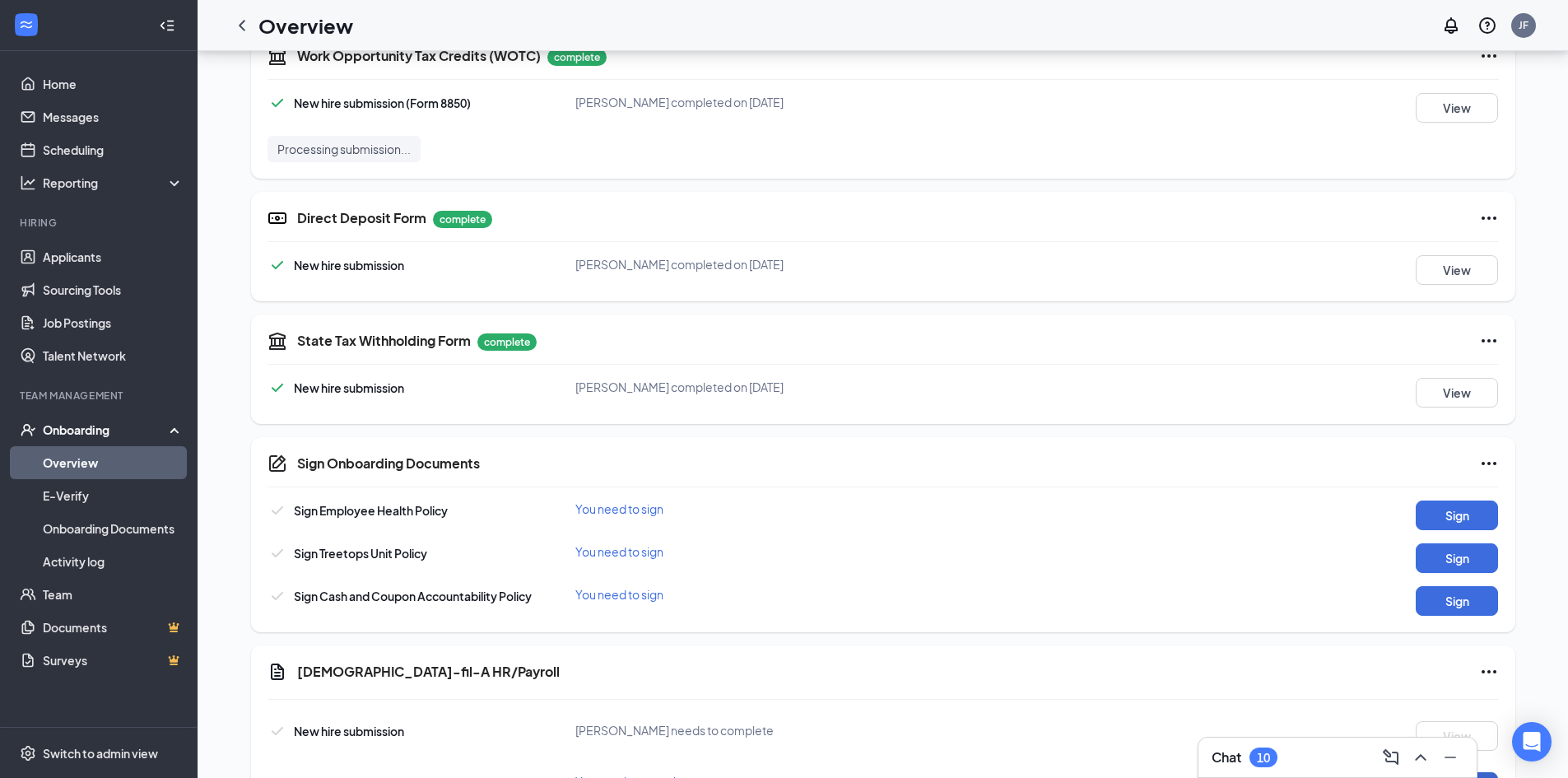
scroll to position [755, 0]
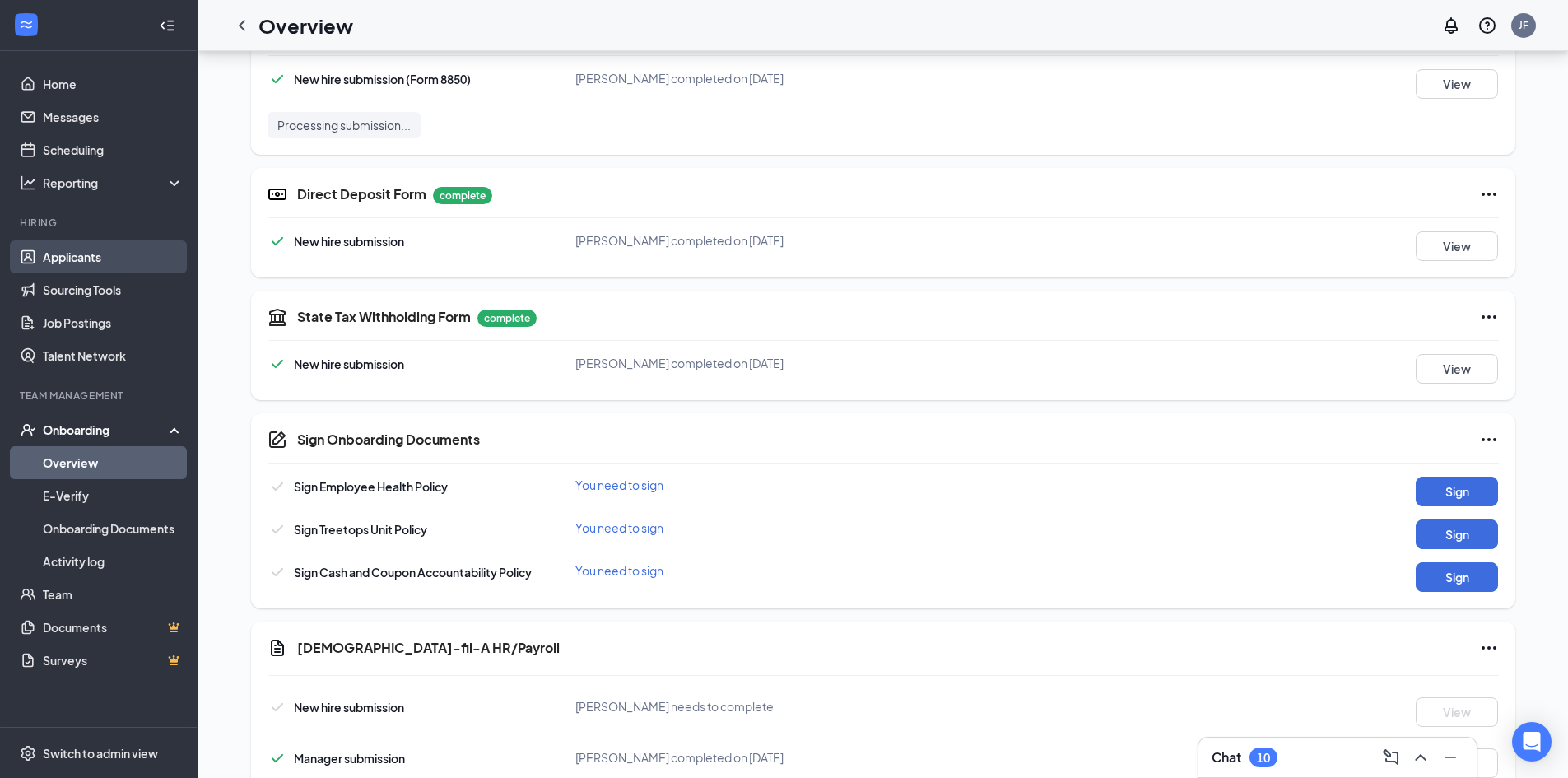
click at [82, 260] on link "Applicants" at bounding box center [113, 256] width 141 height 33
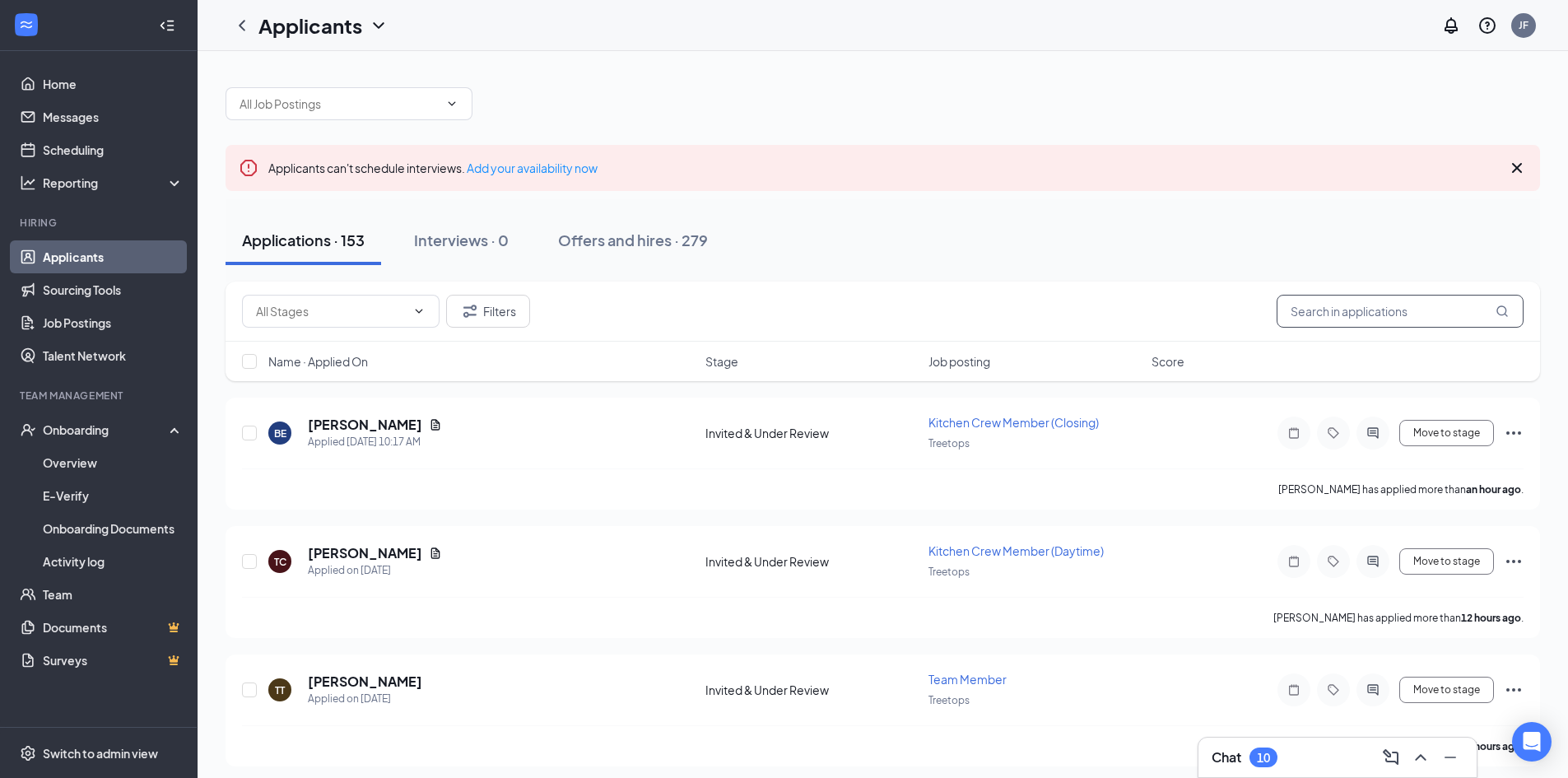
click at [1391, 317] on input "text" at bounding box center [1400, 311] width 247 height 33
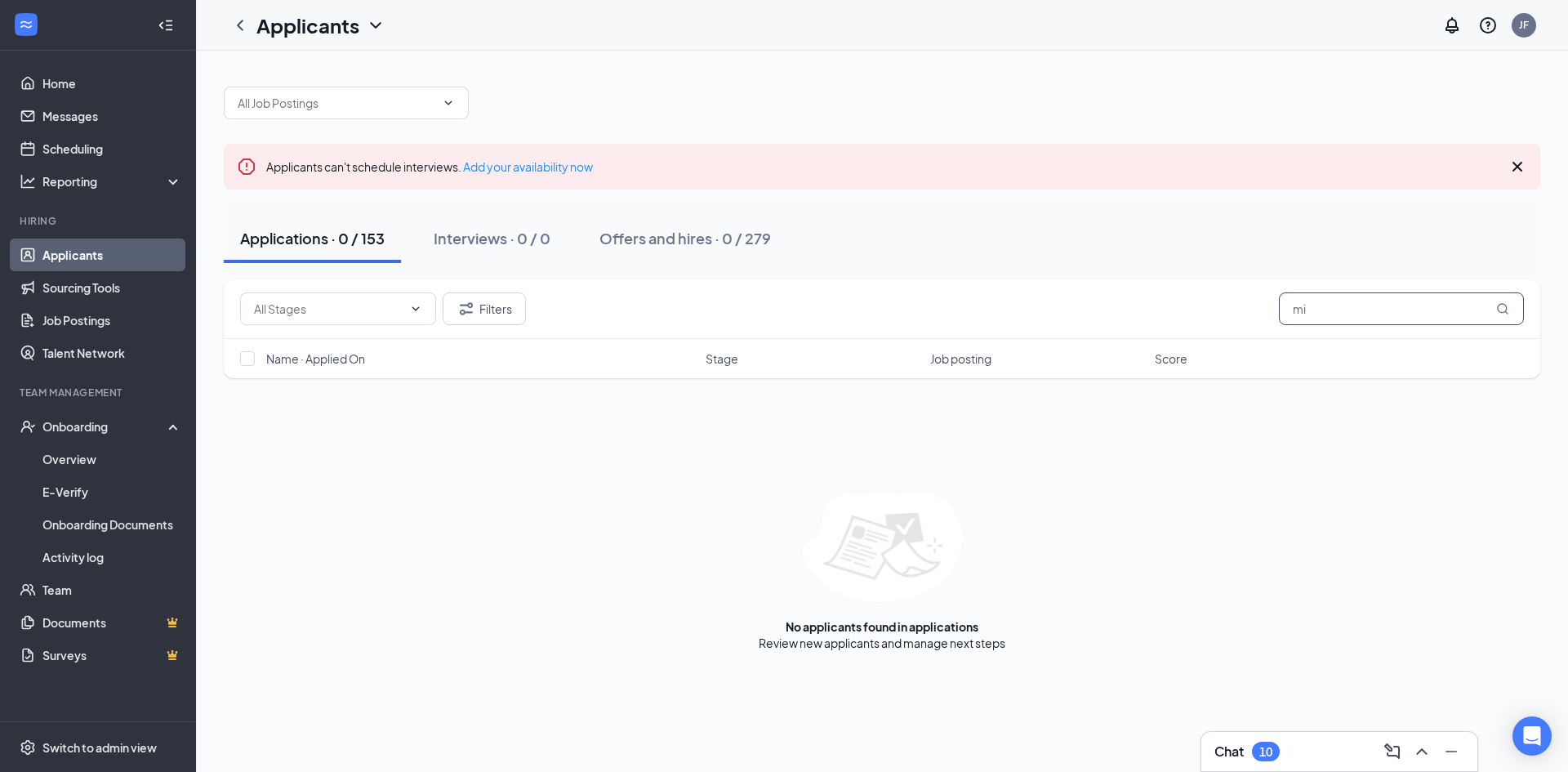
type input "m"
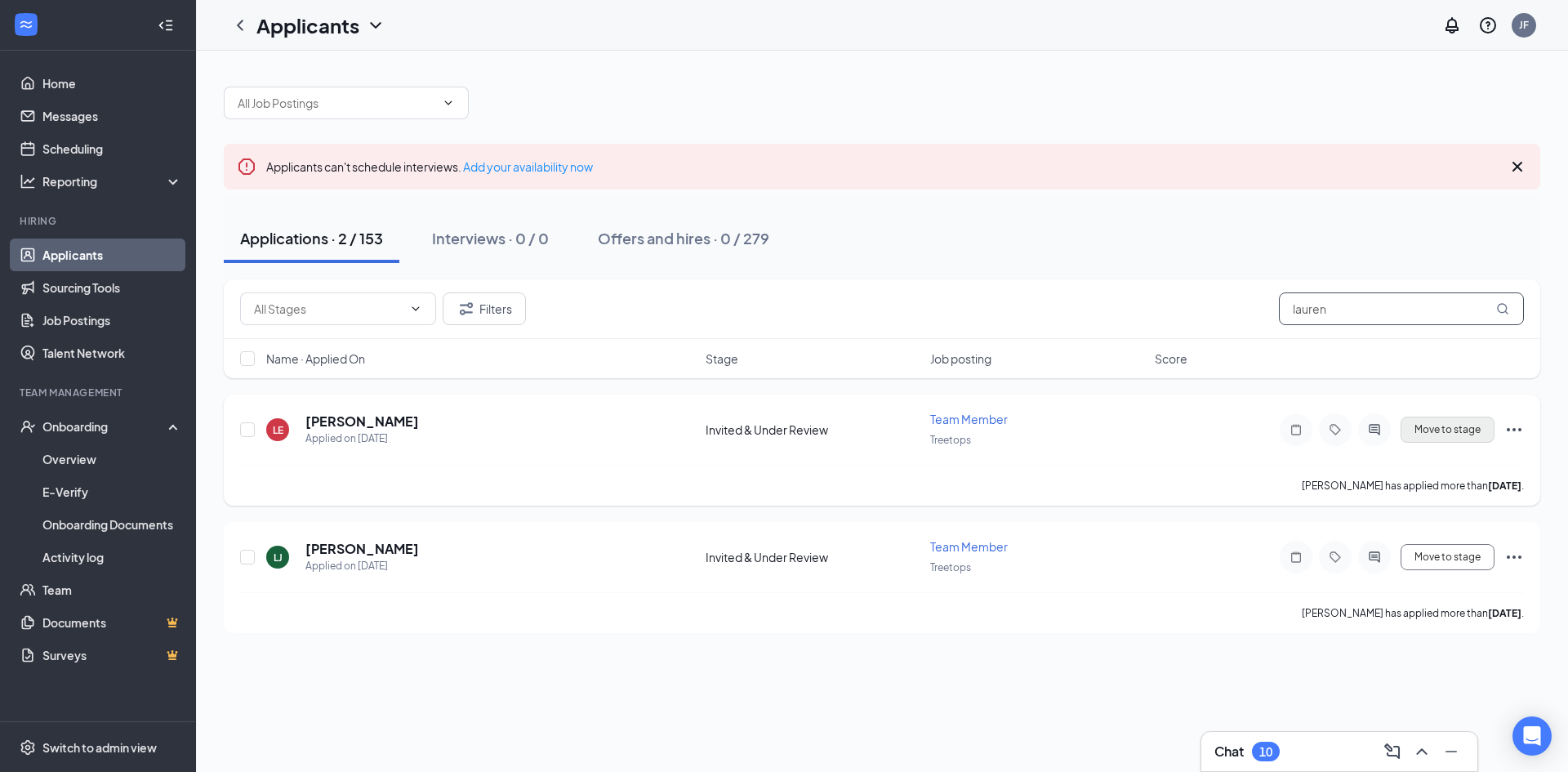
type input "lauren"
click at [1420, 431] on button "Move to stage" at bounding box center [1447, 430] width 94 height 26
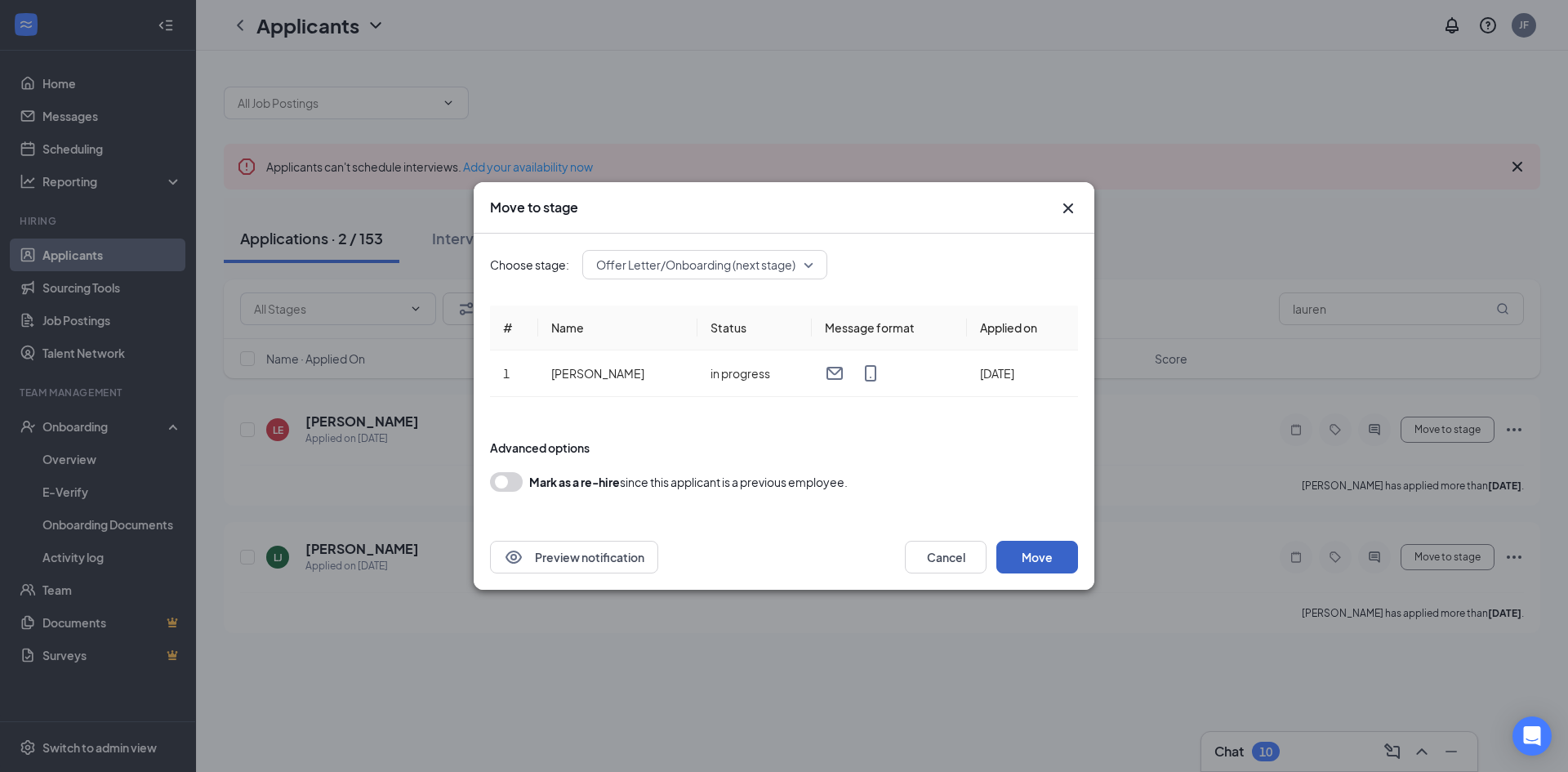
click at [1034, 554] on button "Move" at bounding box center [1037, 557] width 81 height 32
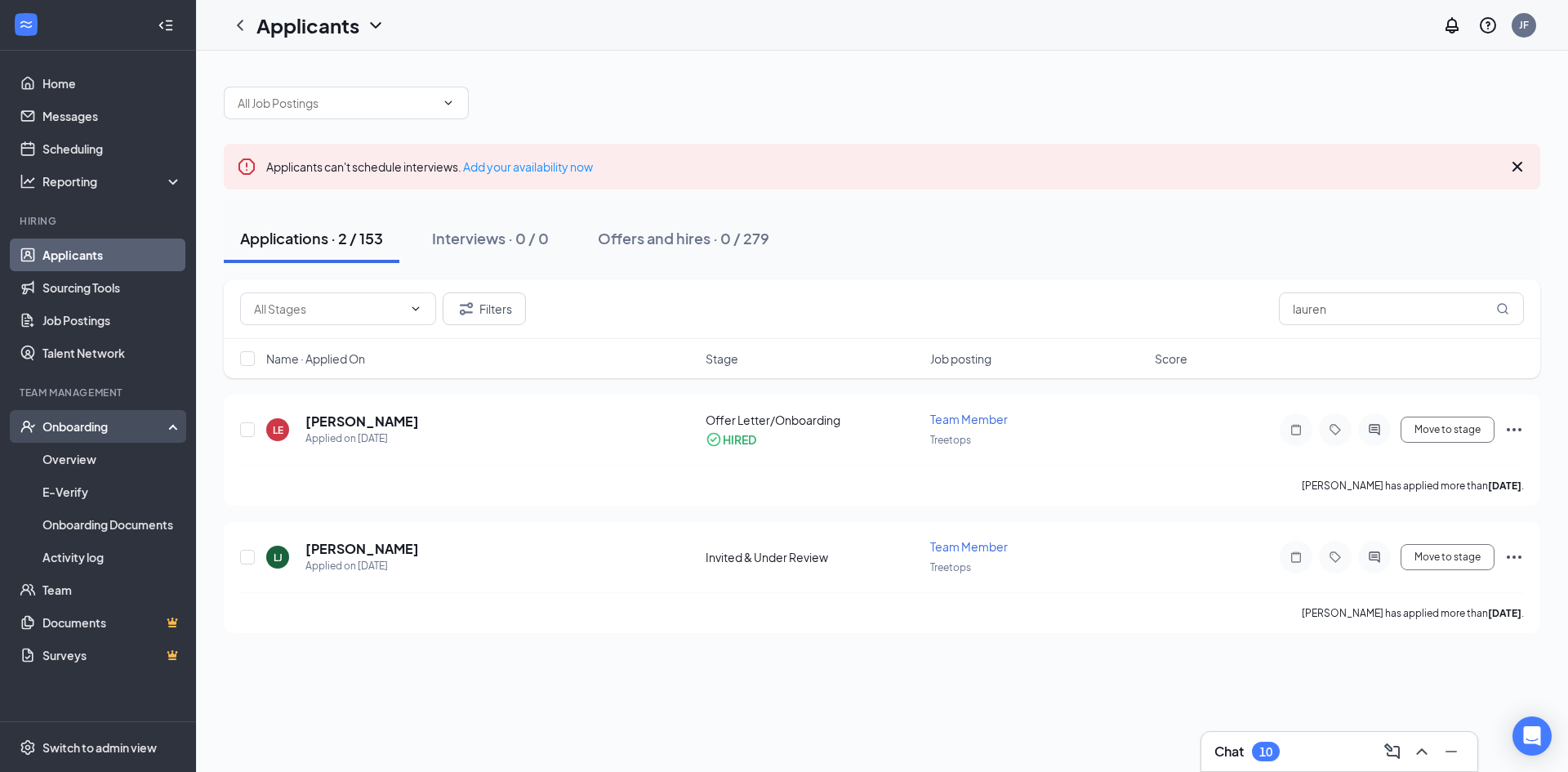
click at [75, 427] on div "Onboarding" at bounding box center [105, 426] width 125 height 17
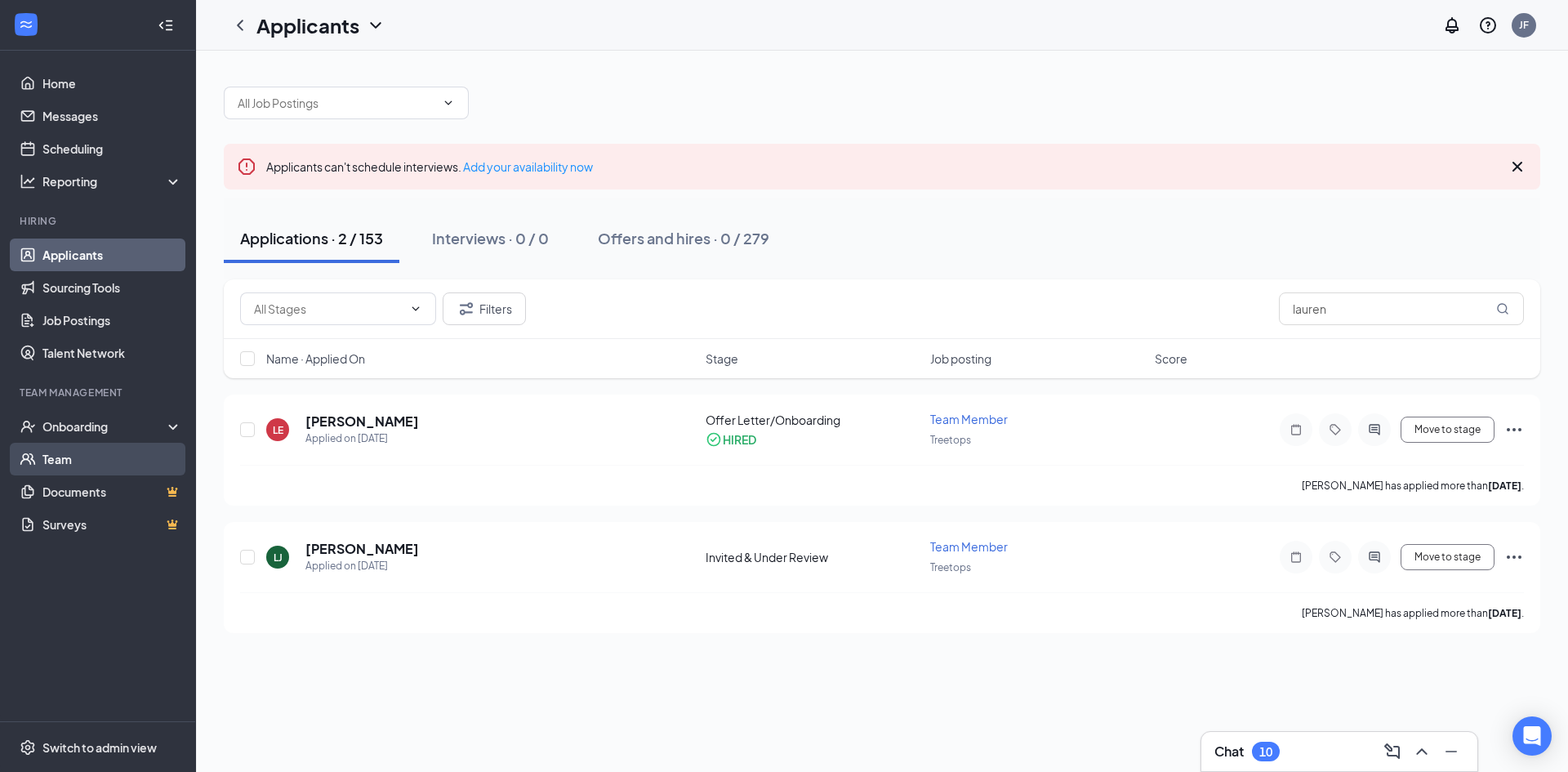
click at [72, 448] on link "Team" at bounding box center [112, 459] width 140 height 32
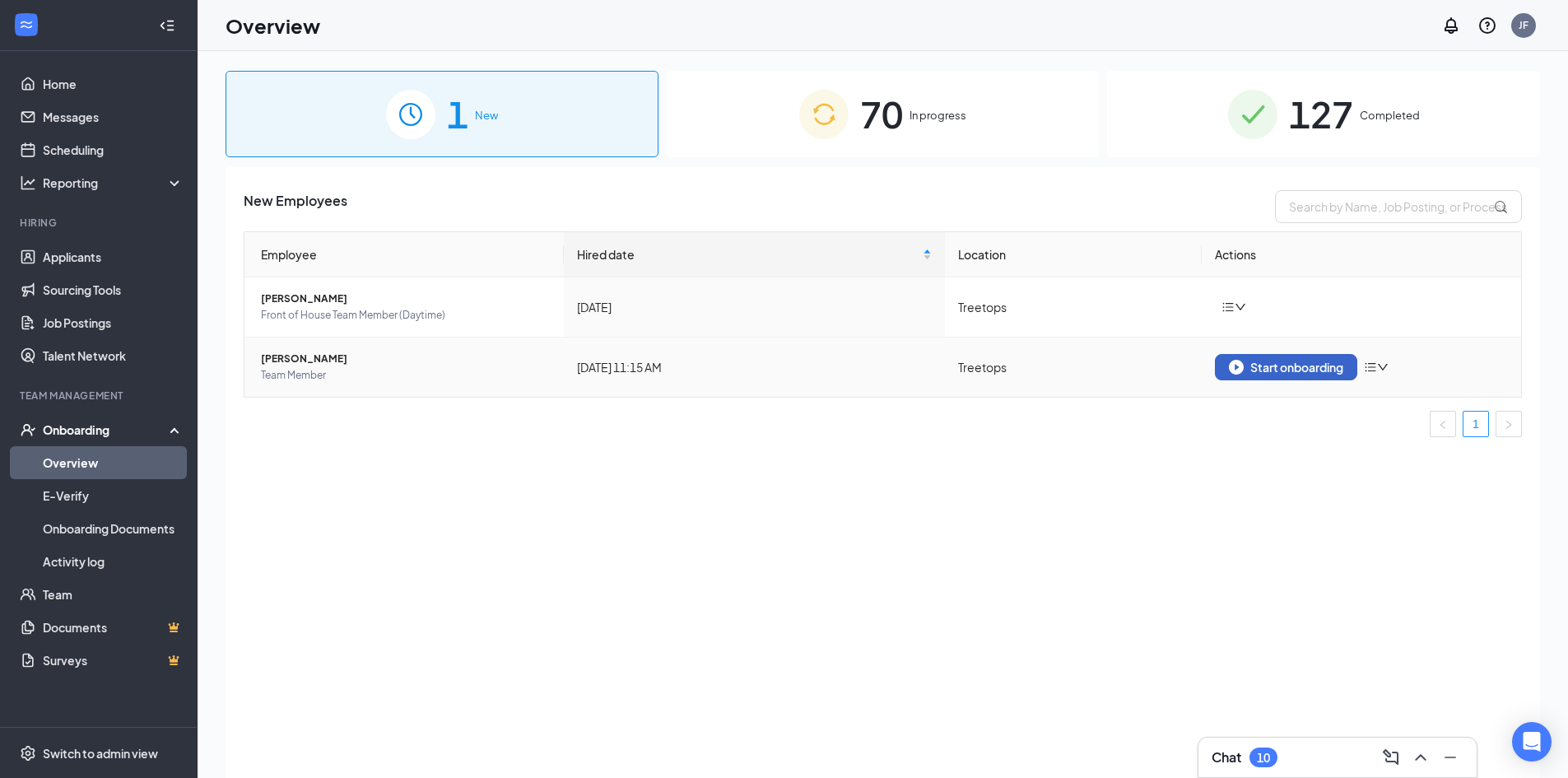
click at [1289, 372] on div "Start onboarding" at bounding box center [1286, 368] width 115 height 15
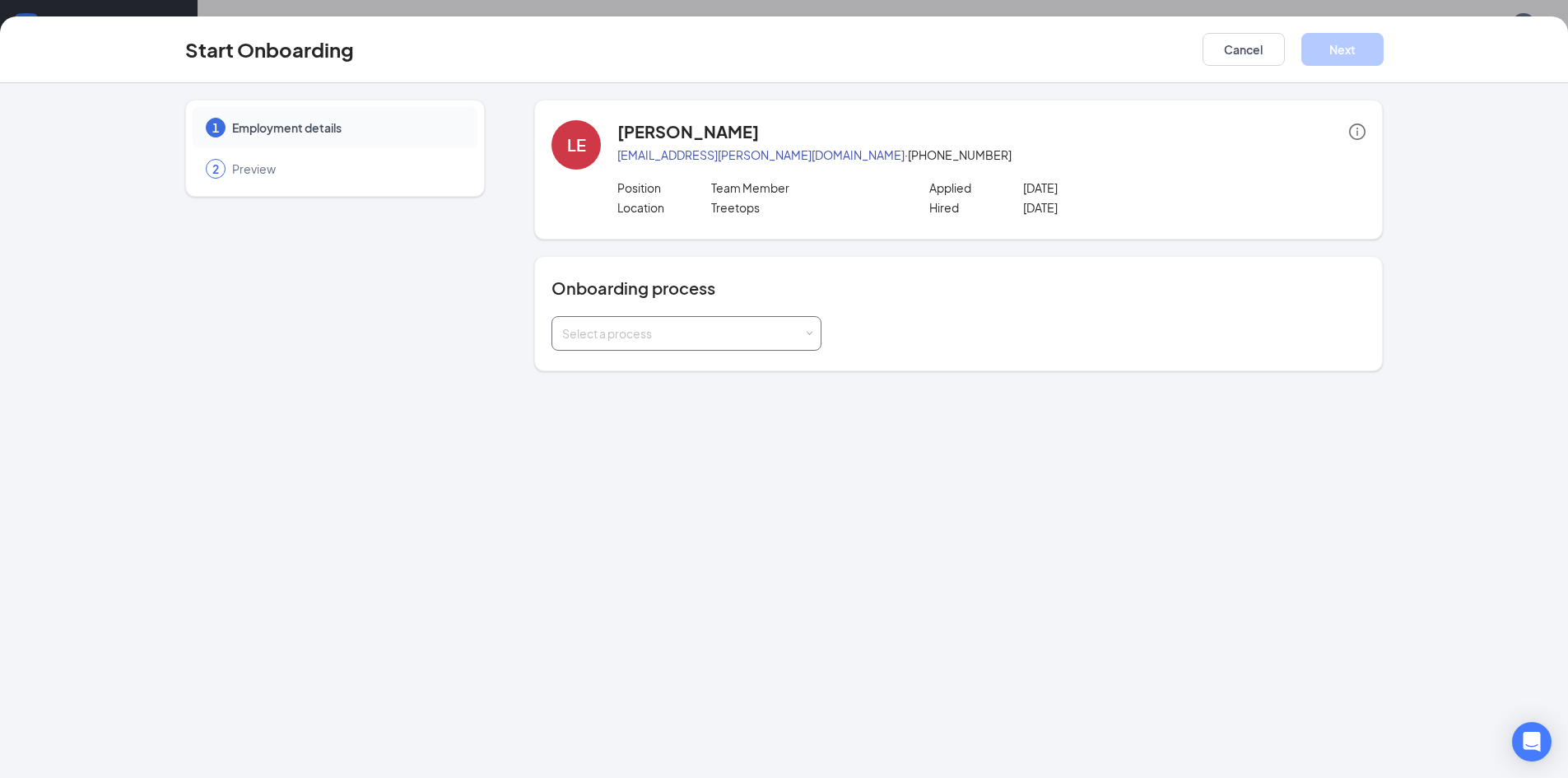
click at [718, 338] on div "Select a process" at bounding box center [683, 333] width 241 height 17
click at [676, 374] on li "Team Member" at bounding box center [686, 368] width 270 height 29
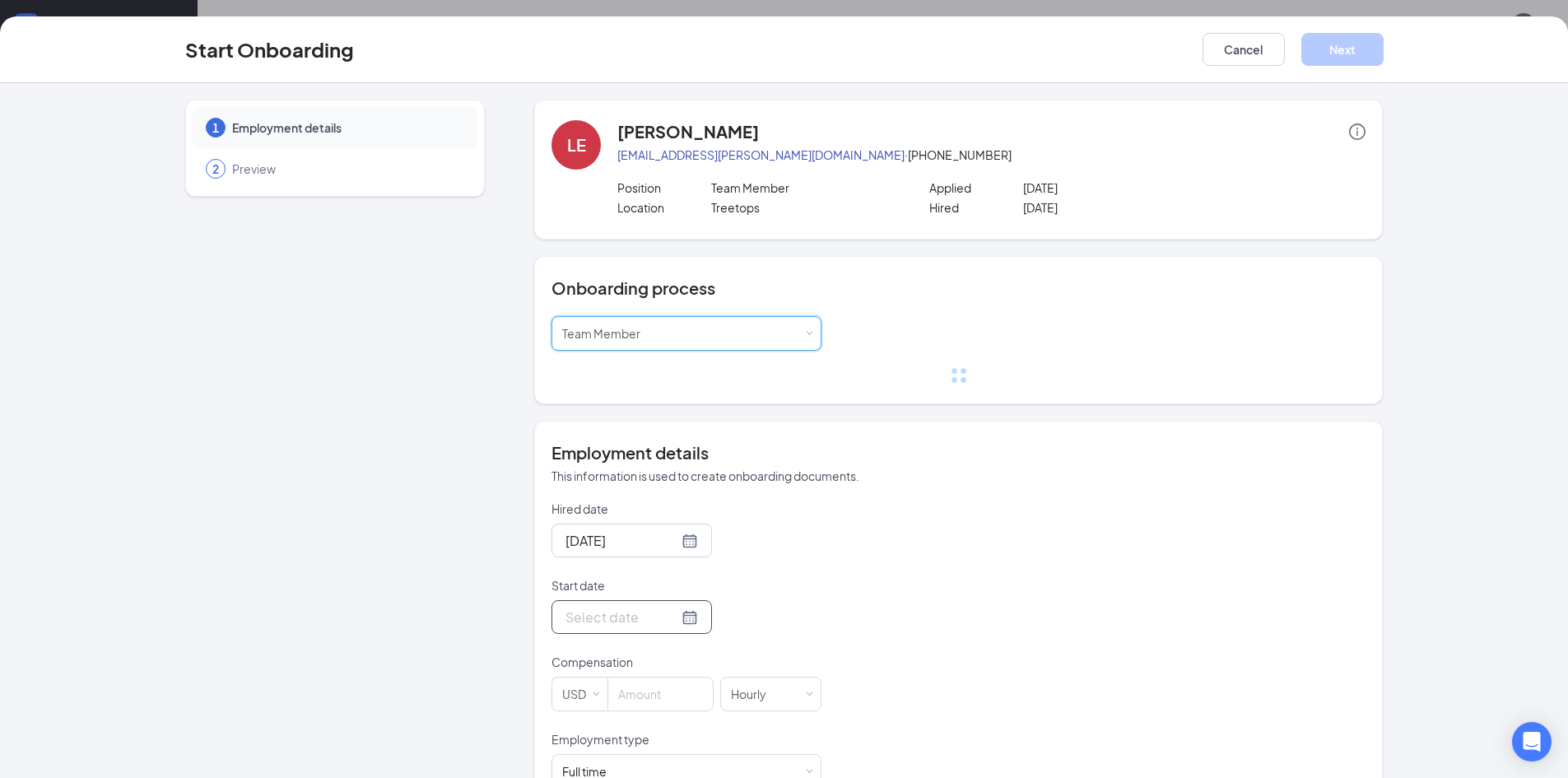
click at [671, 620] on div at bounding box center [632, 617] width 132 height 21
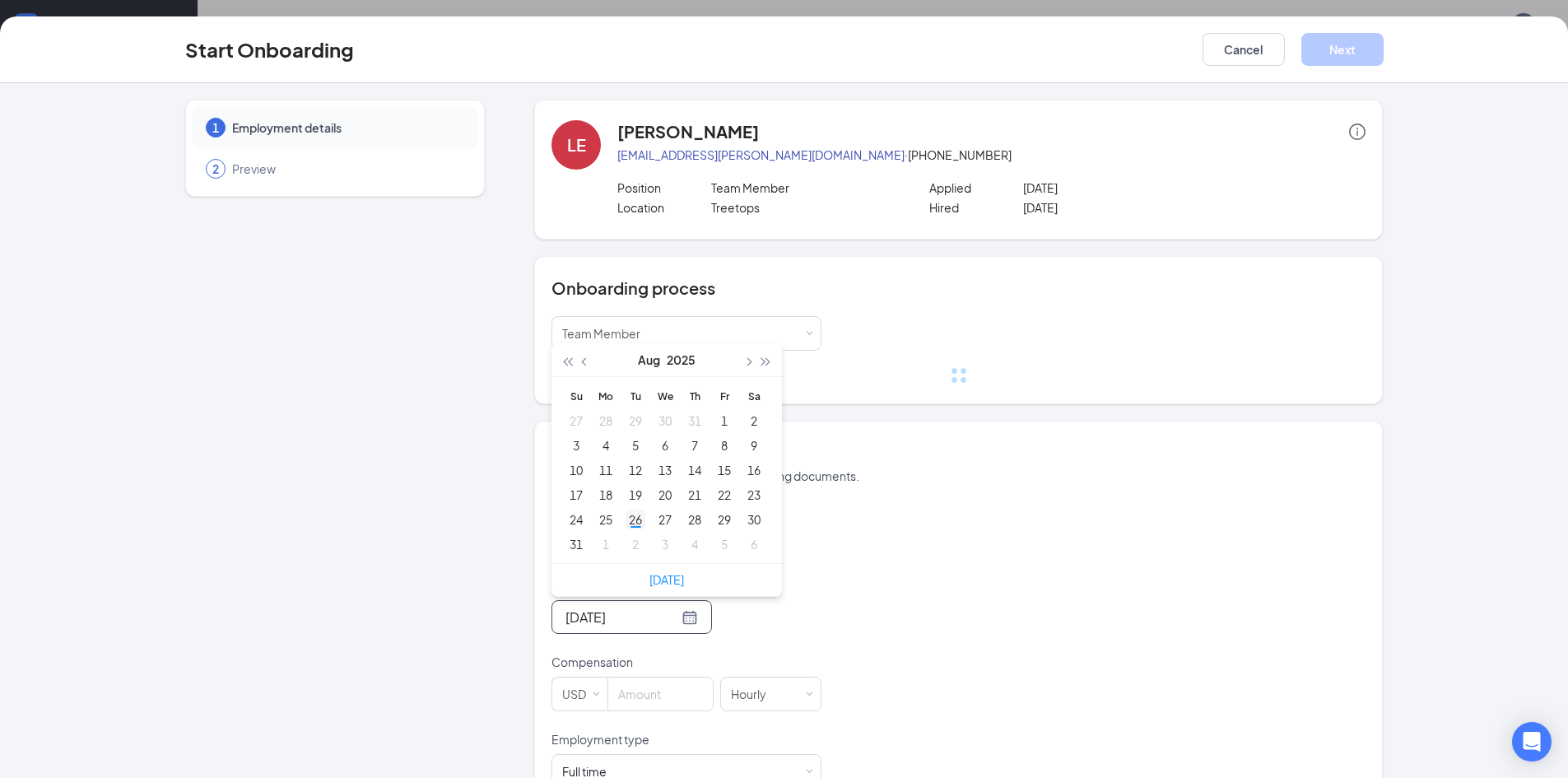
type input "[DATE]"
click at [628, 517] on div "26" at bounding box center [635, 520] width 20 height 20
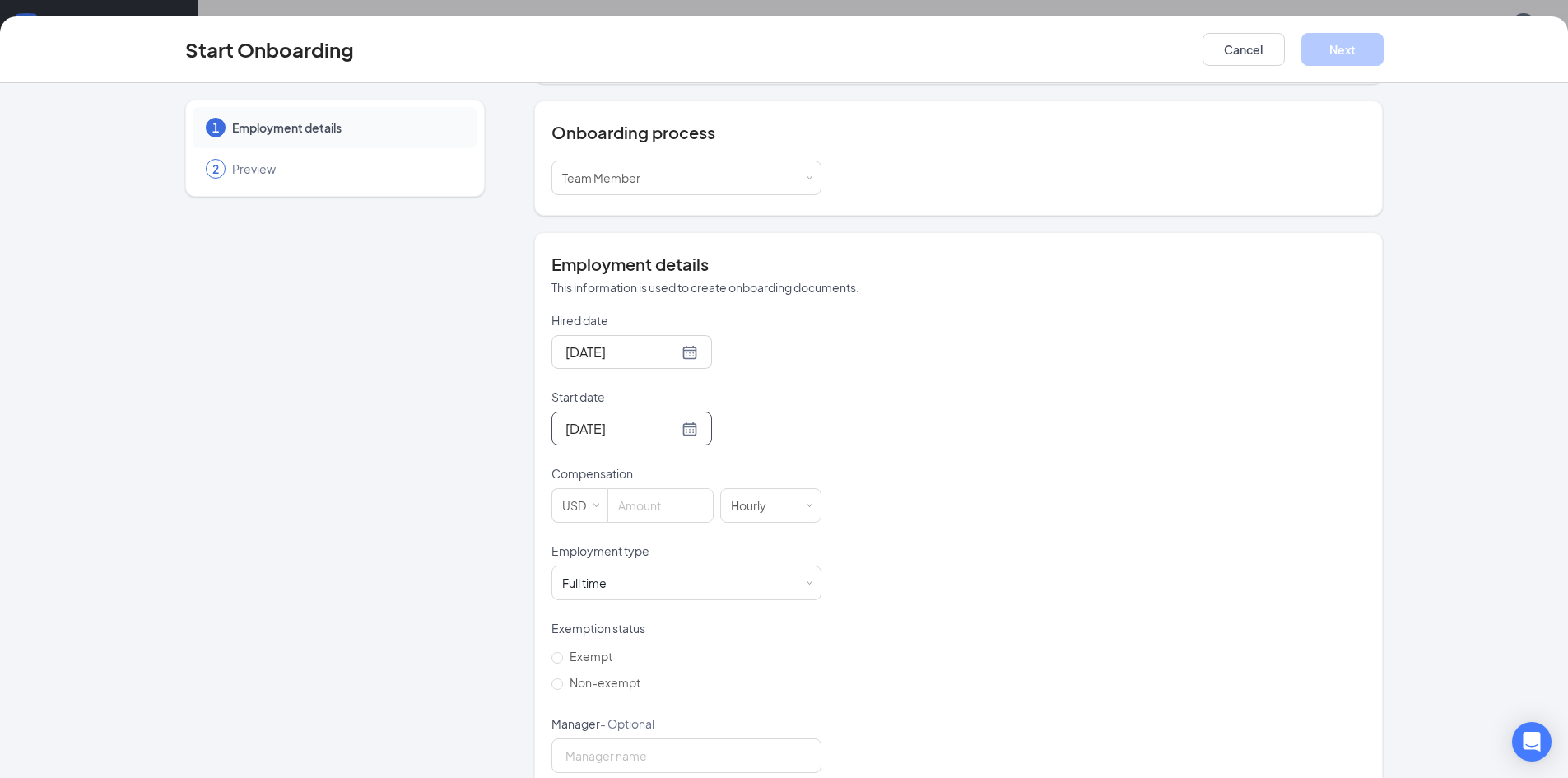
scroll to position [165, 0]
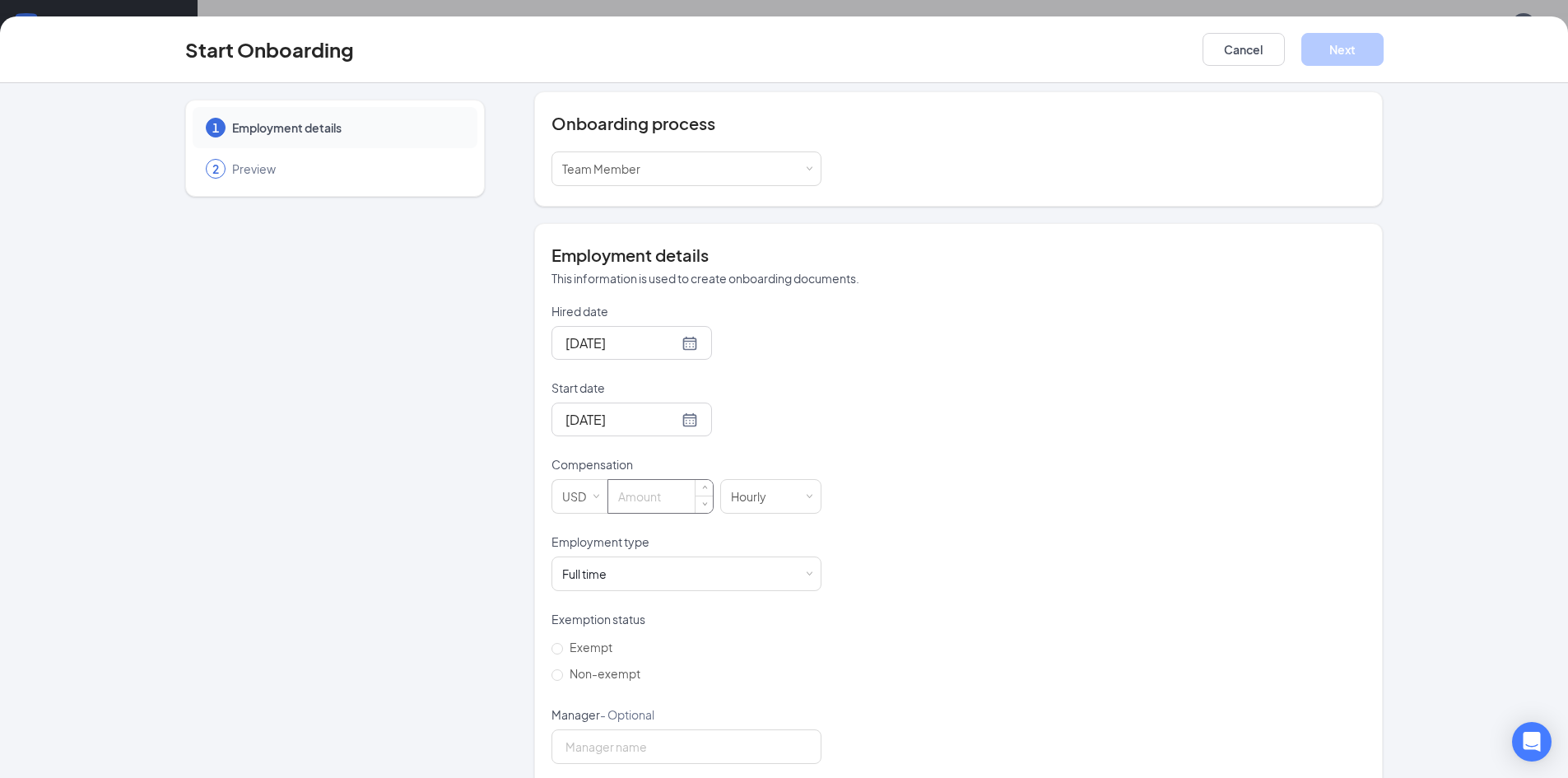
click at [653, 508] on input at bounding box center [661, 496] width 105 height 33
type input "10"
click at [646, 581] on div "Full time Works 30+ hours per week and is reasonably expected to work" at bounding box center [686, 574] width 249 height 33
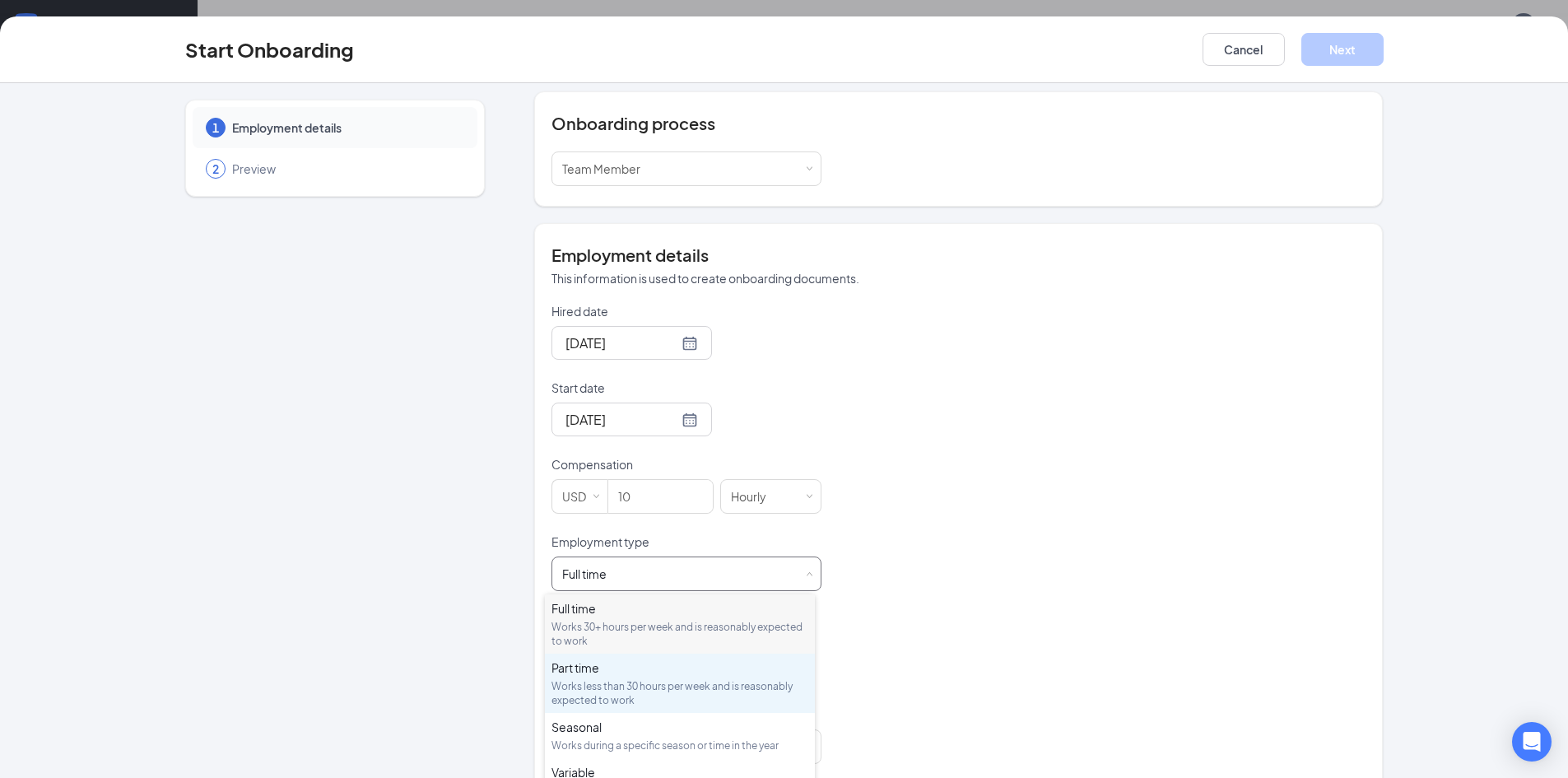
click at [582, 697] on div "Works less than 30 hours per week and is reasonably expected to work" at bounding box center [680, 693] width 257 height 28
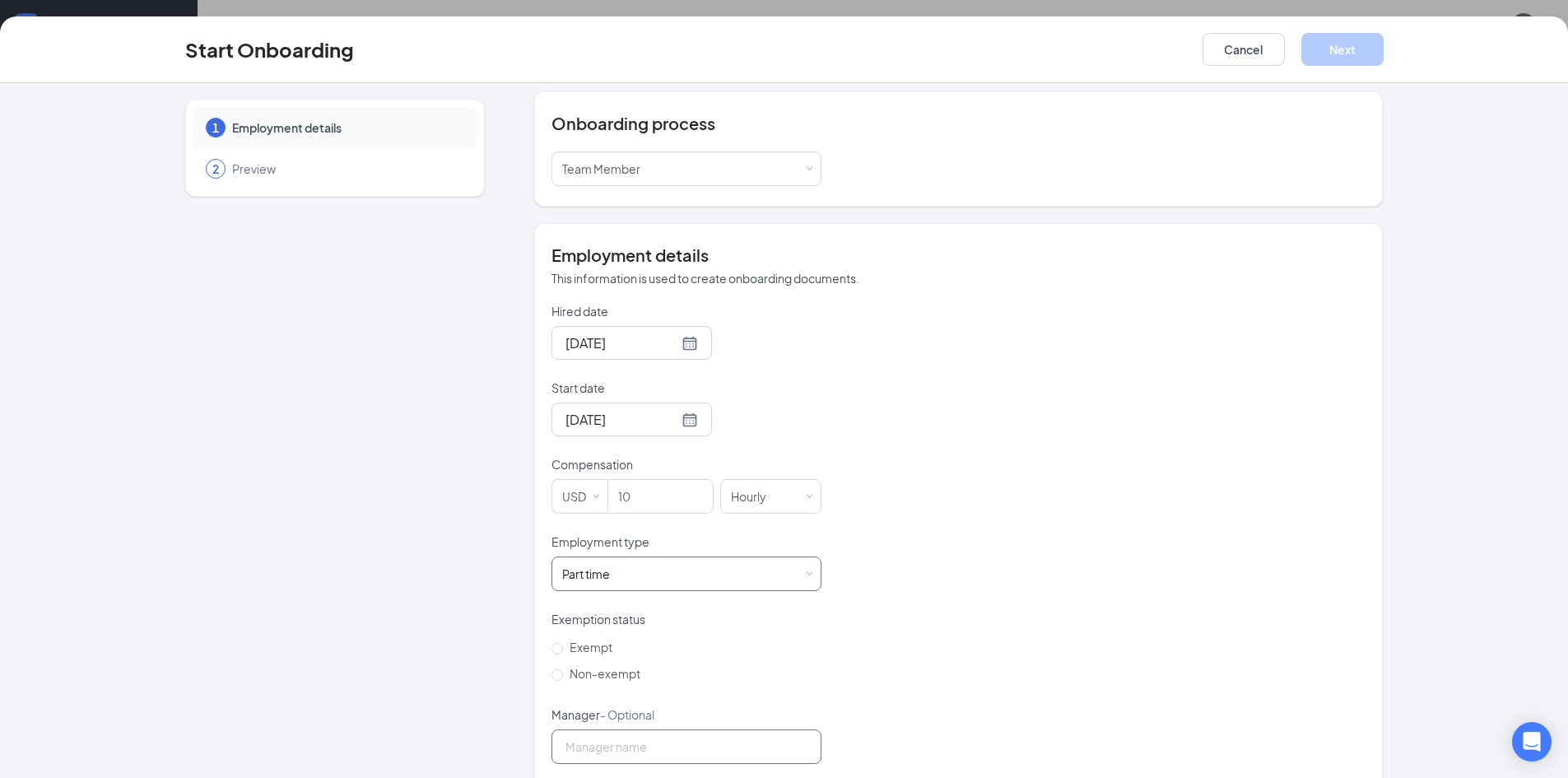
scroll to position [247, 0]
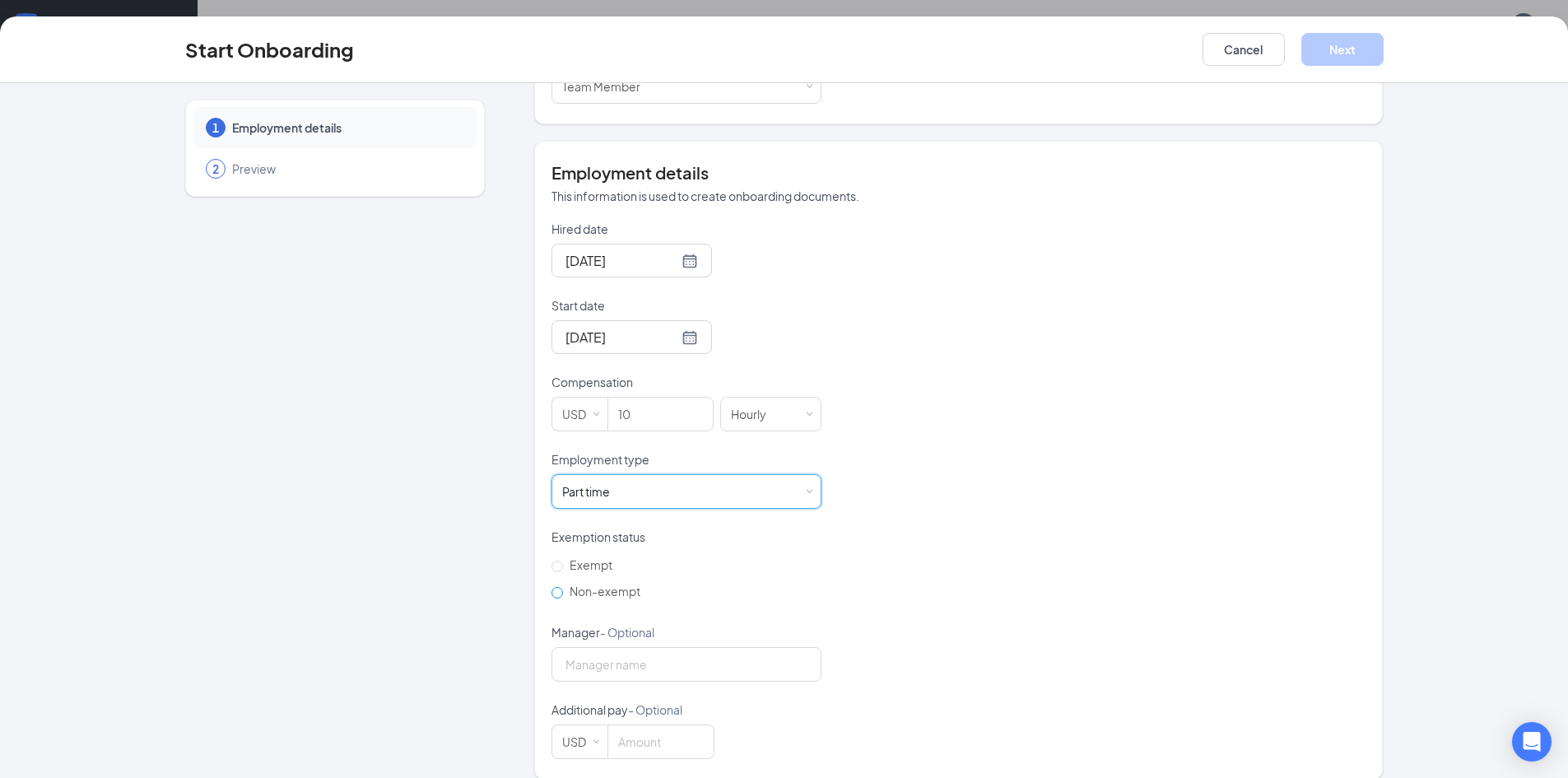
click at [563, 596] on span "Non-exempt" at bounding box center [605, 591] width 84 height 15
click at [561, 596] on input "Non-exempt" at bounding box center [558, 593] width 12 height 12
radio input "true"
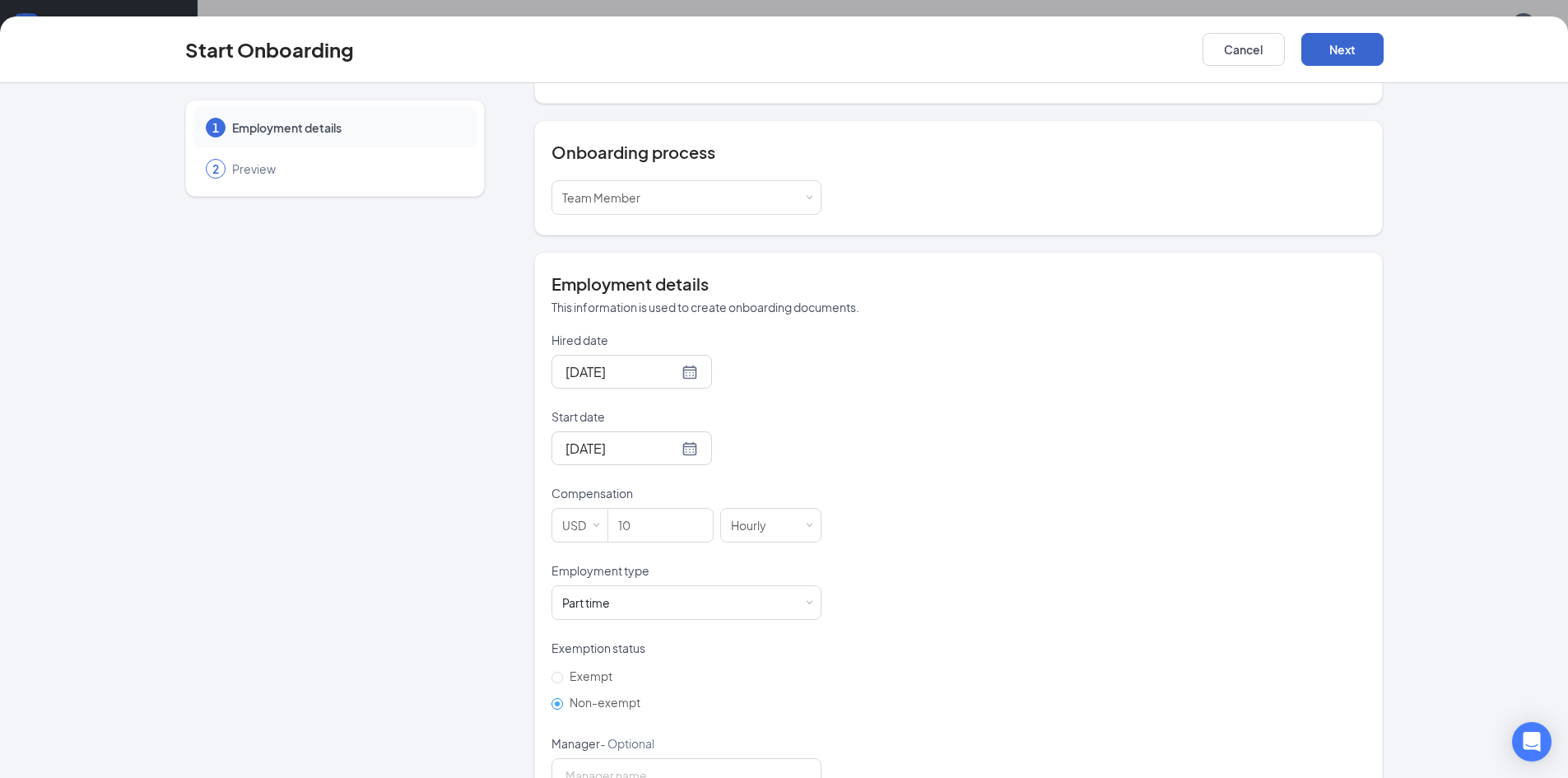
scroll to position [100, 0]
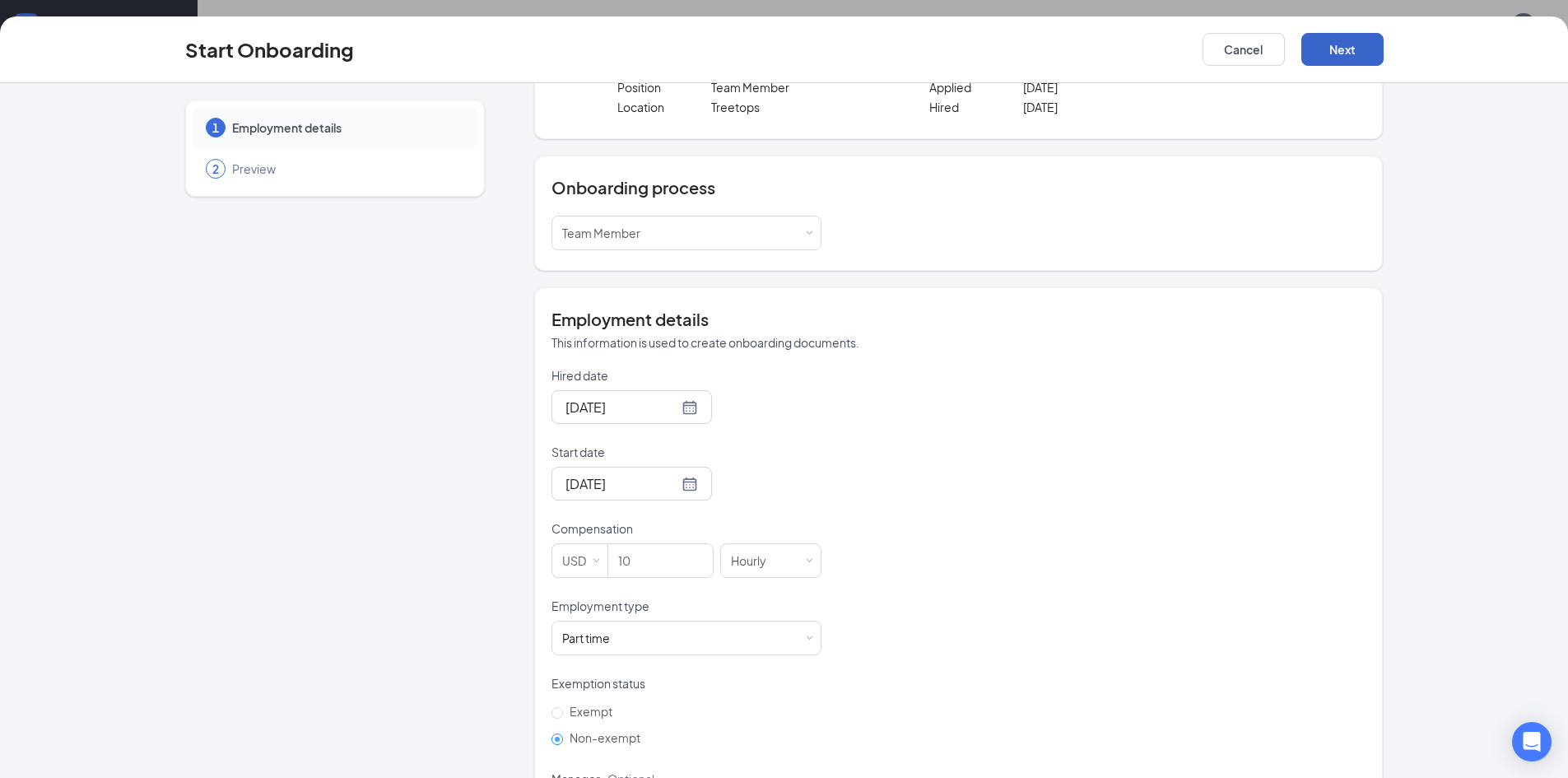
click at [1333, 59] on button "Next" at bounding box center [1343, 49] width 82 height 33
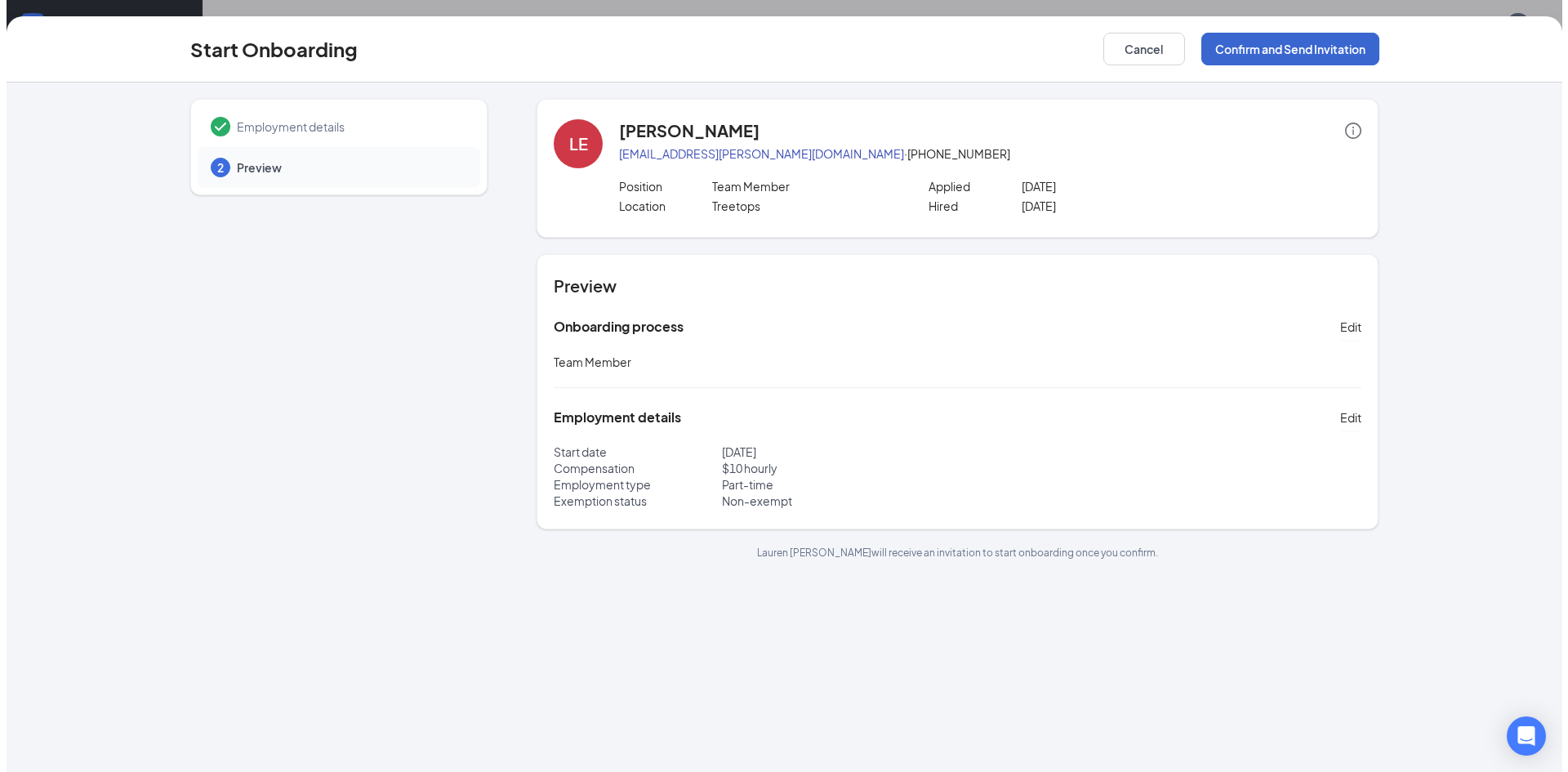
scroll to position [0, 0]
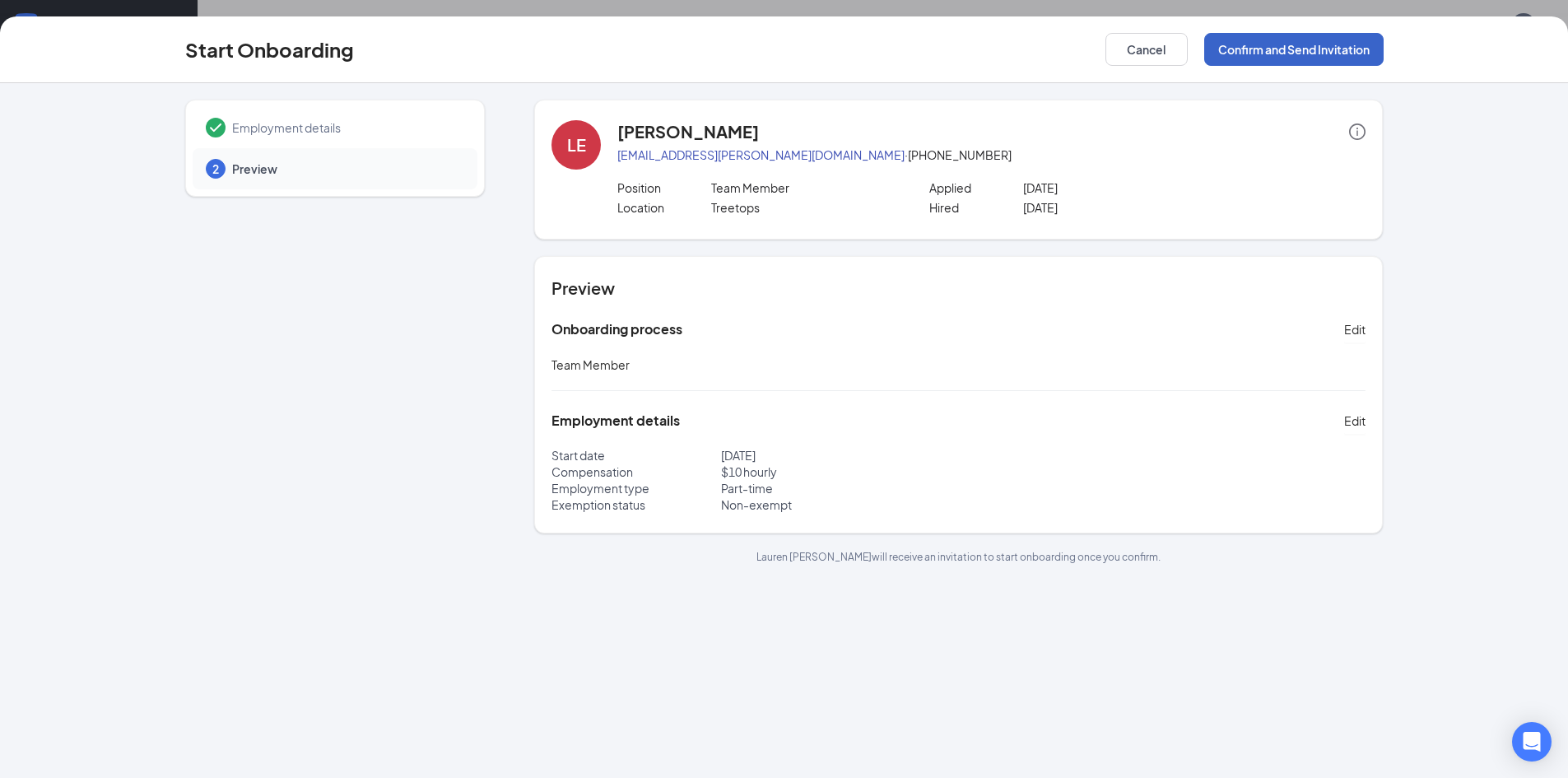
click at [1333, 59] on button "Confirm and Send Invitation" at bounding box center [1294, 49] width 179 height 33
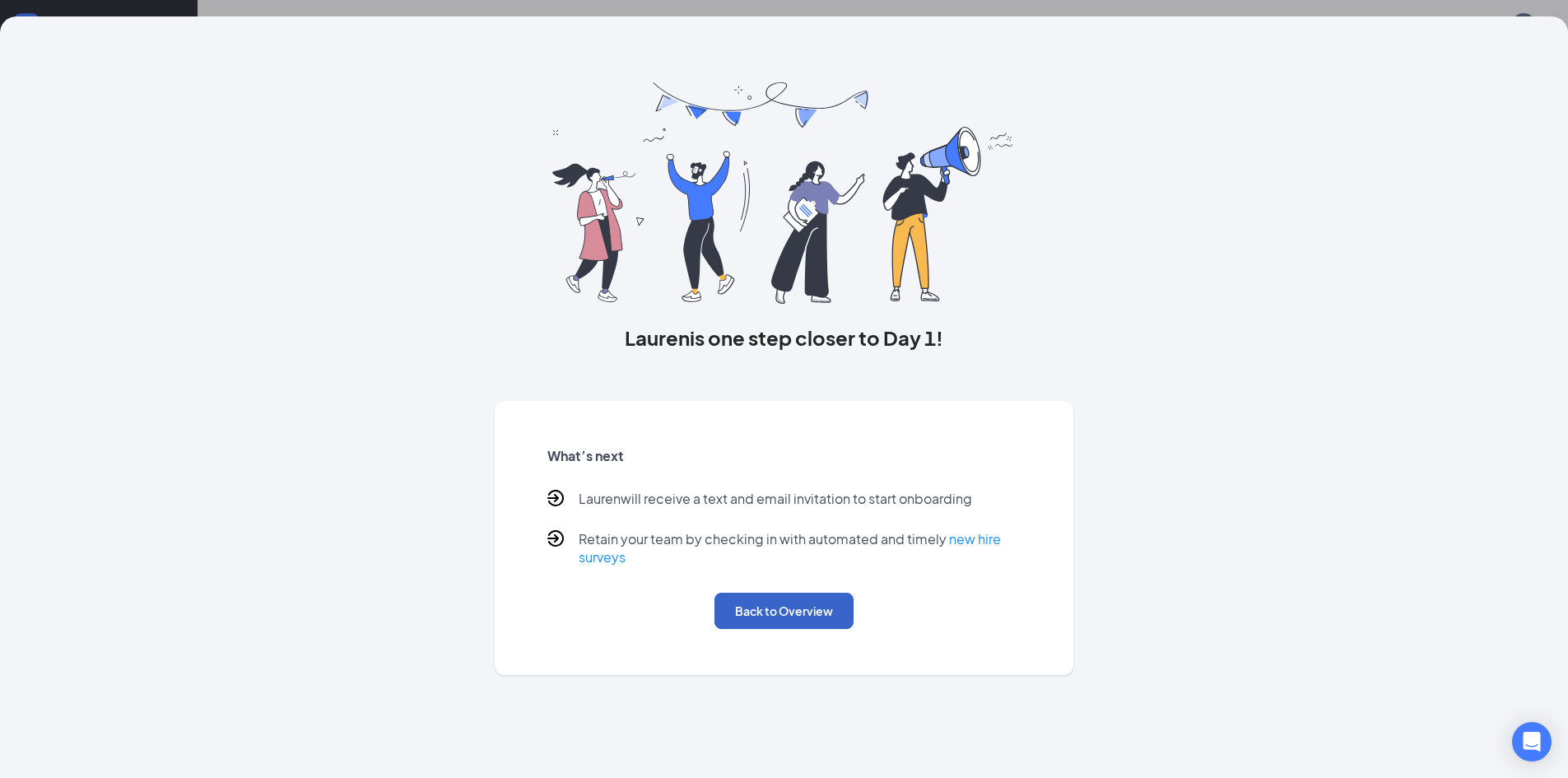
drag, startPoint x: 1333, startPoint y: 59, endPoint x: 762, endPoint y: 620, distance: 800.5
click at [762, 620] on button "Back to Overview" at bounding box center [784, 611] width 139 height 36
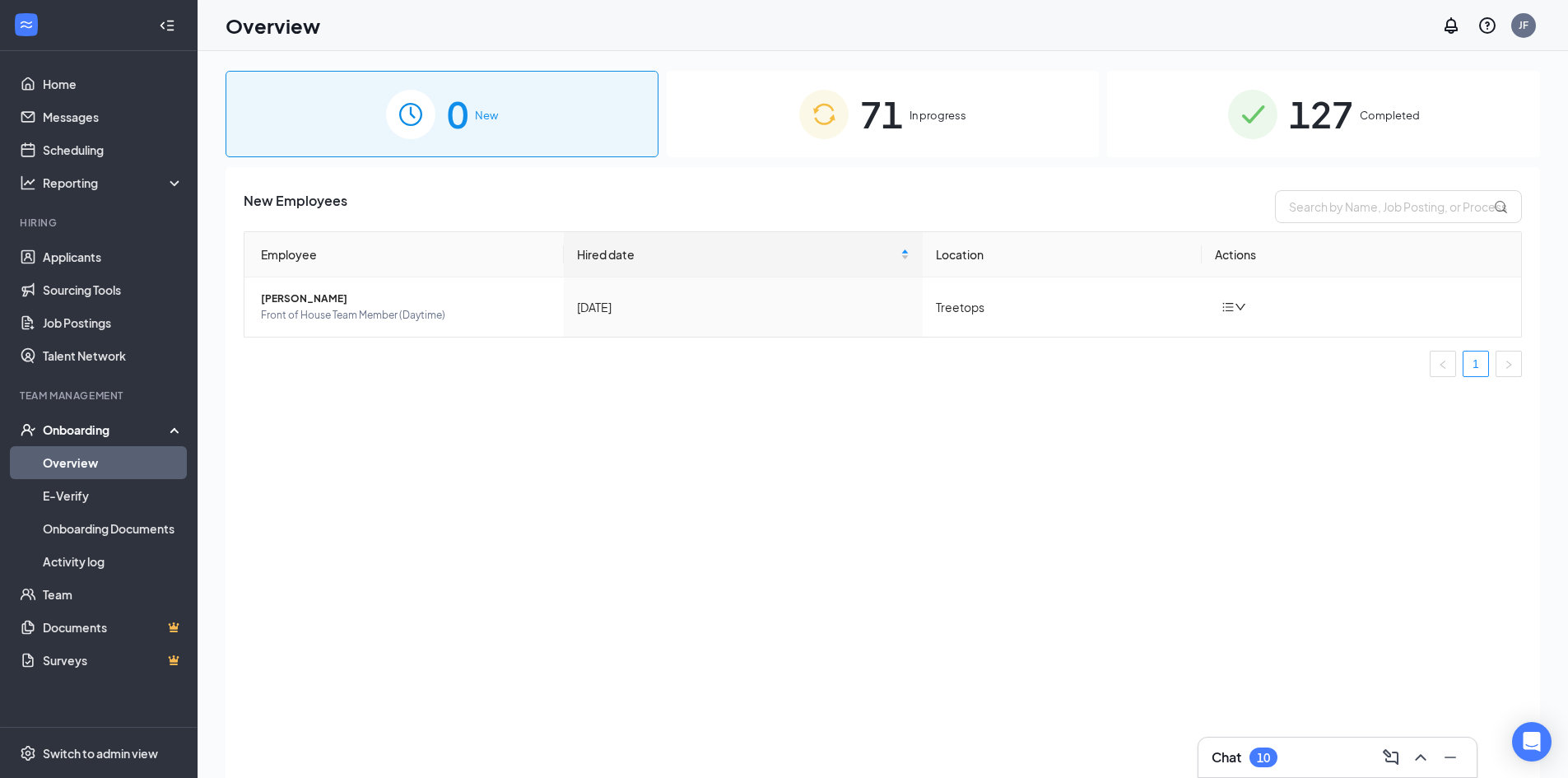
click at [120, 428] on div "Onboarding" at bounding box center [105, 430] width 126 height 17
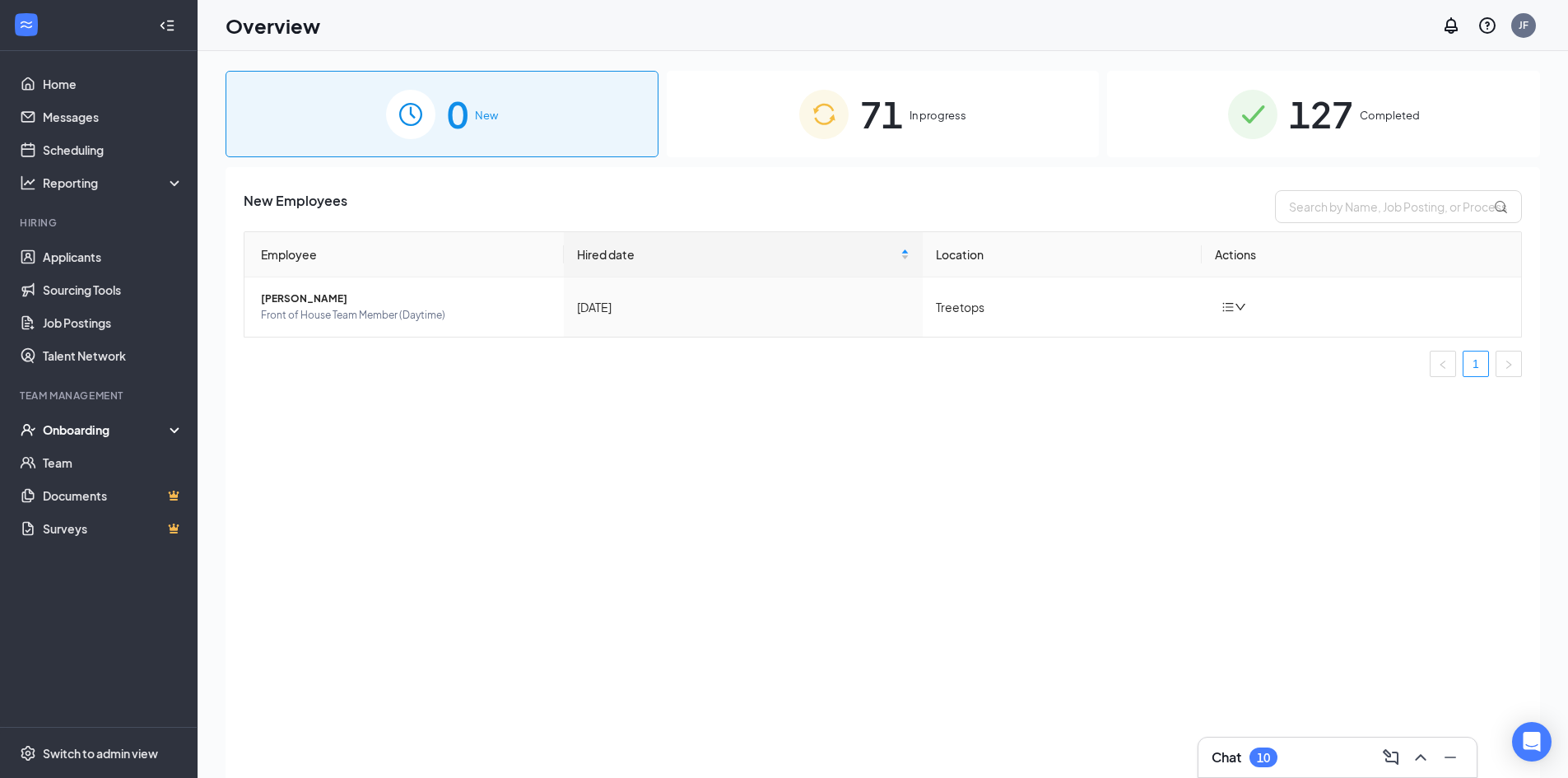
click at [116, 427] on div "Onboarding" at bounding box center [105, 430] width 126 height 17
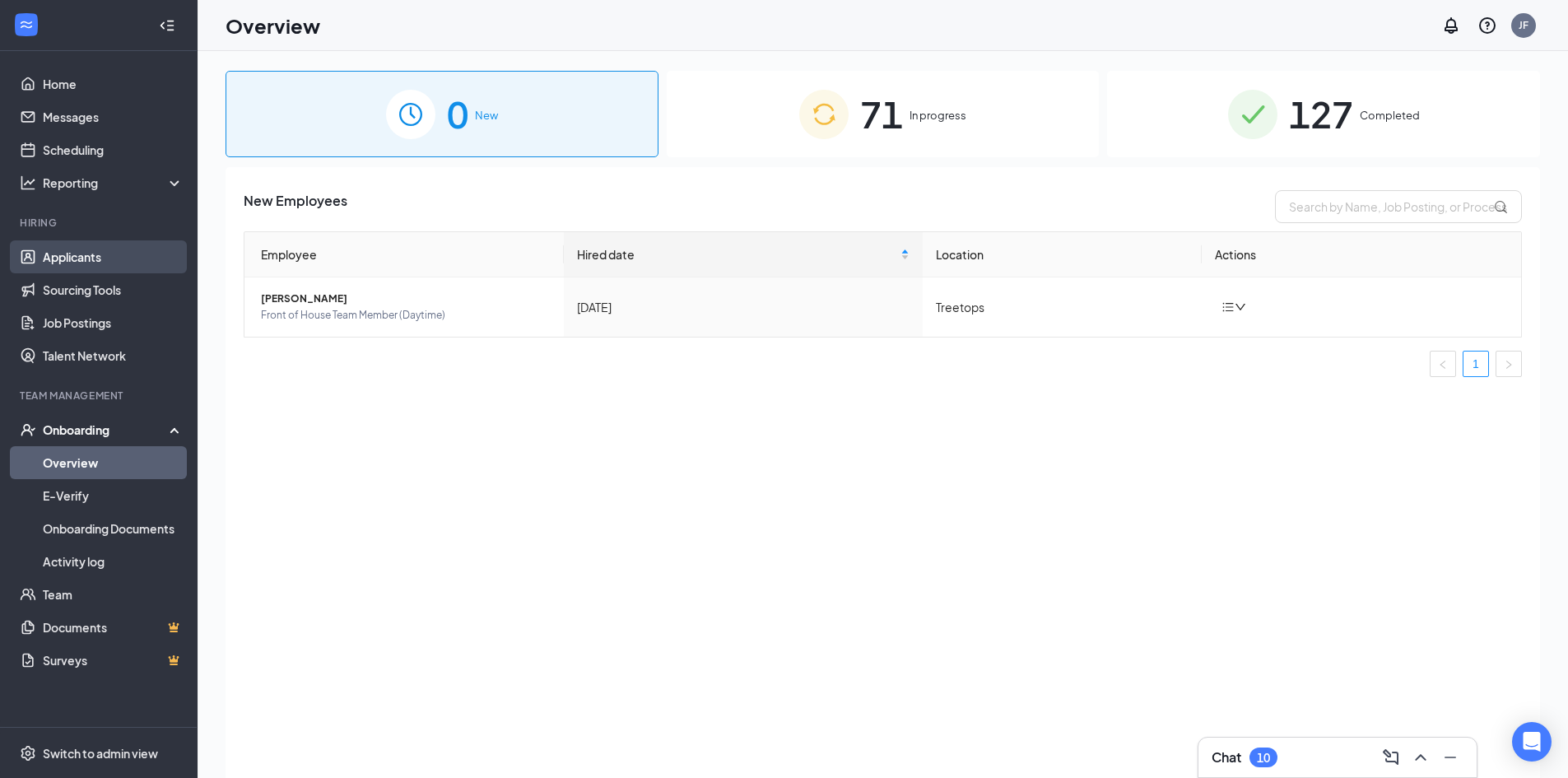
click at [86, 250] on link "Applicants" at bounding box center [113, 256] width 141 height 33
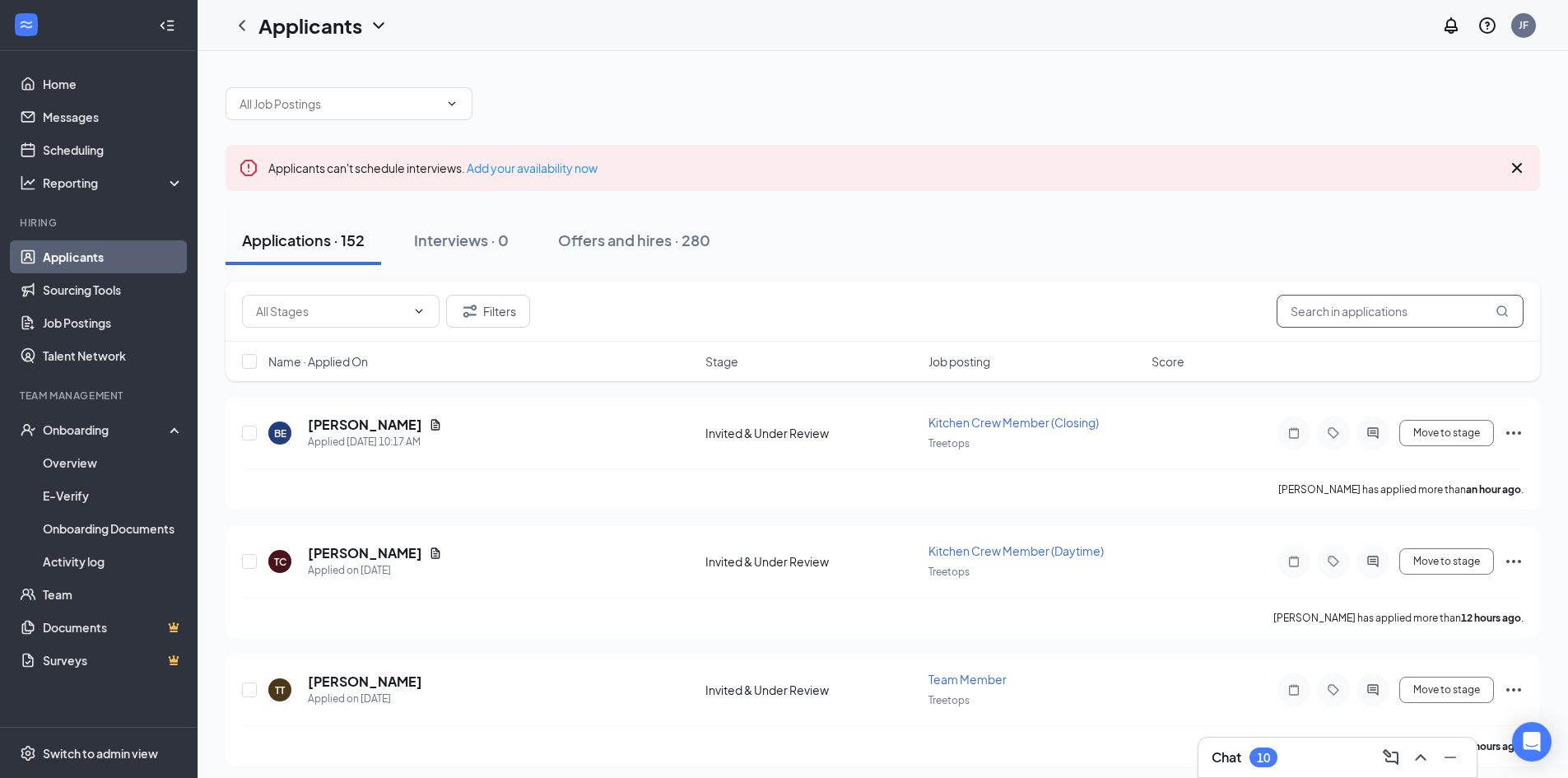
click at [1431, 306] on input "text" at bounding box center [1400, 311] width 247 height 33
type input "[PERSON_NAME]"
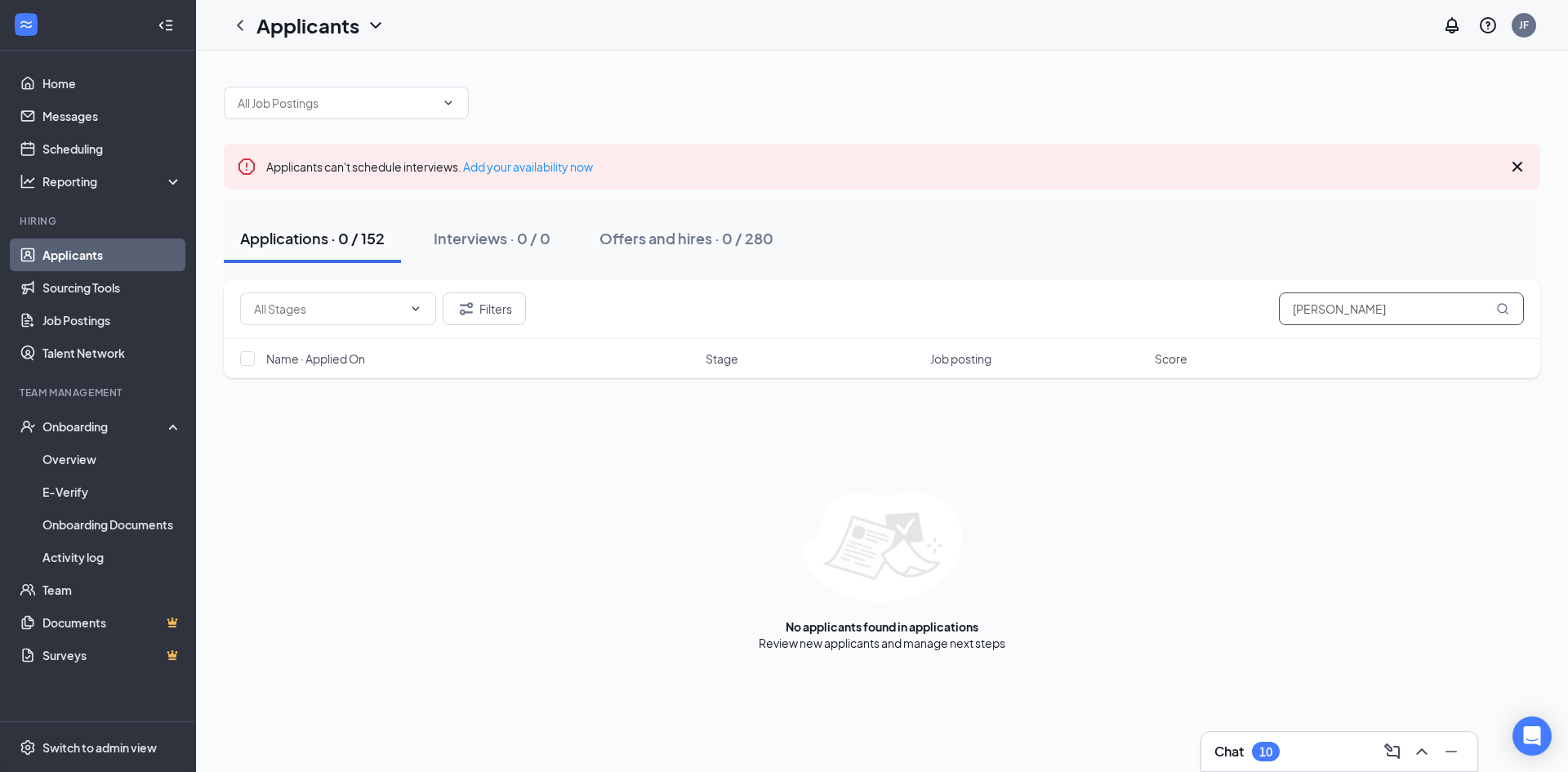
drag, startPoint x: 1377, startPoint y: 307, endPoint x: 1141, endPoint y: 322, distance: 236.5
click at [1142, 325] on div "Filters [PERSON_NAME]" at bounding box center [881, 309] width 1316 height 60
drag, startPoint x: 1351, startPoint y: 318, endPoint x: 1266, endPoint y: 327, distance: 85.5
click at [1266, 327] on div "Filters isaiah" at bounding box center [881, 309] width 1316 height 60
type input "c"
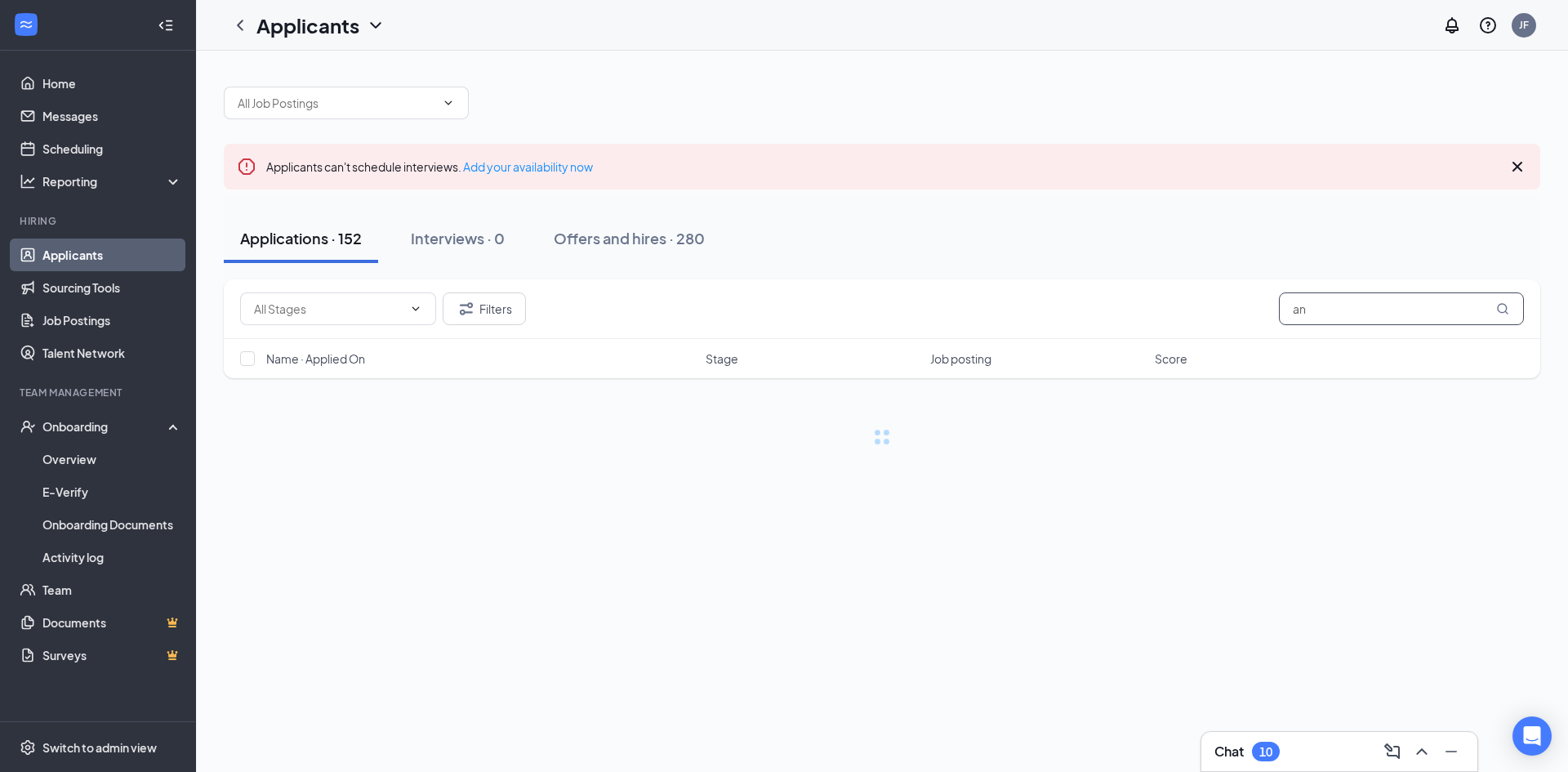
type input "a"
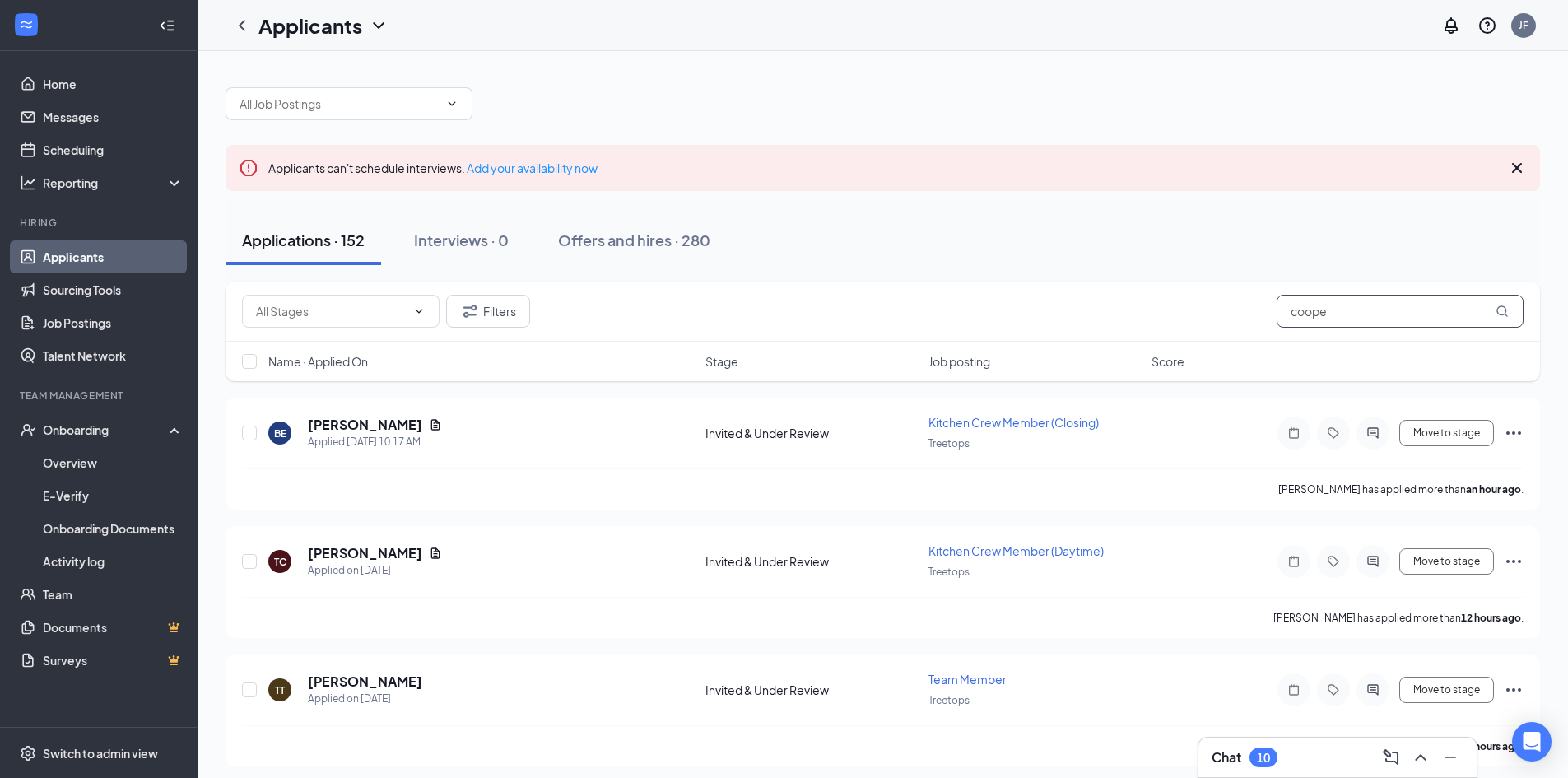
type input "[PERSON_NAME]"
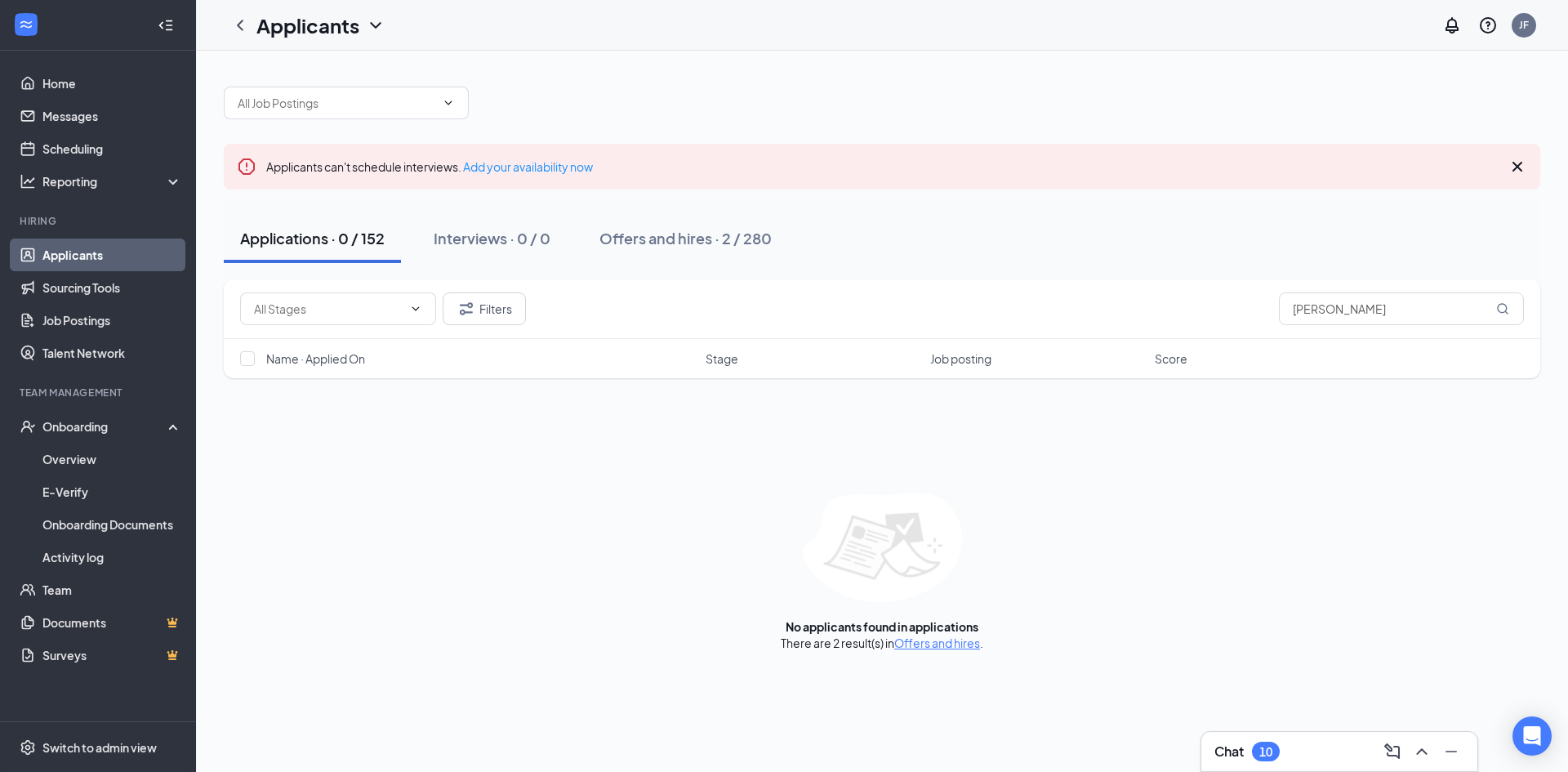
click at [730, 239] on div "Offers and hires · 2 / 280" at bounding box center [685, 238] width 172 height 21
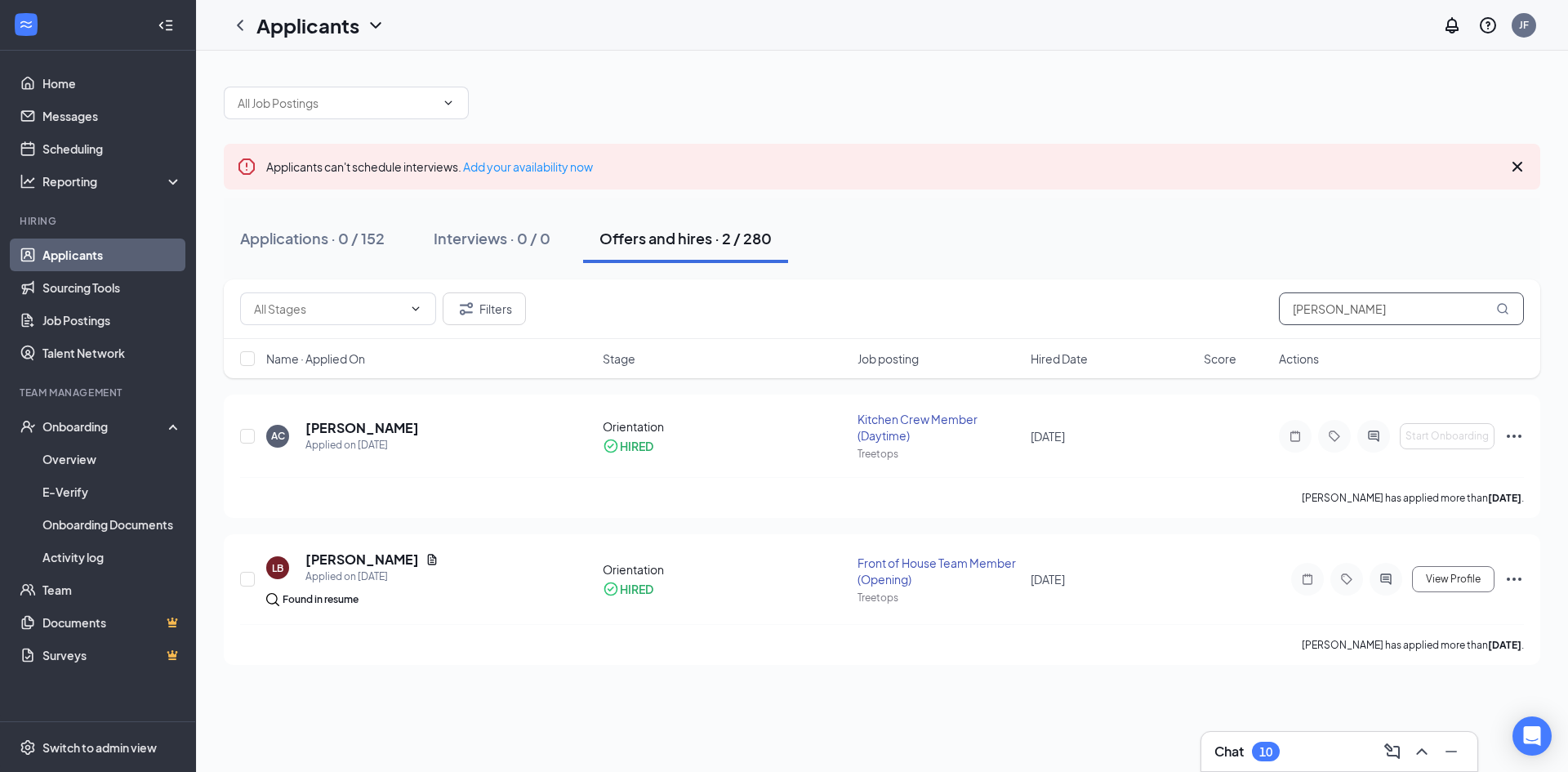
drag, startPoint x: 1378, startPoint y: 323, endPoint x: 1146, endPoint y: 309, distance: 232.4
click at [1147, 310] on div "Filters [PERSON_NAME]" at bounding box center [882, 308] width 1284 height 32
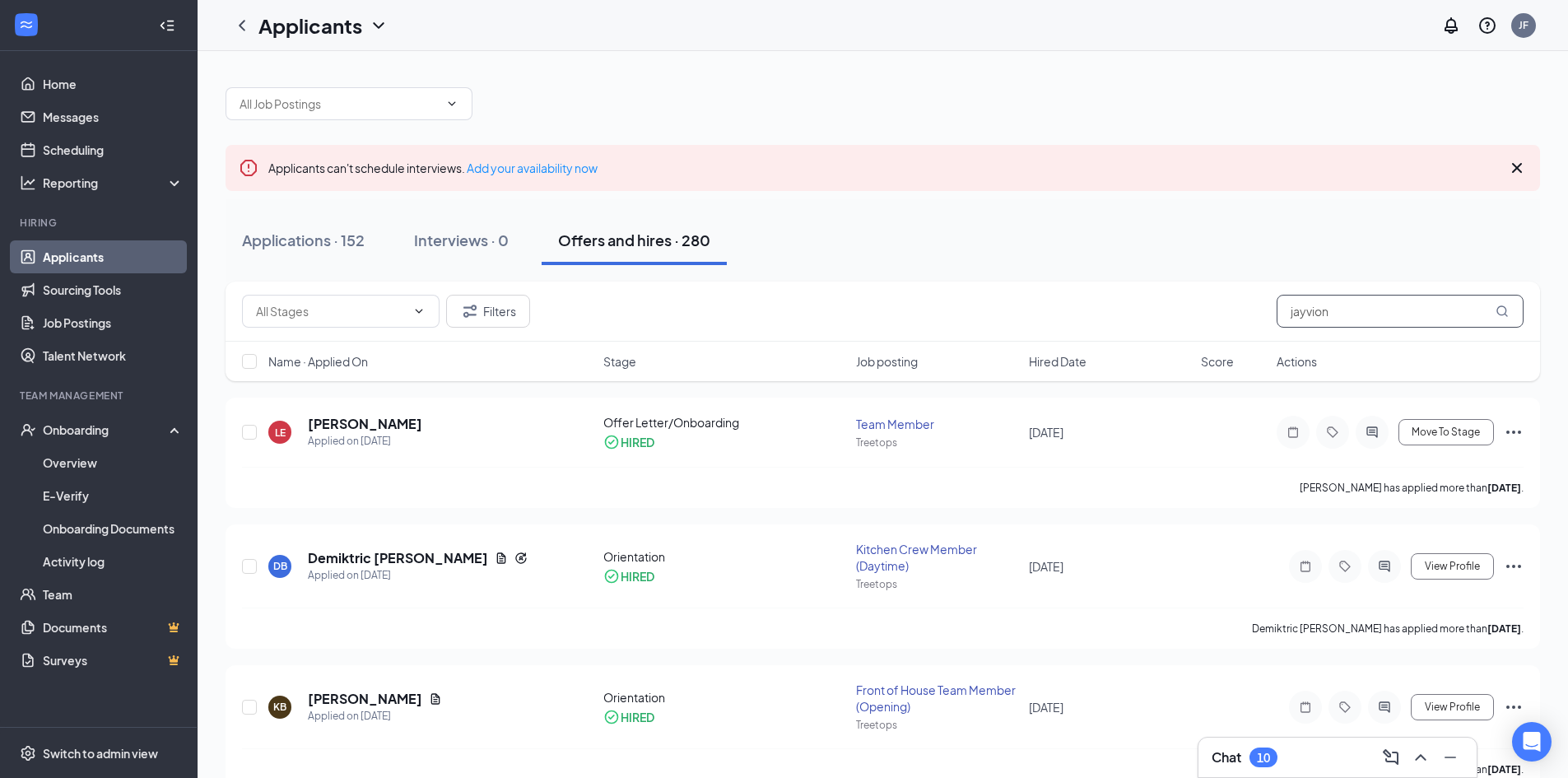
type input "jayvion"
